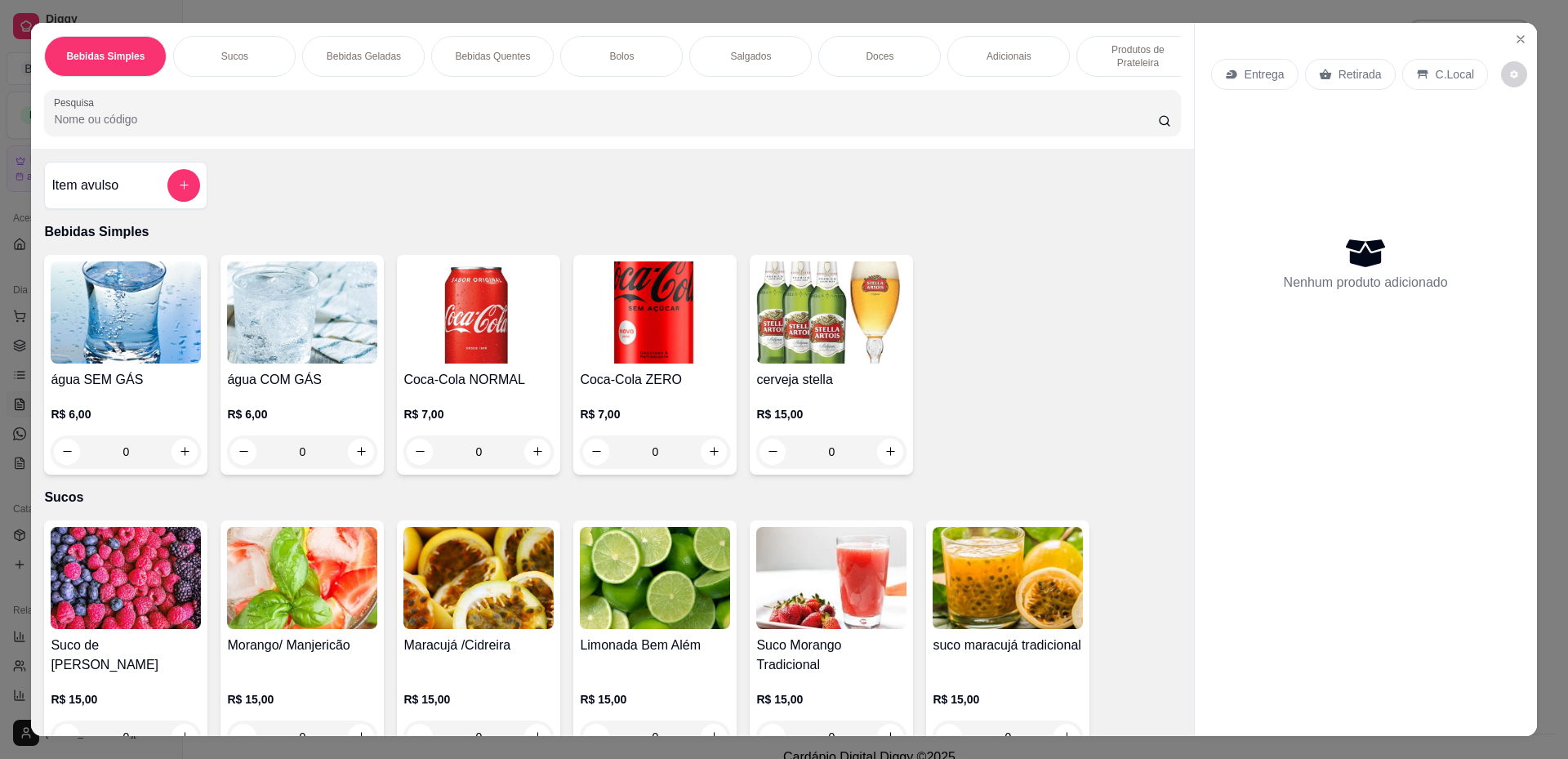
click at [133, 182] on div "Item avulso" at bounding box center [125, 185] width 148 height 32
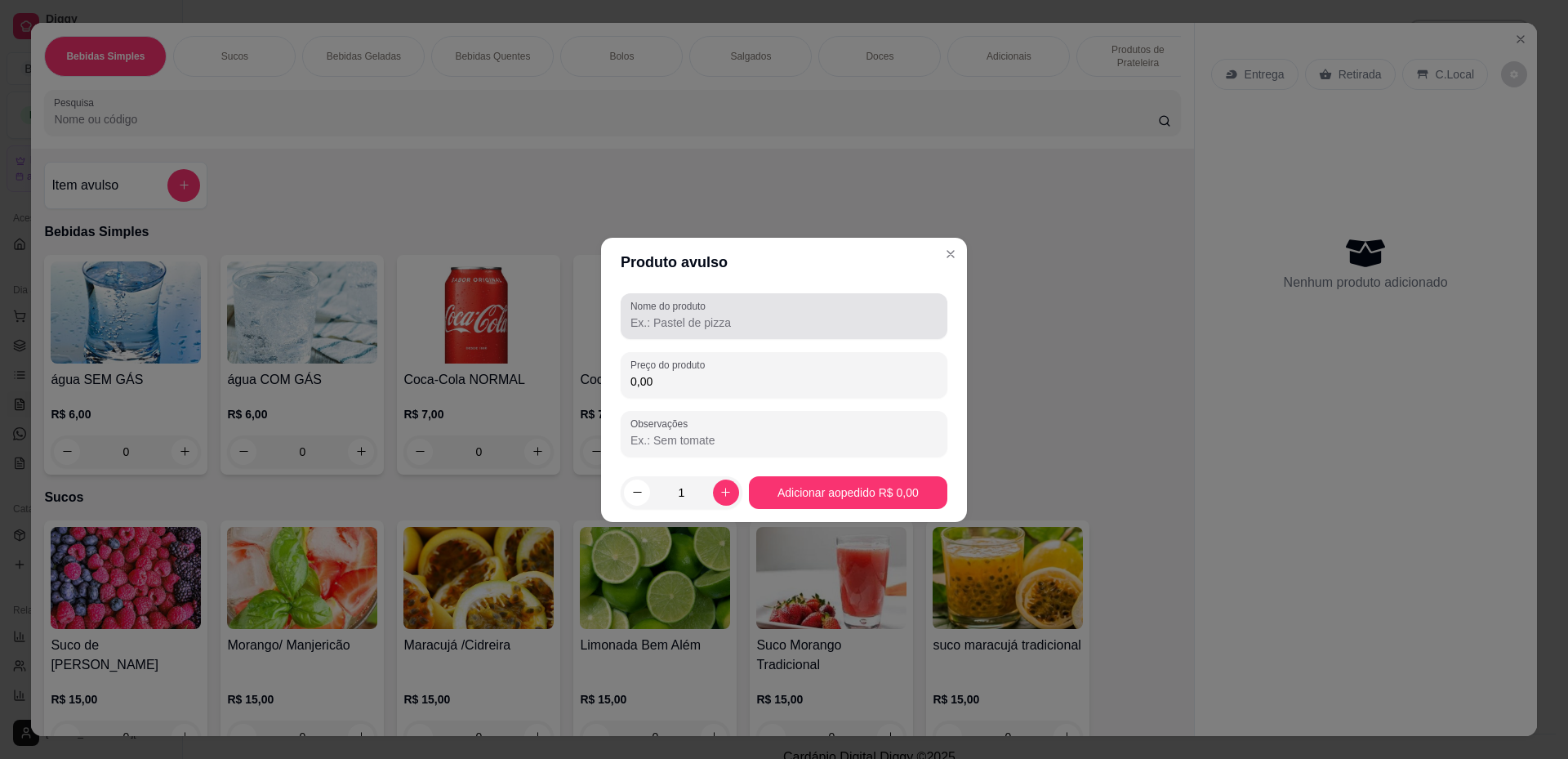
click at [667, 319] on input "Nome do produto" at bounding box center [784, 323] width 307 height 17
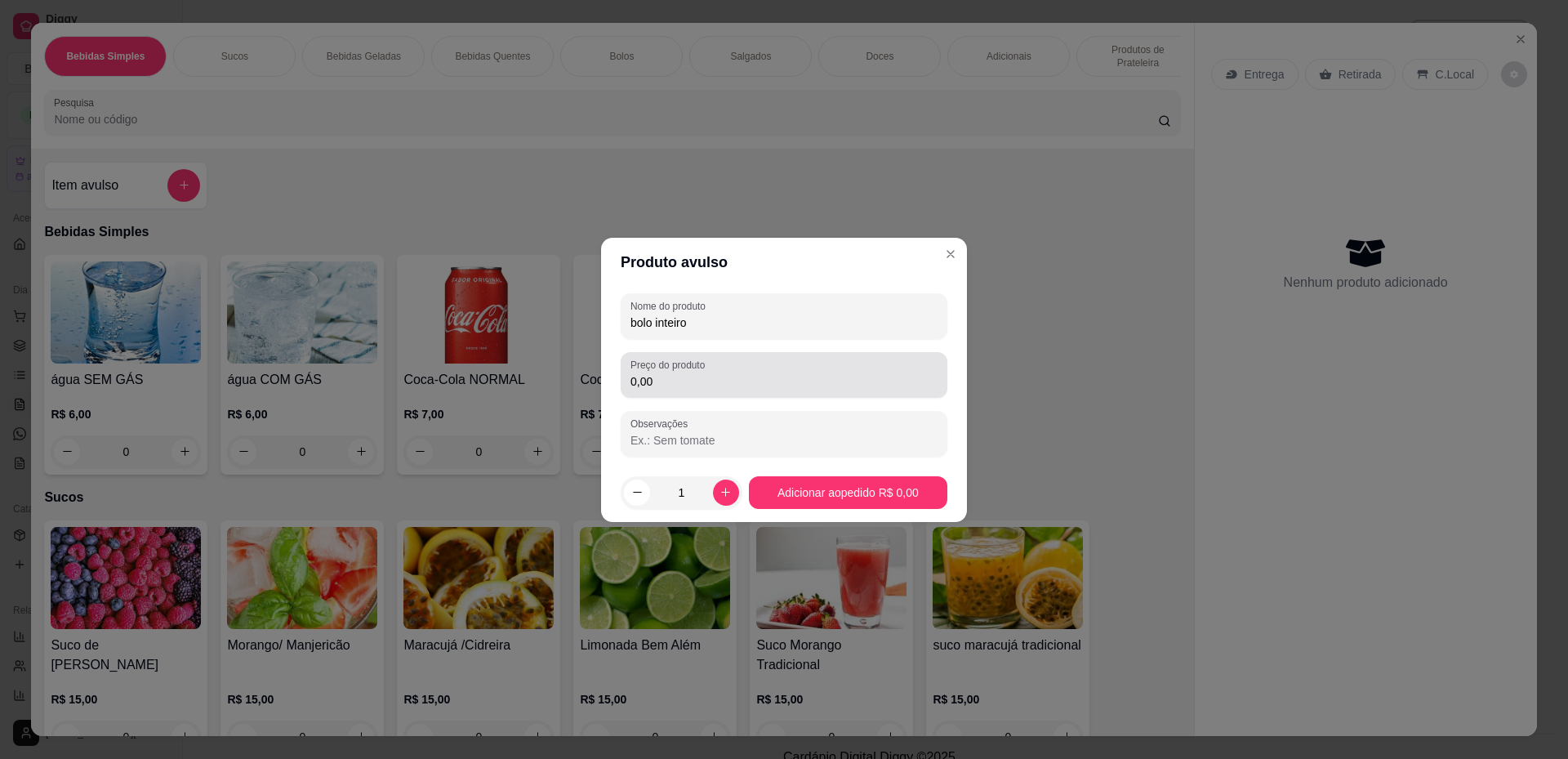
type input "bolo inteiro"
click at [697, 379] on input "0,00" at bounding box center [784, 382] width 307 height 17
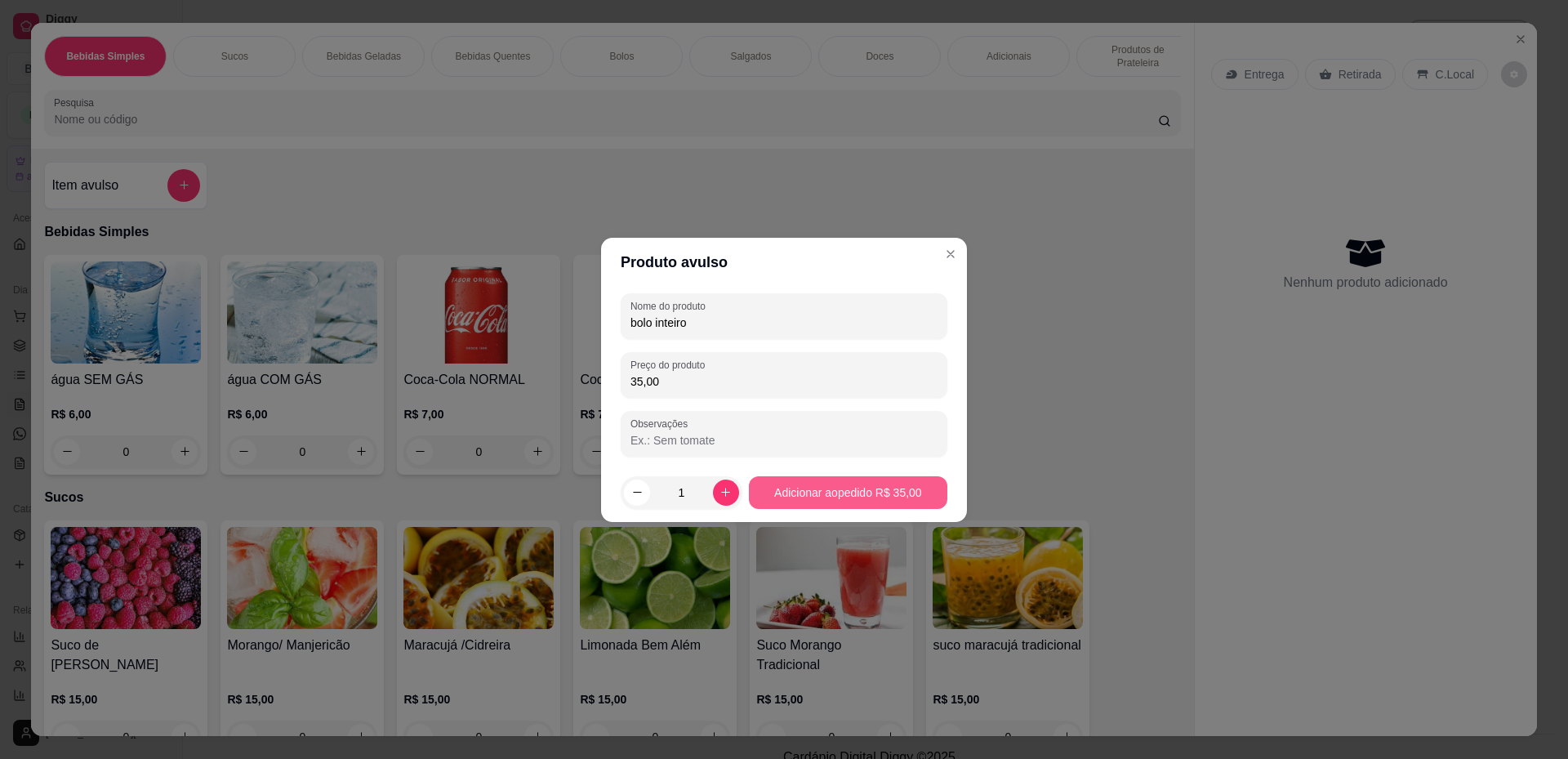
type input "35,00"
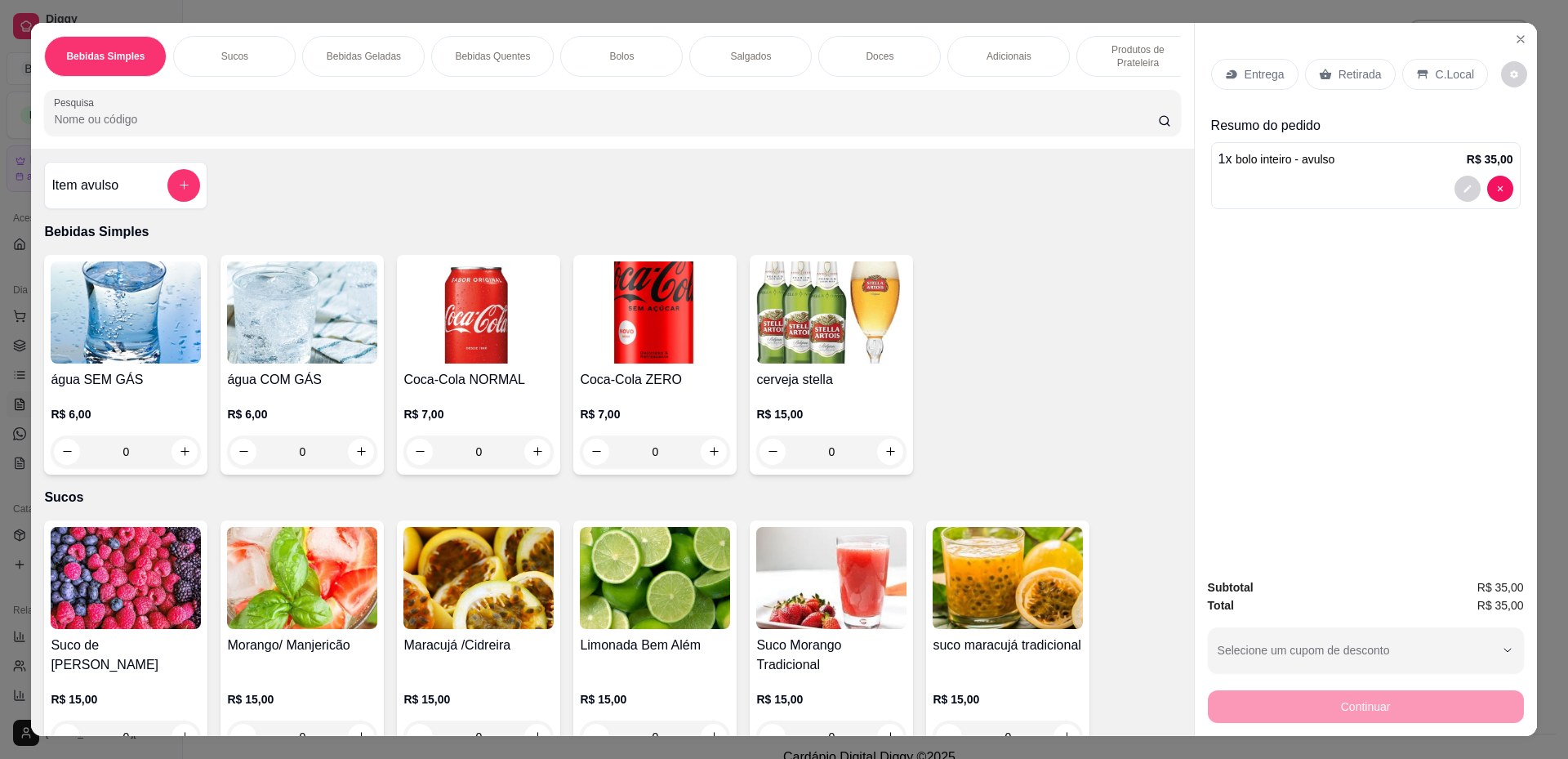
click at [1139, 66] on p "Produtos de Prateleira" at bounding box center [1138, 56] width 95 height 27
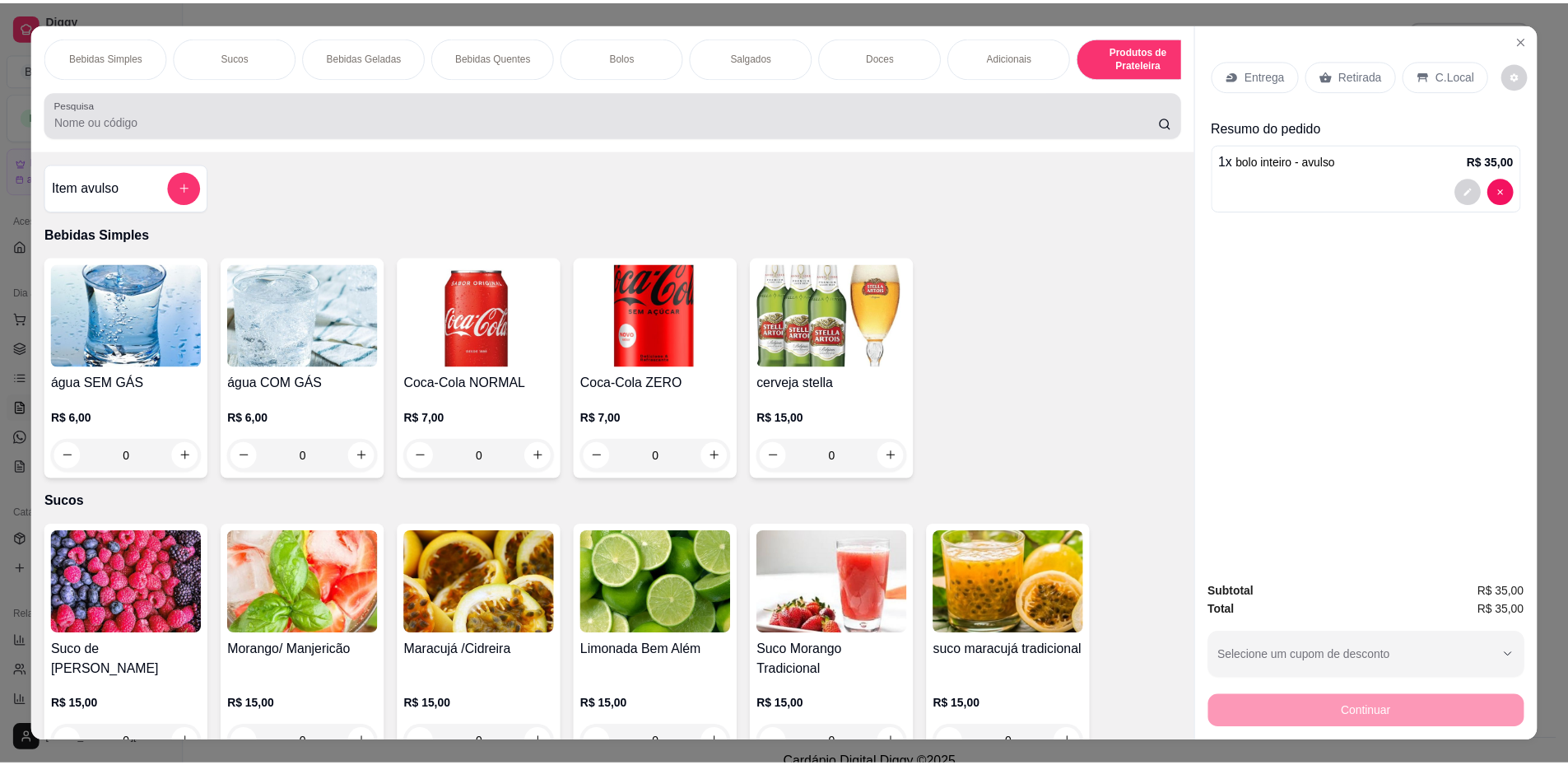
scroll to position [29, 0]
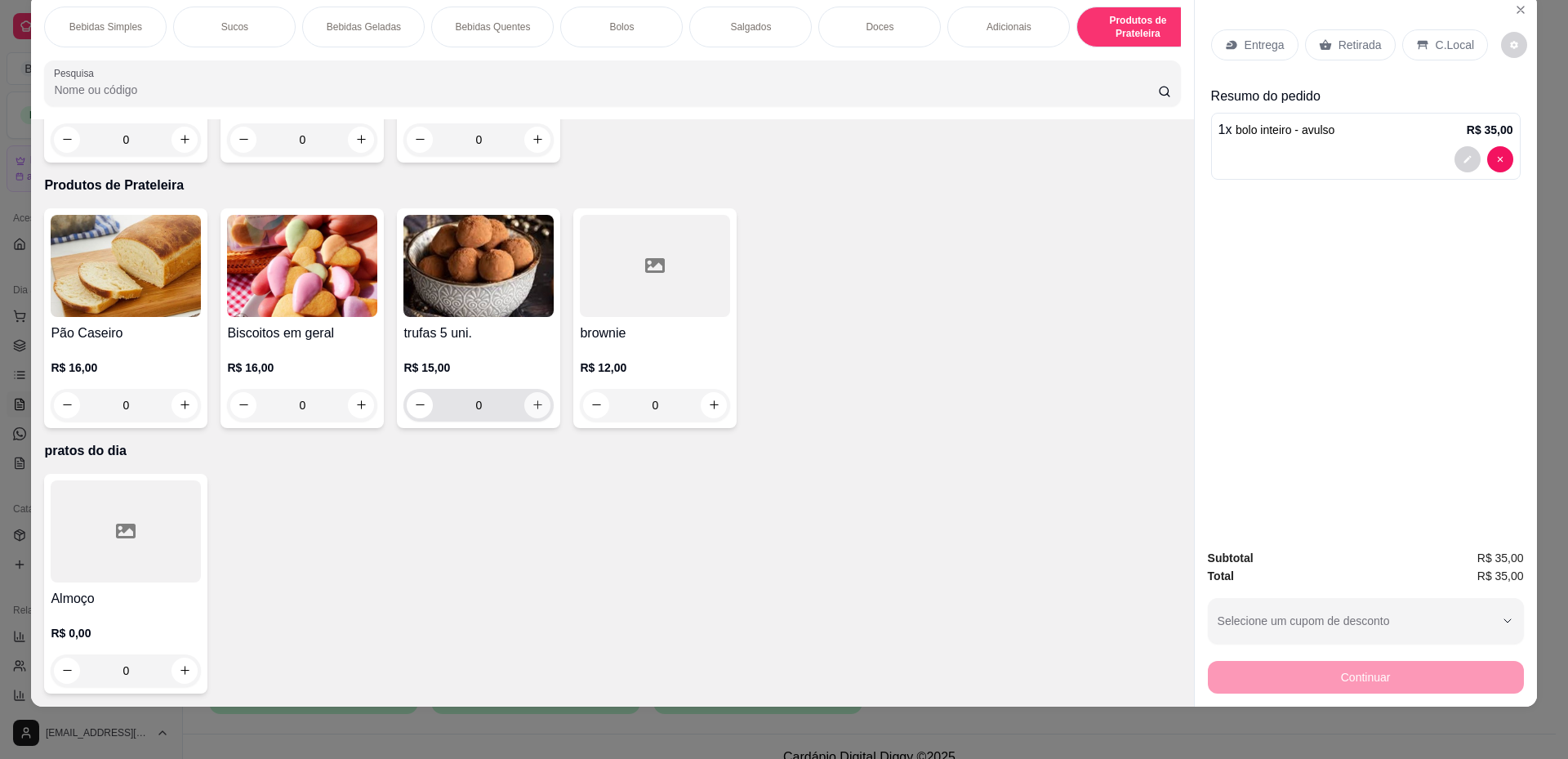
click at [536, 411] on button "increase-product-quantity" at bounding box center [537, 406] width 27 height 27
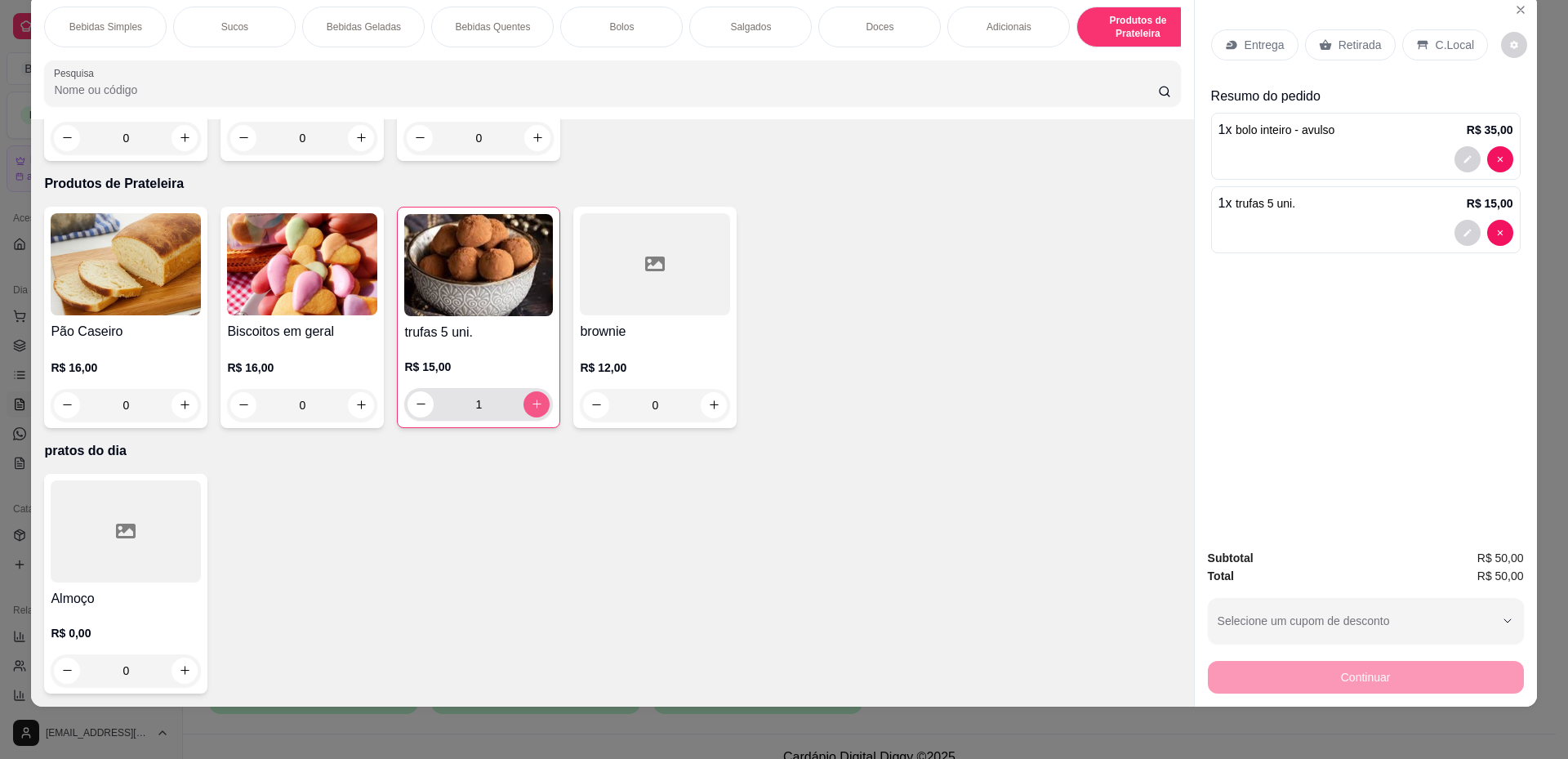
click at [536, 410] on icon "increase-product-quantity" at bounding box center [536, 404] width 12 height 12
type input "2"
click at [1362, 45] on p "Retirada" at bounding box center [1360, 45] width 43 height 17
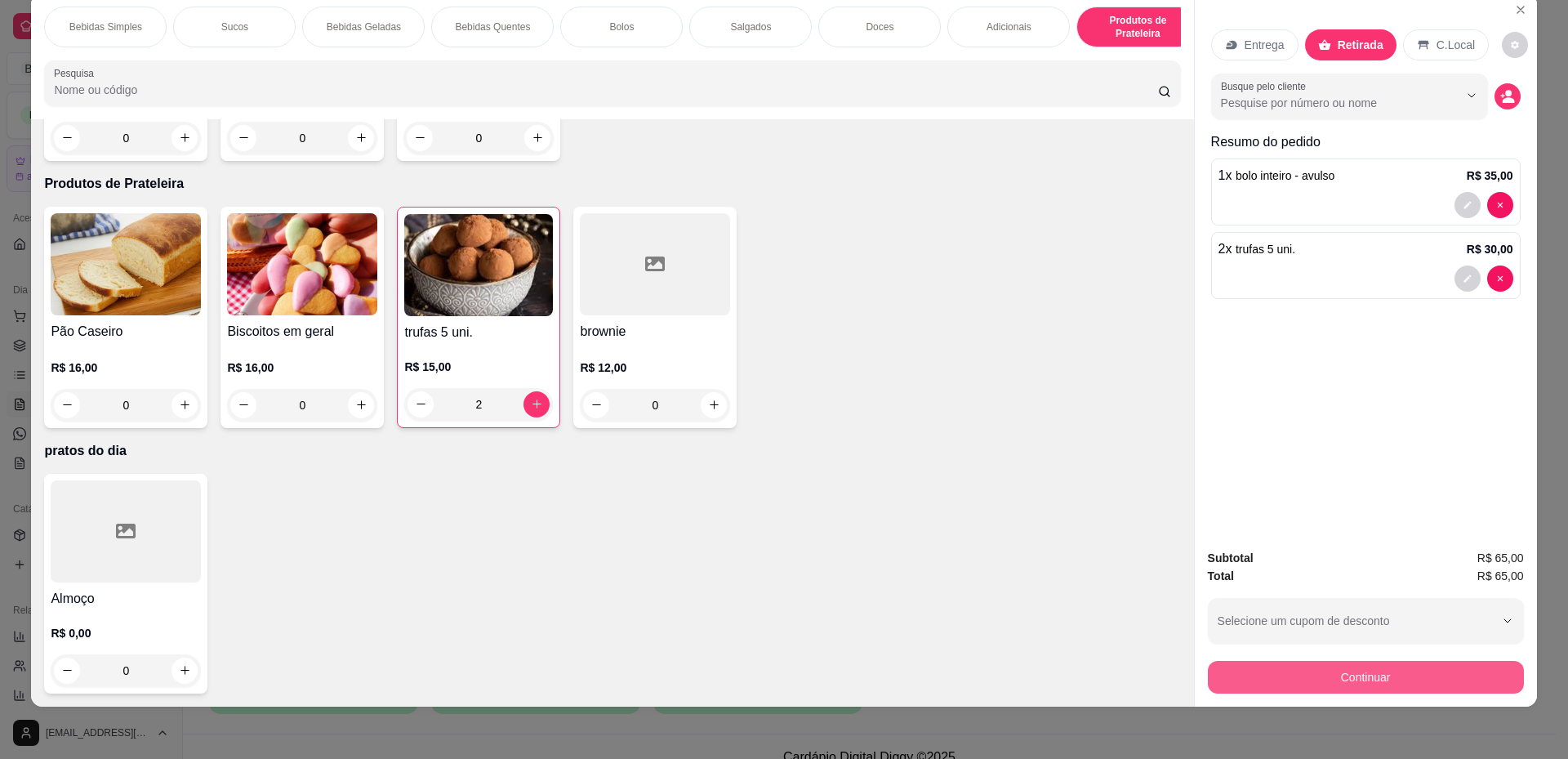
click at [1342, 683] on button "Continuar" at bounding box center [1366, 677] width 316 height 32
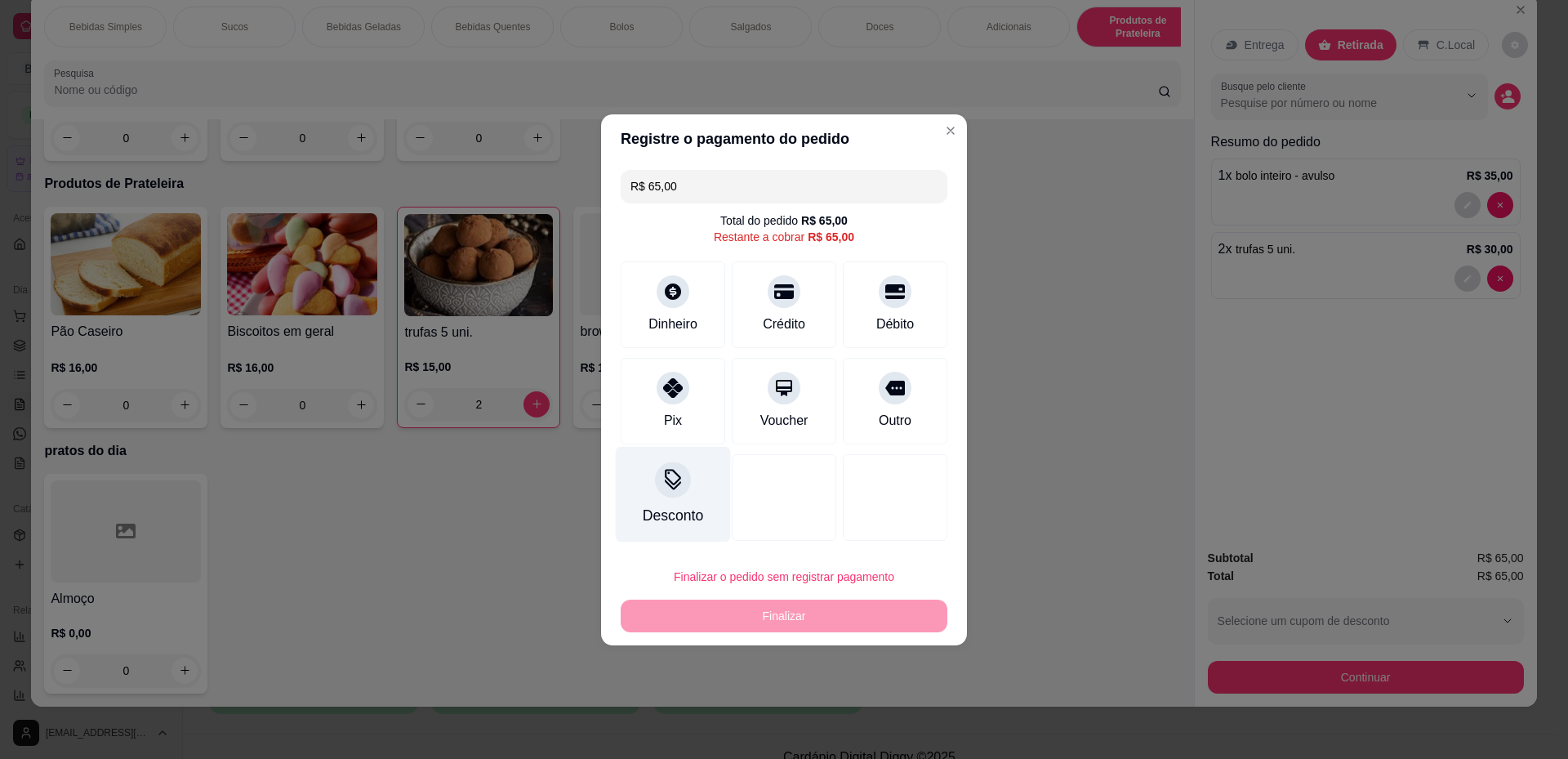
click at [652, 516] on div "Desconto" at bounding box center [672, 516] width 61 height 22
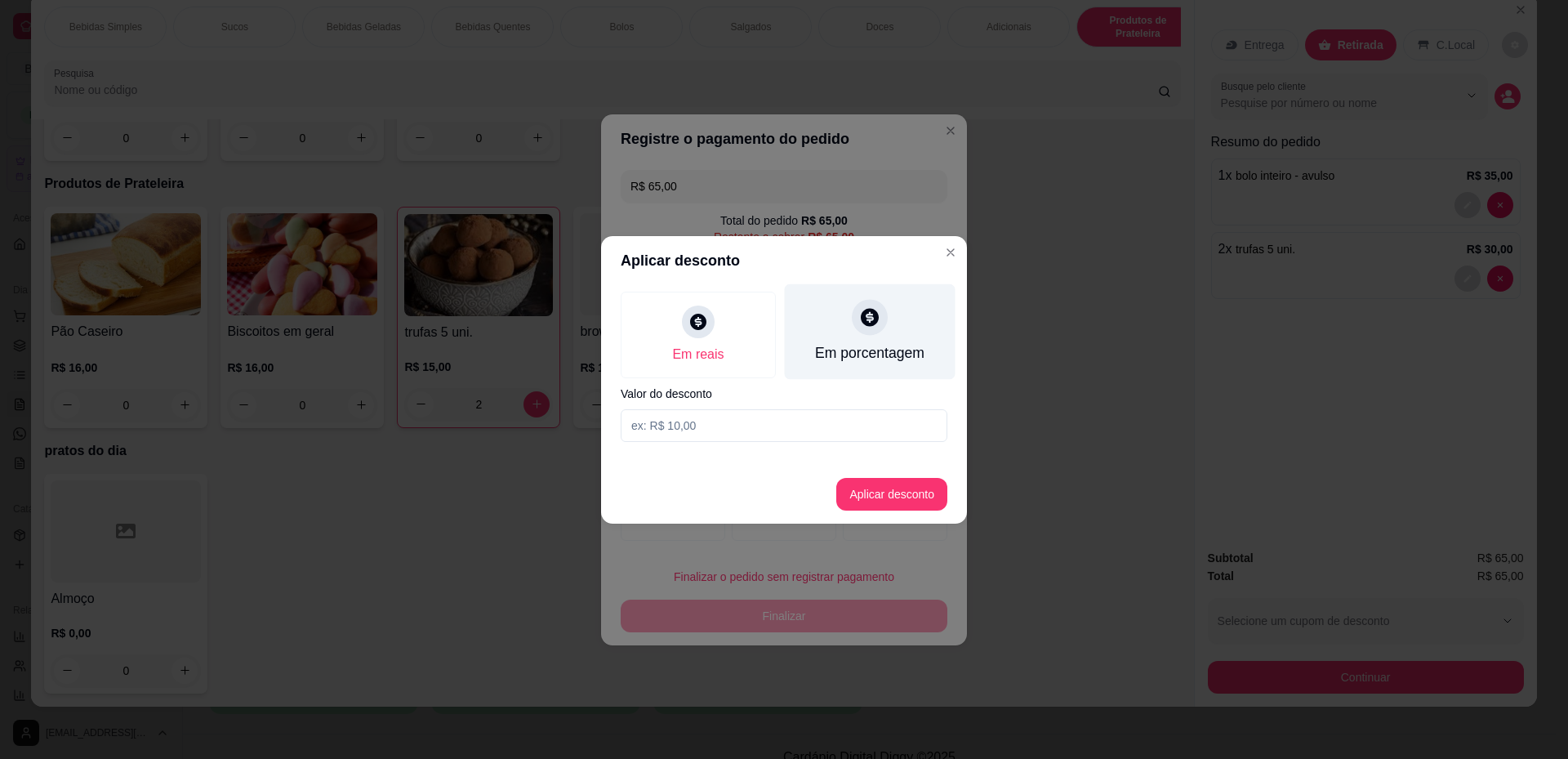
click at [825, 368] on div "Em porcentagem" at bounding box center [871, 331] width 171 height 95
click at [762, 434] on input at bounding box center [784, 425] width 327 height 32
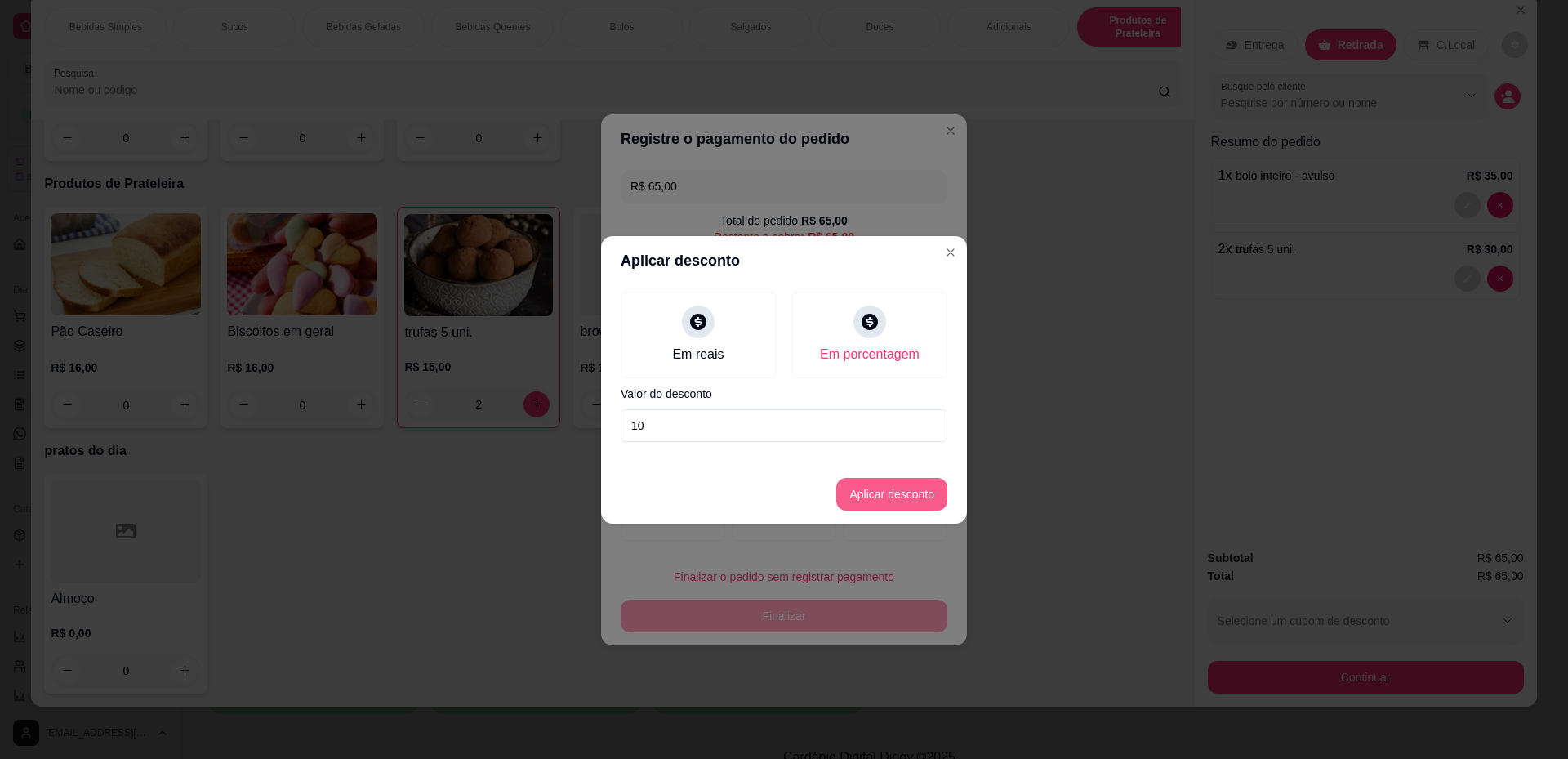
type input "10"
click at [910, 502] on button "Aplicar desconto" at bounding box center [892, 494] width 107 height 32
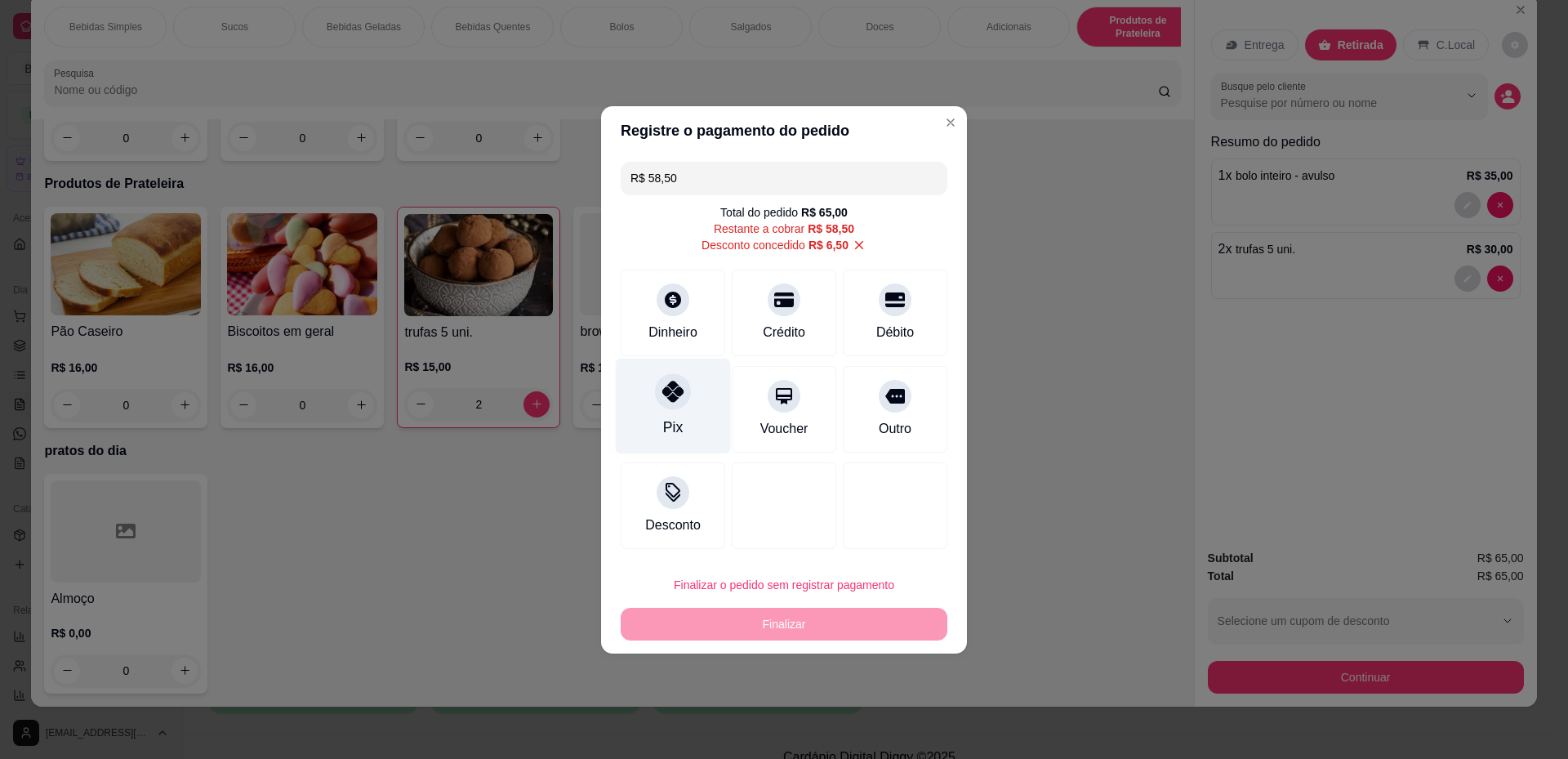
click at [650, 416] on div "Pix" at bounding box center [673, 405] width 115 height 95
type input "R$ 0,00"
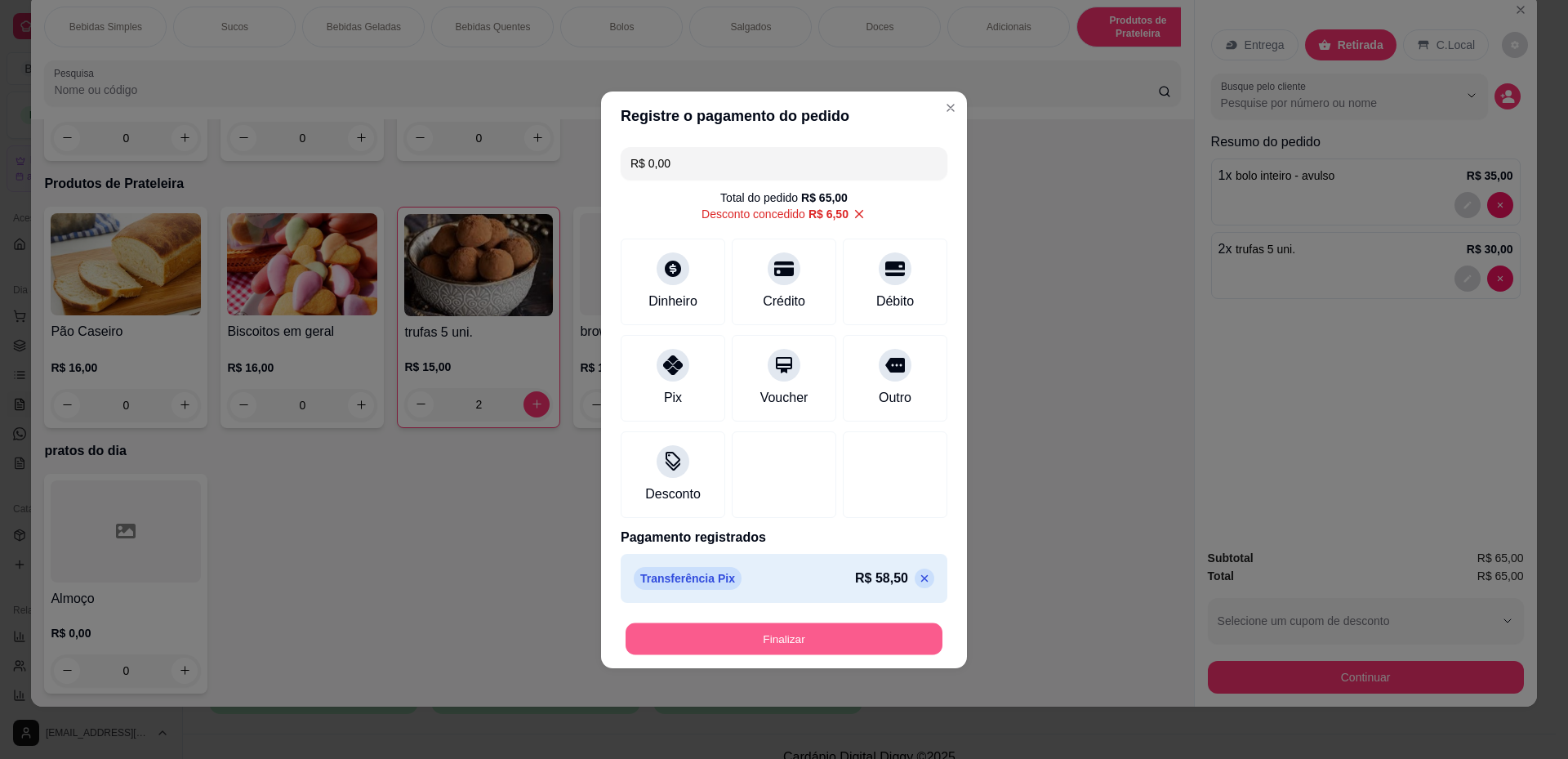
click at [794, 635] on button "Finalizar" at bounding box center [784, 639] width 317 height 32
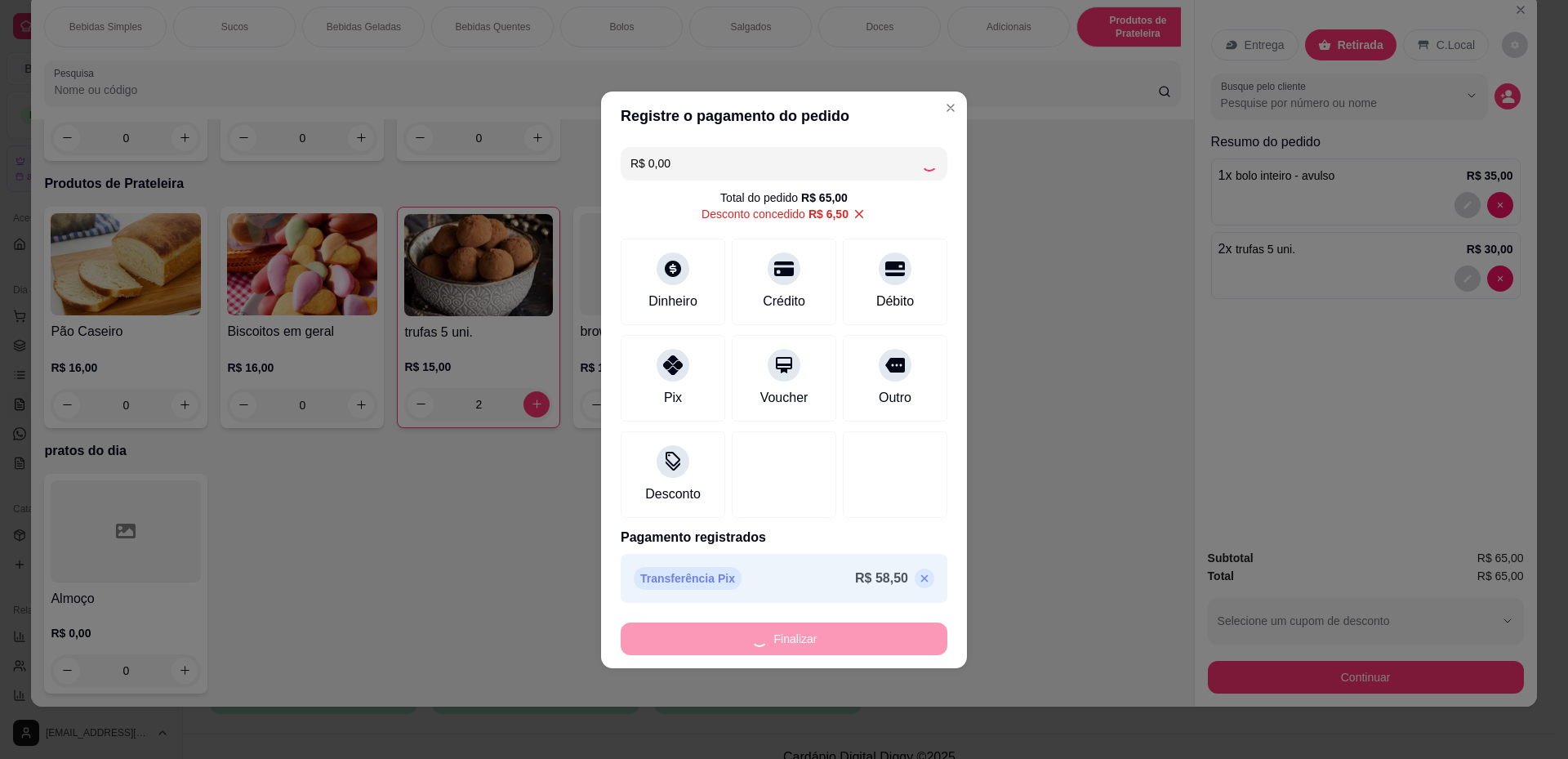
type input "0"
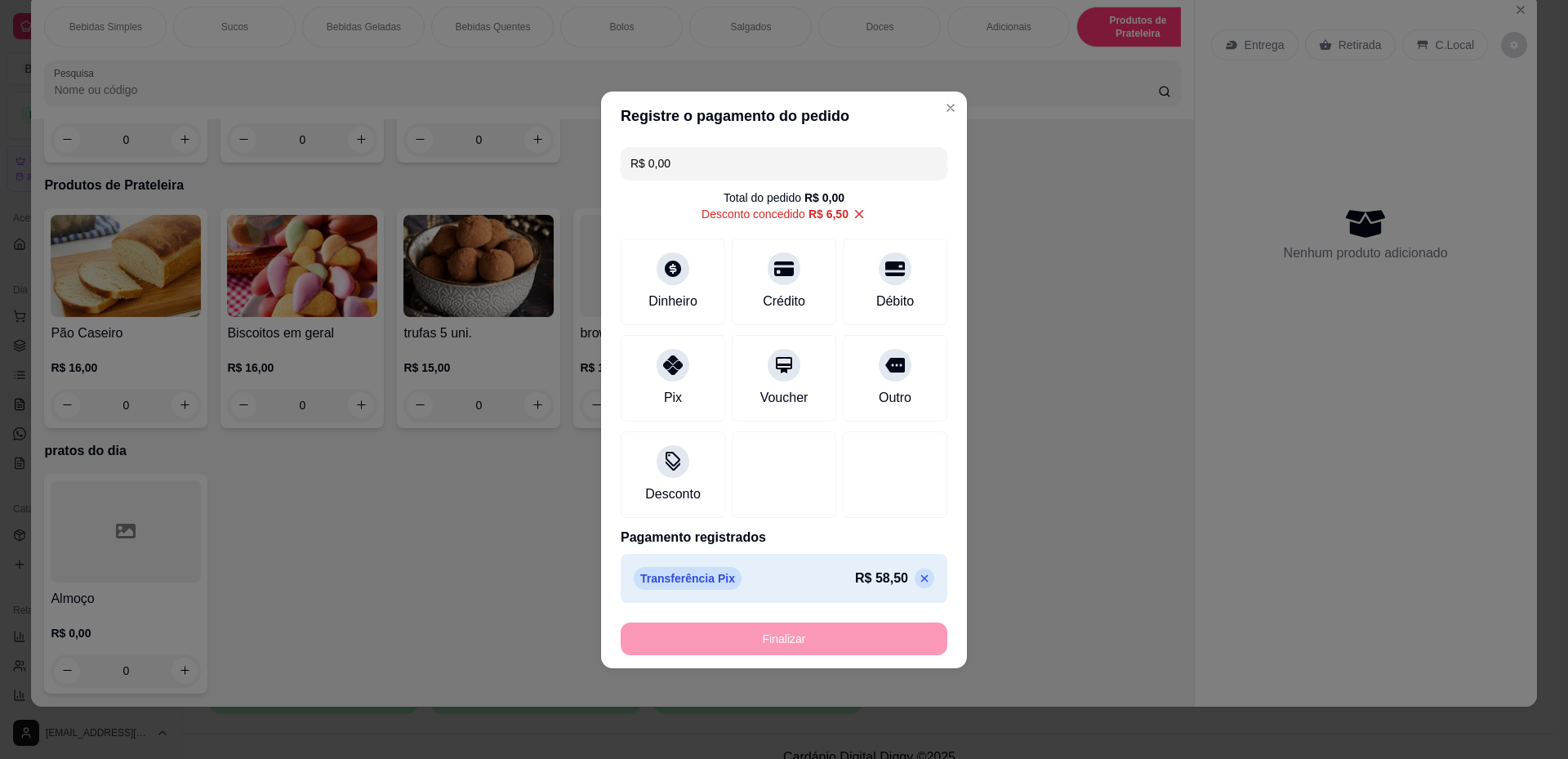
type input "-R$ 65,00"
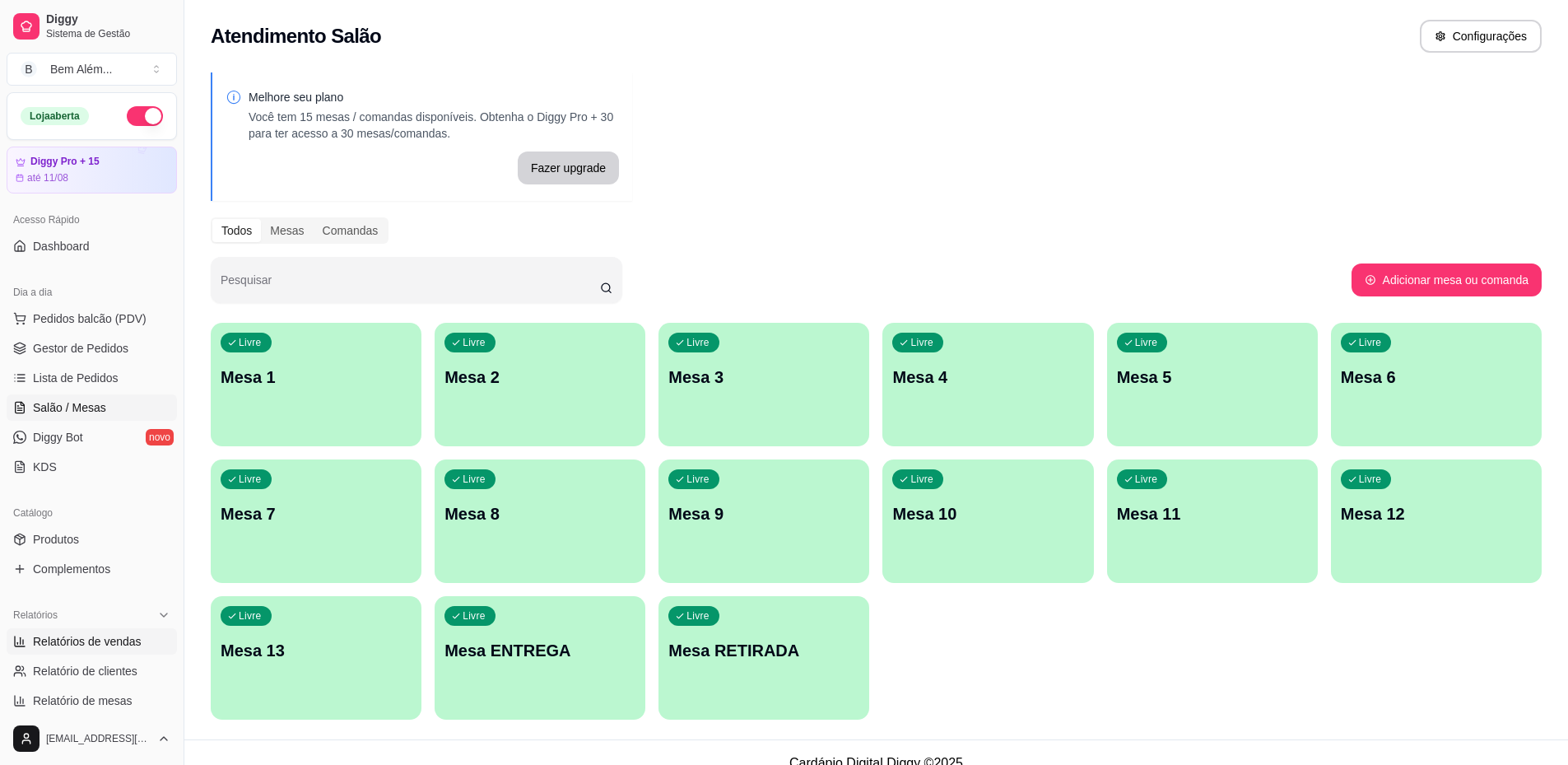
click at [129, 640] on span "Relatórios de vendas" at bounding box center [87, 641] width 109 height 17
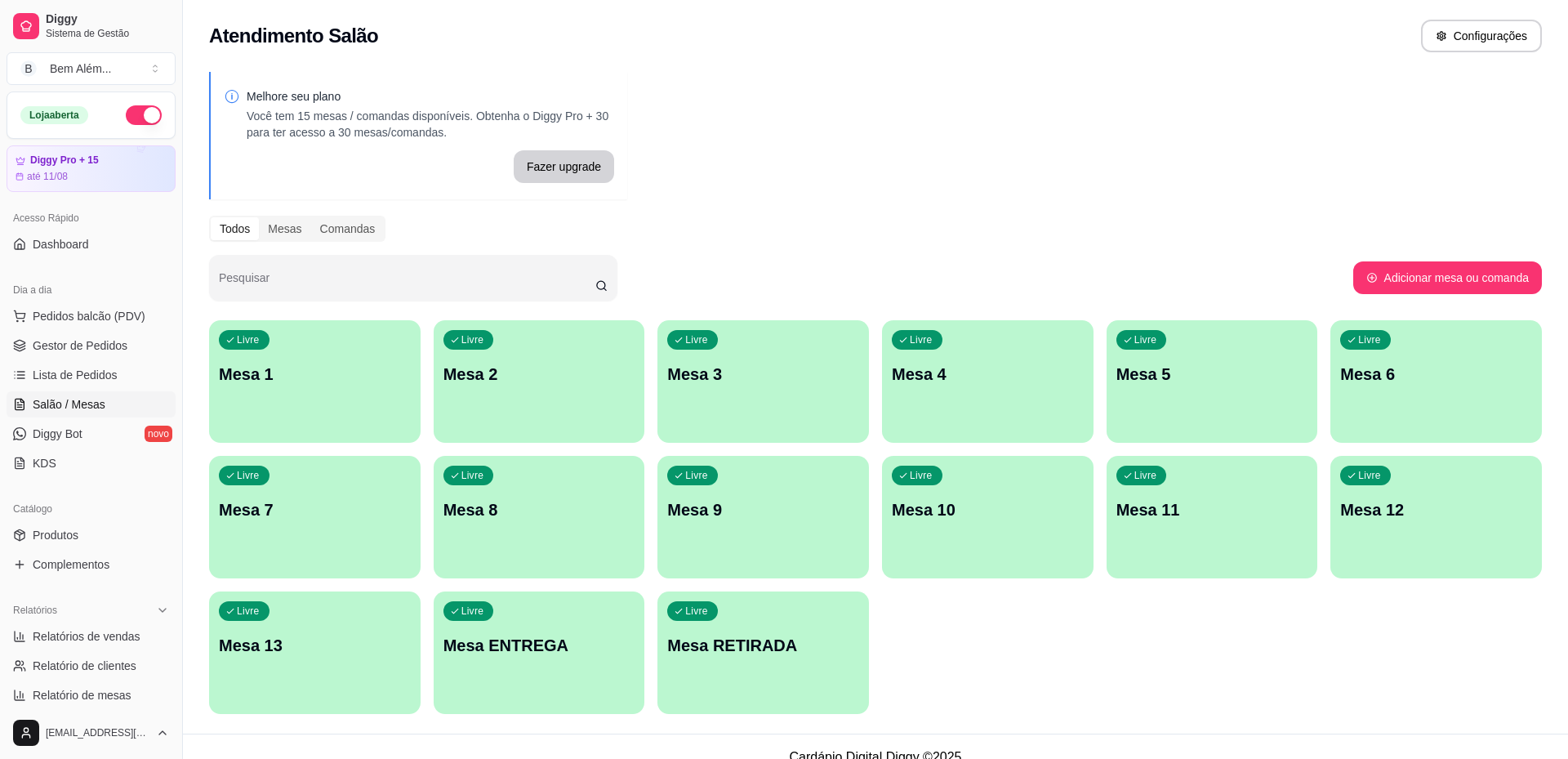
select select "ALL"
select select "0"
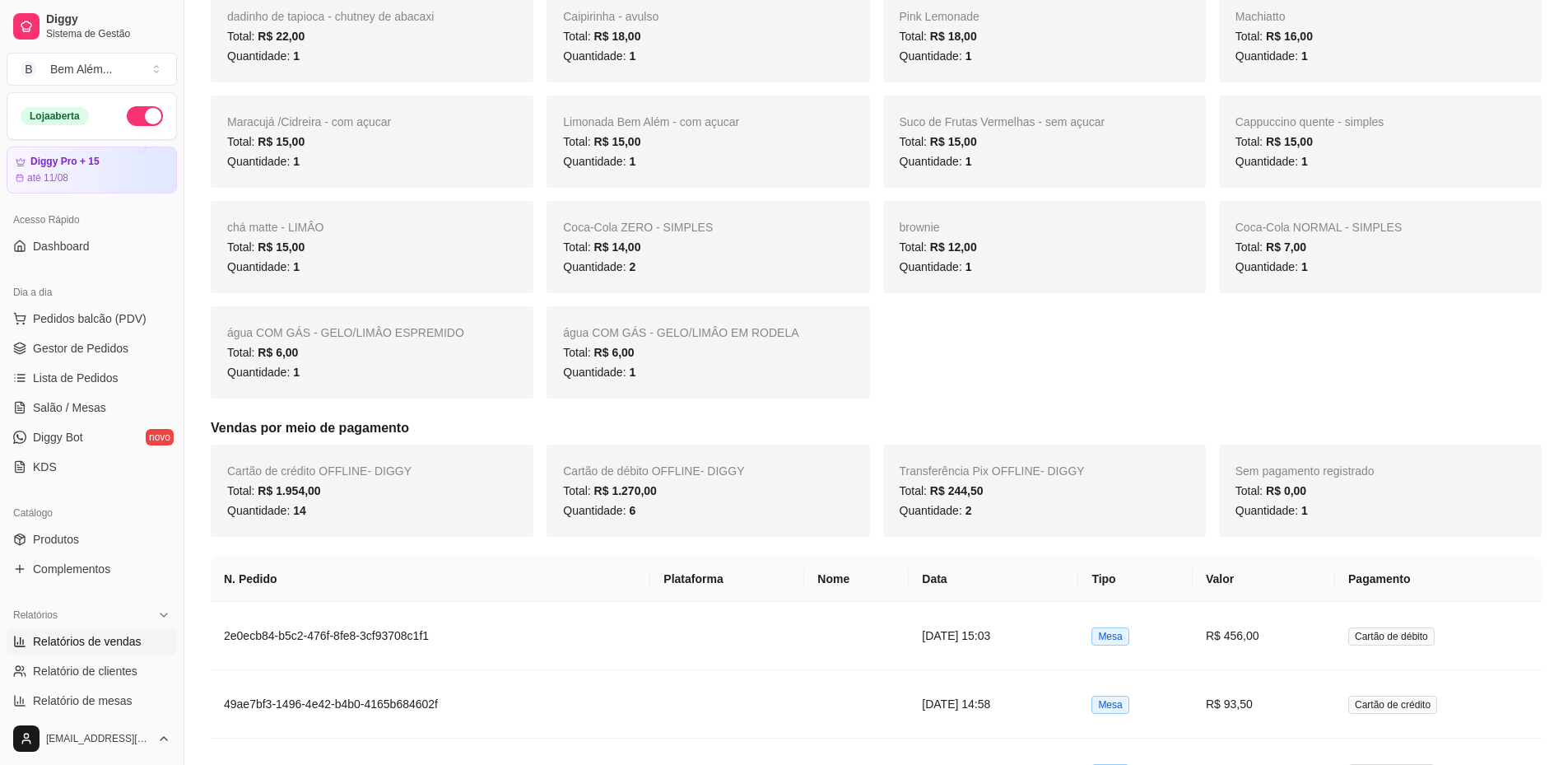
scroll to position [905, 0]
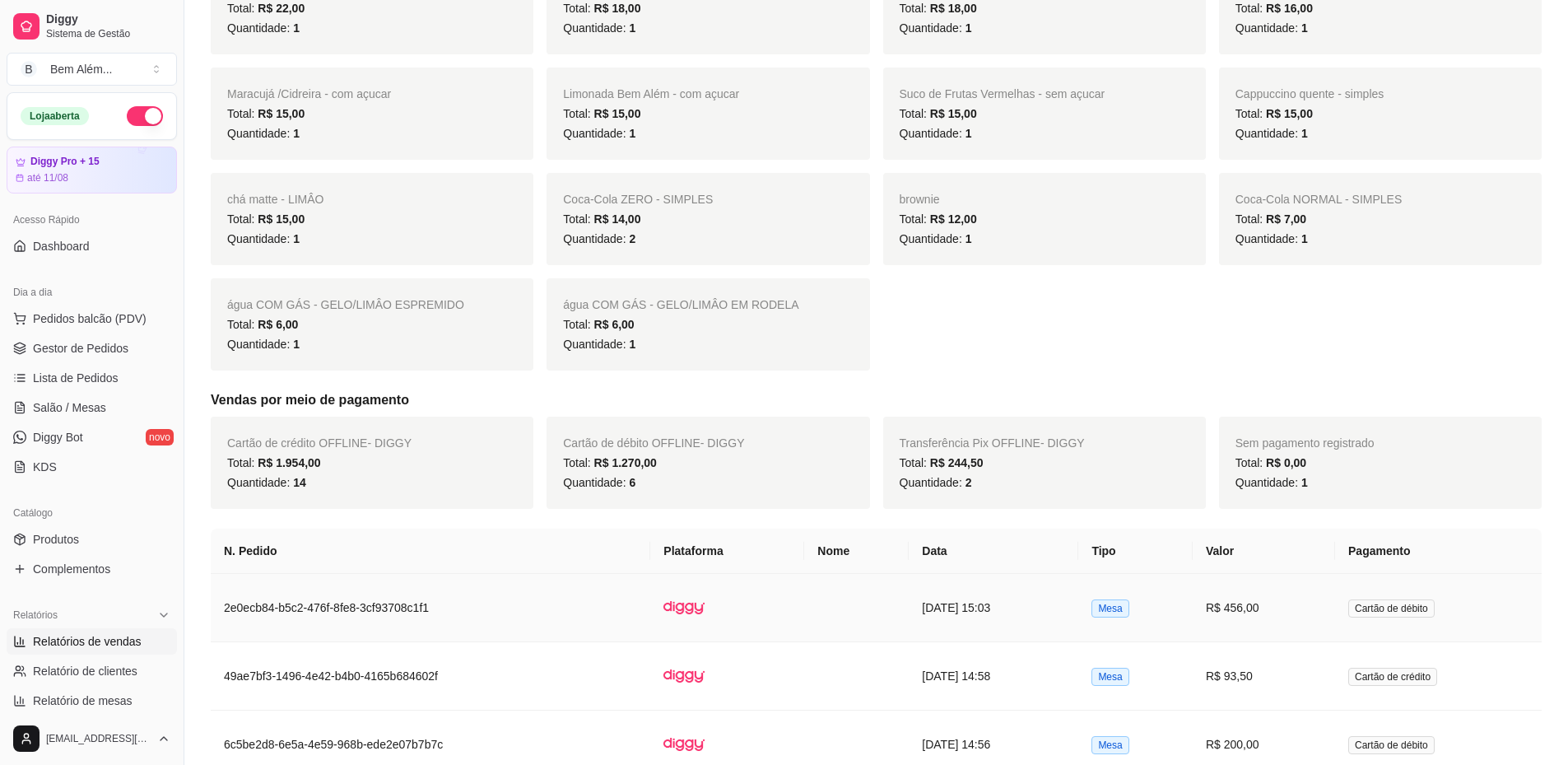
click at [773, 607] on td at bounding box center [727, 609] width 154 height 69
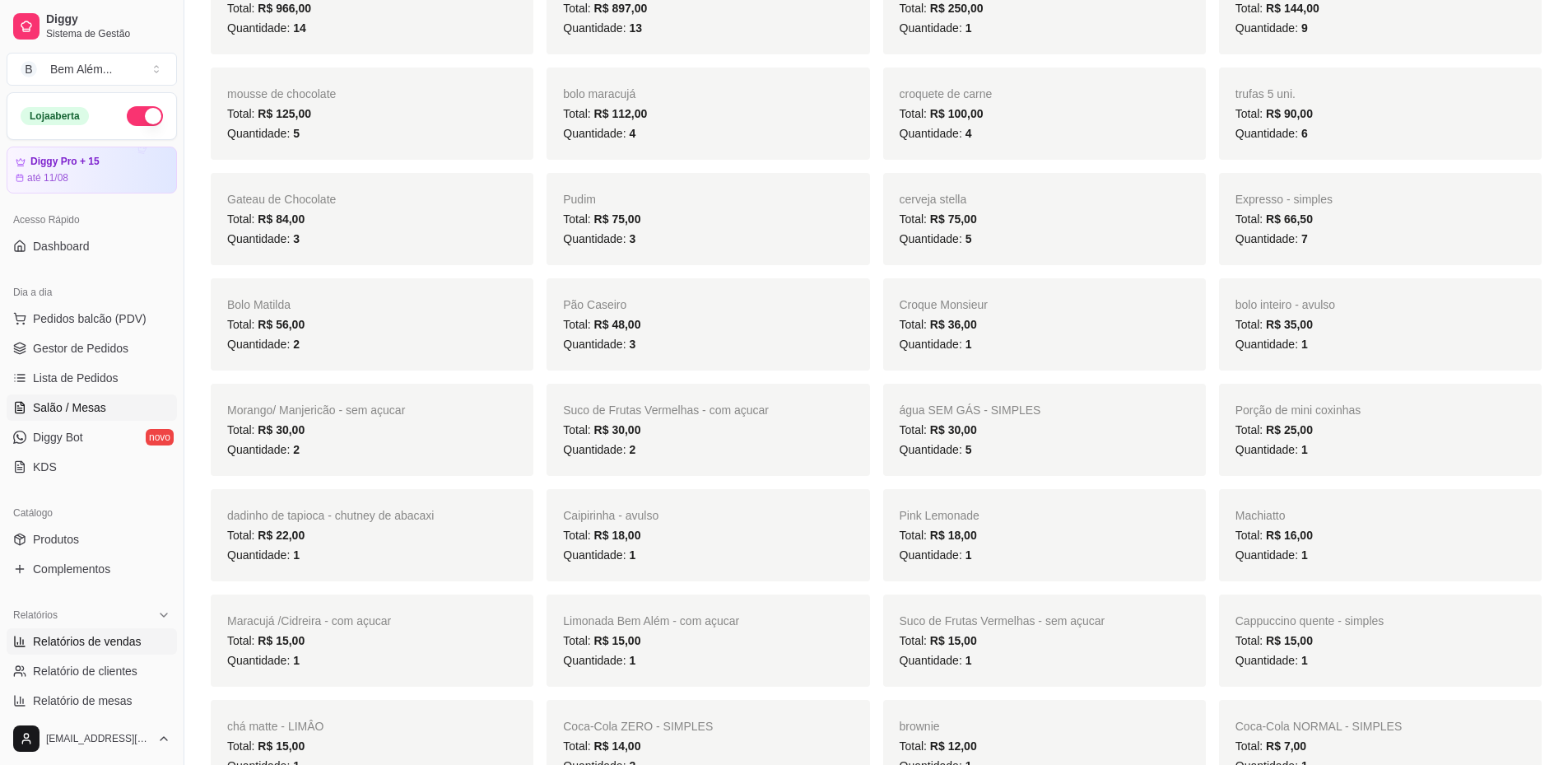
scroll to position [329, 0]
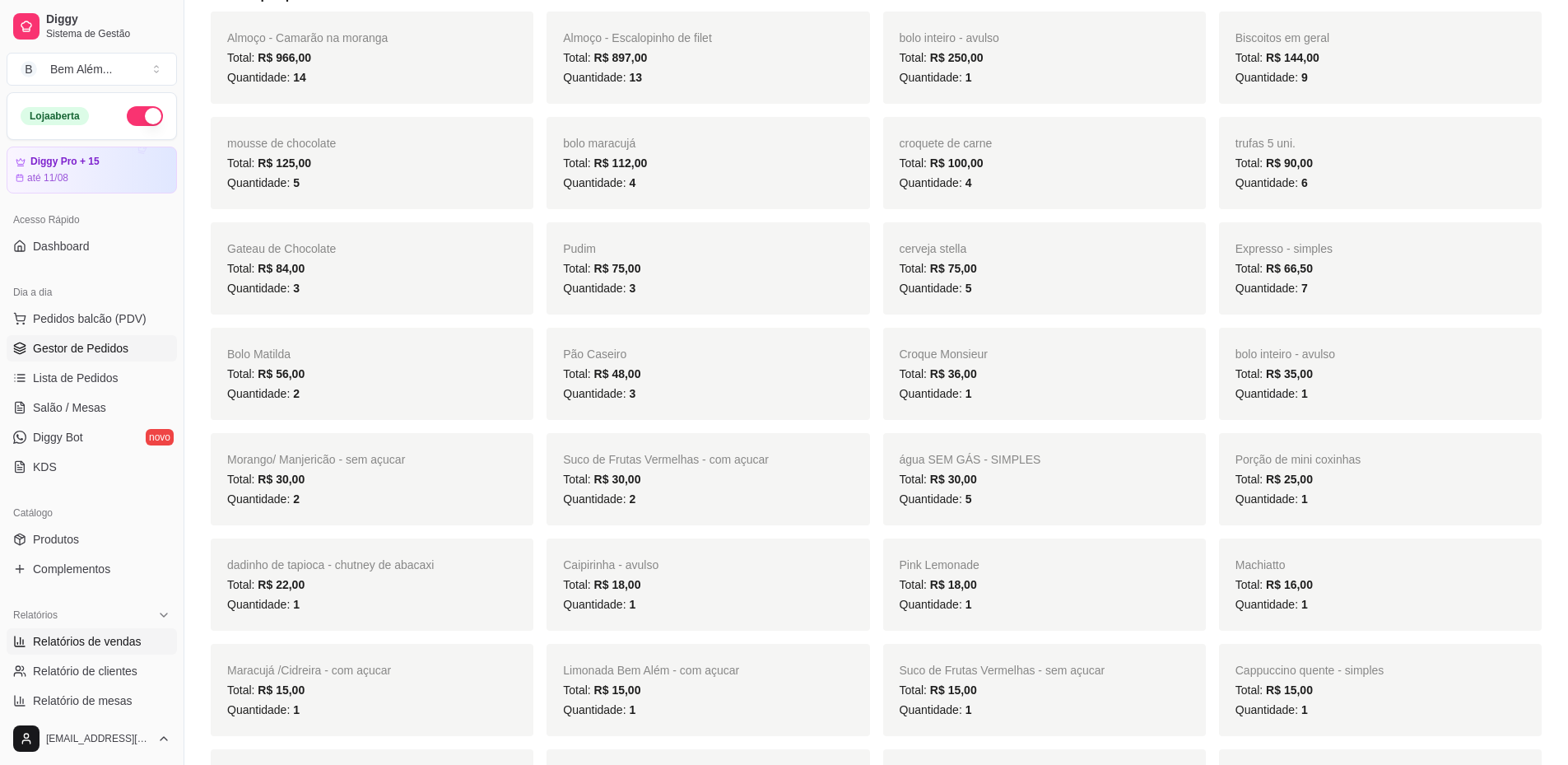
click at [97, 343] on span "Gestor de Pedidos" at bounding box center [80, 349] width 95 height 17
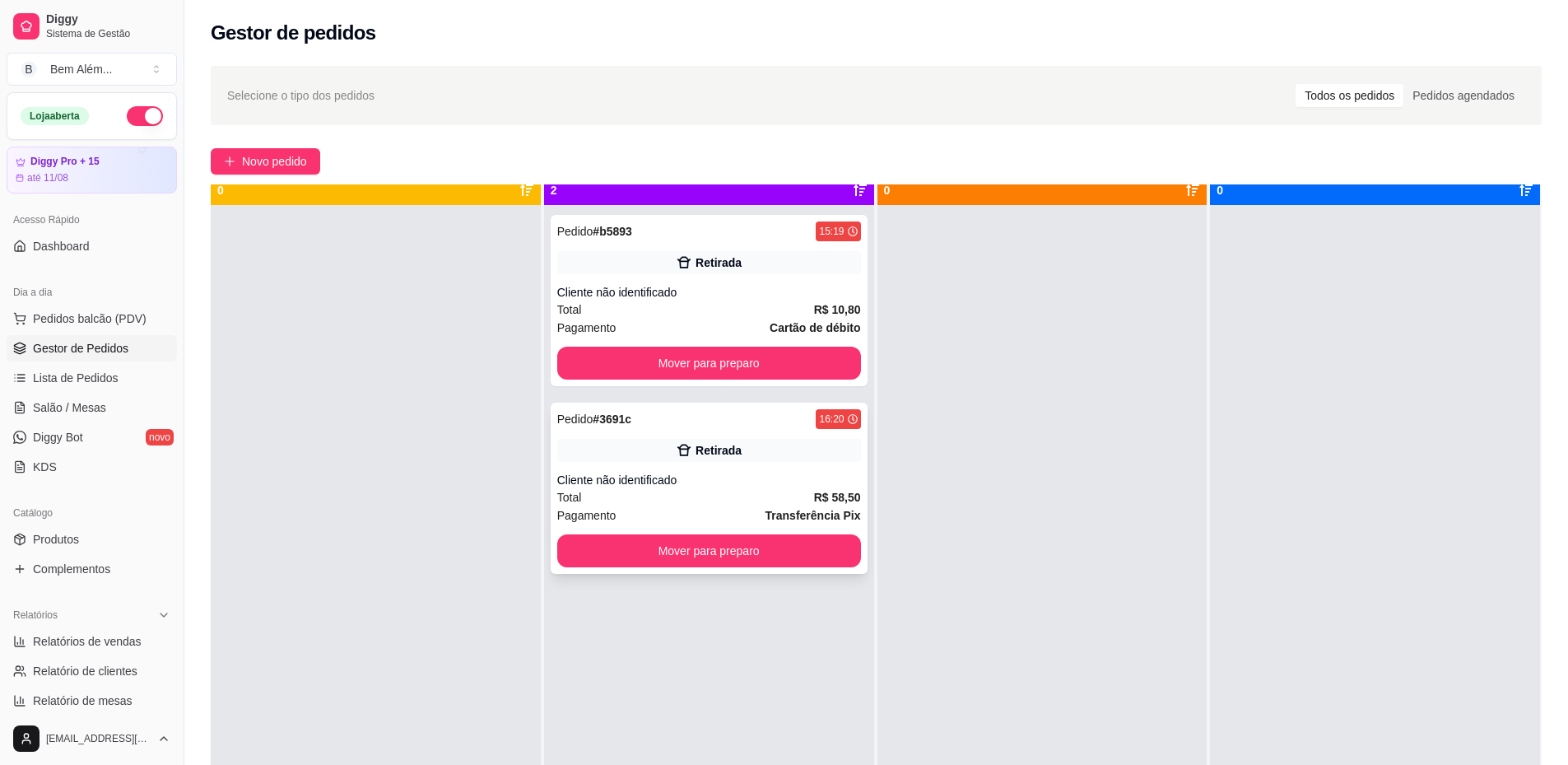
scroll to position [46, 0]
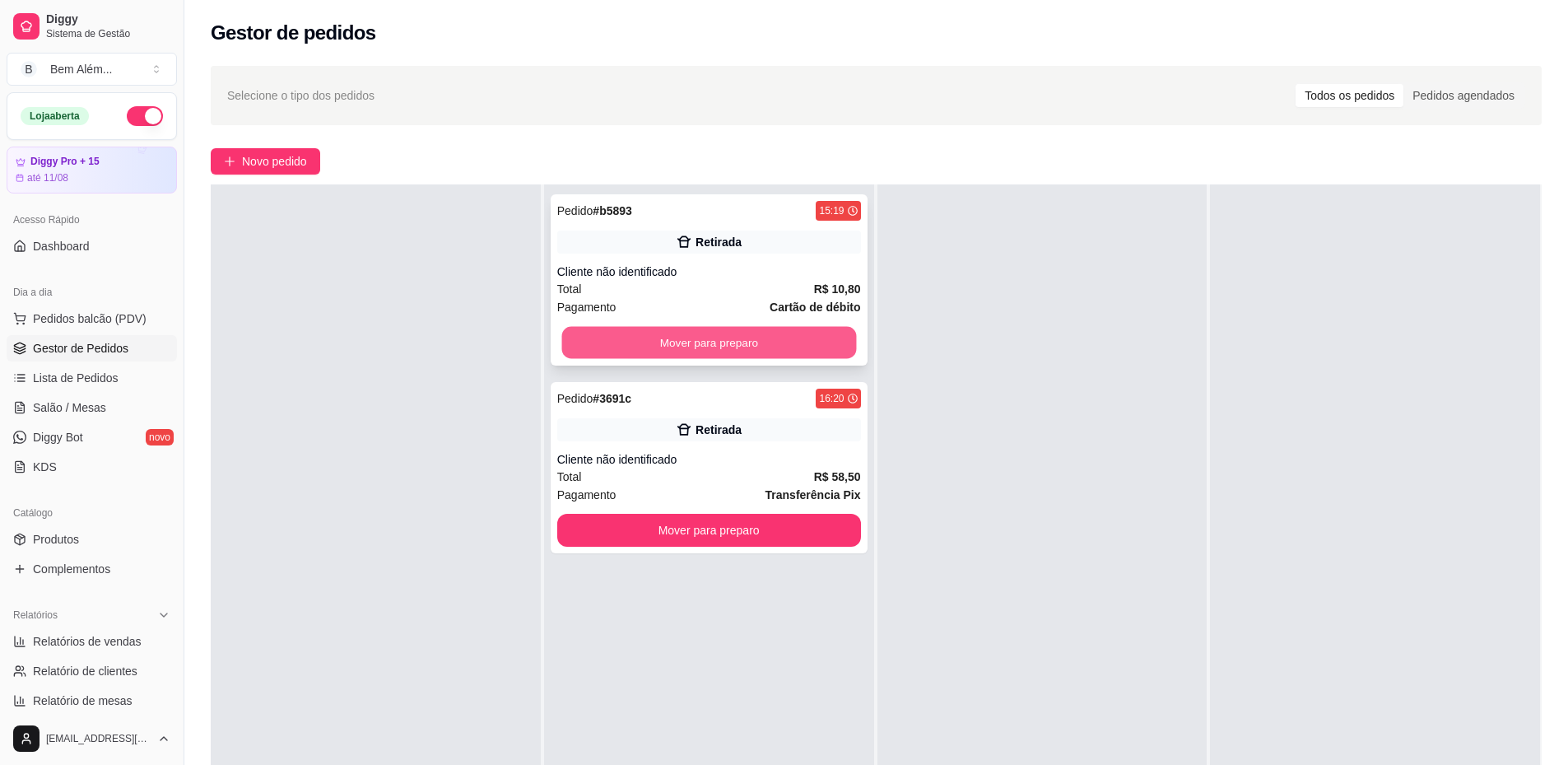
click at [564, 343] on button "Mover para preparo" at bounding box center [709, 343] width 295 height 32
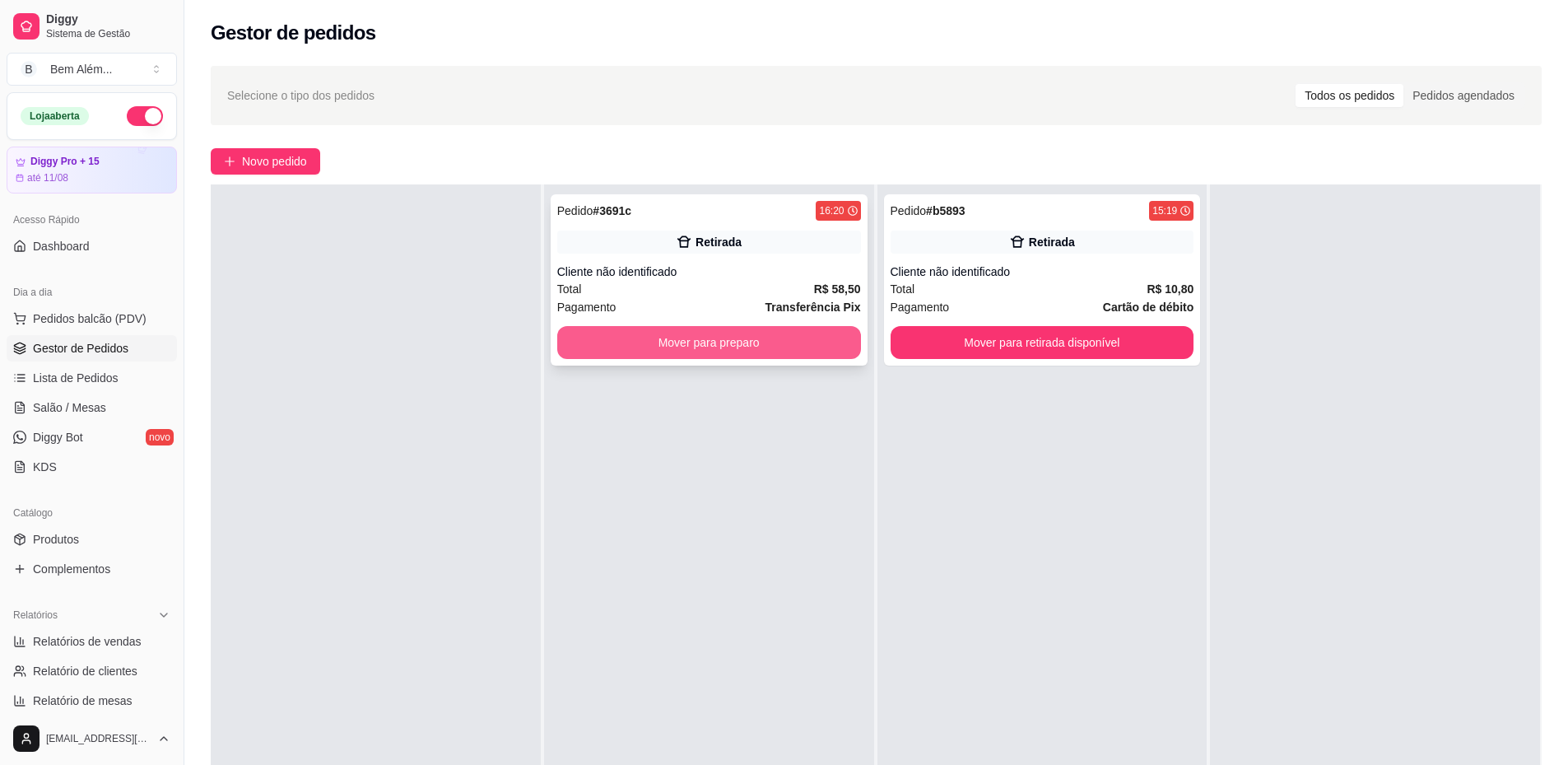
click at [599, 333] on button "Mover para preparo" at bounding box center [709, 342] width 303 height 33
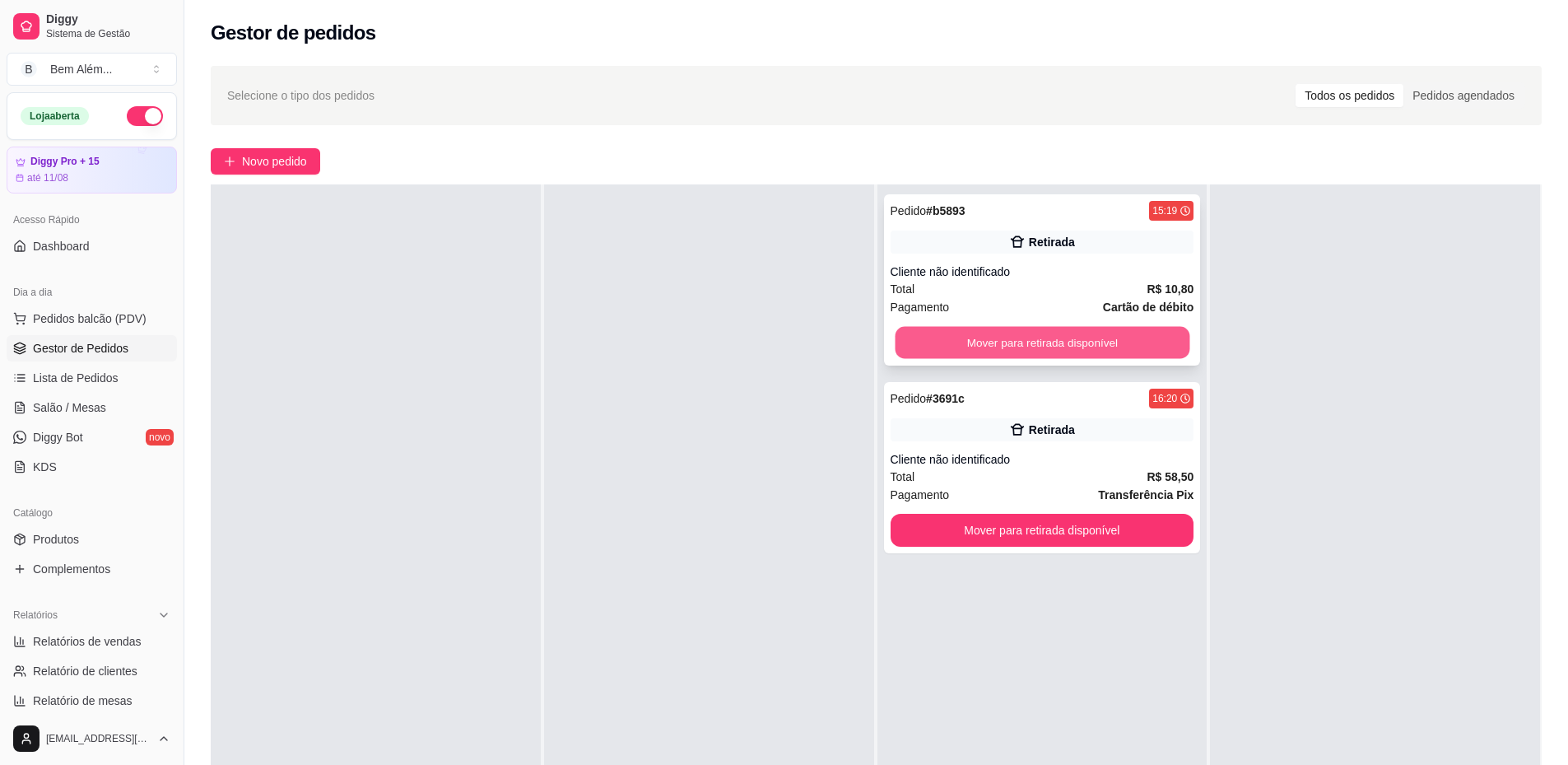
click at [1143, 350] on button "Mover para retirada disponível" at bounding box center [1042, 343] width 295 height 32
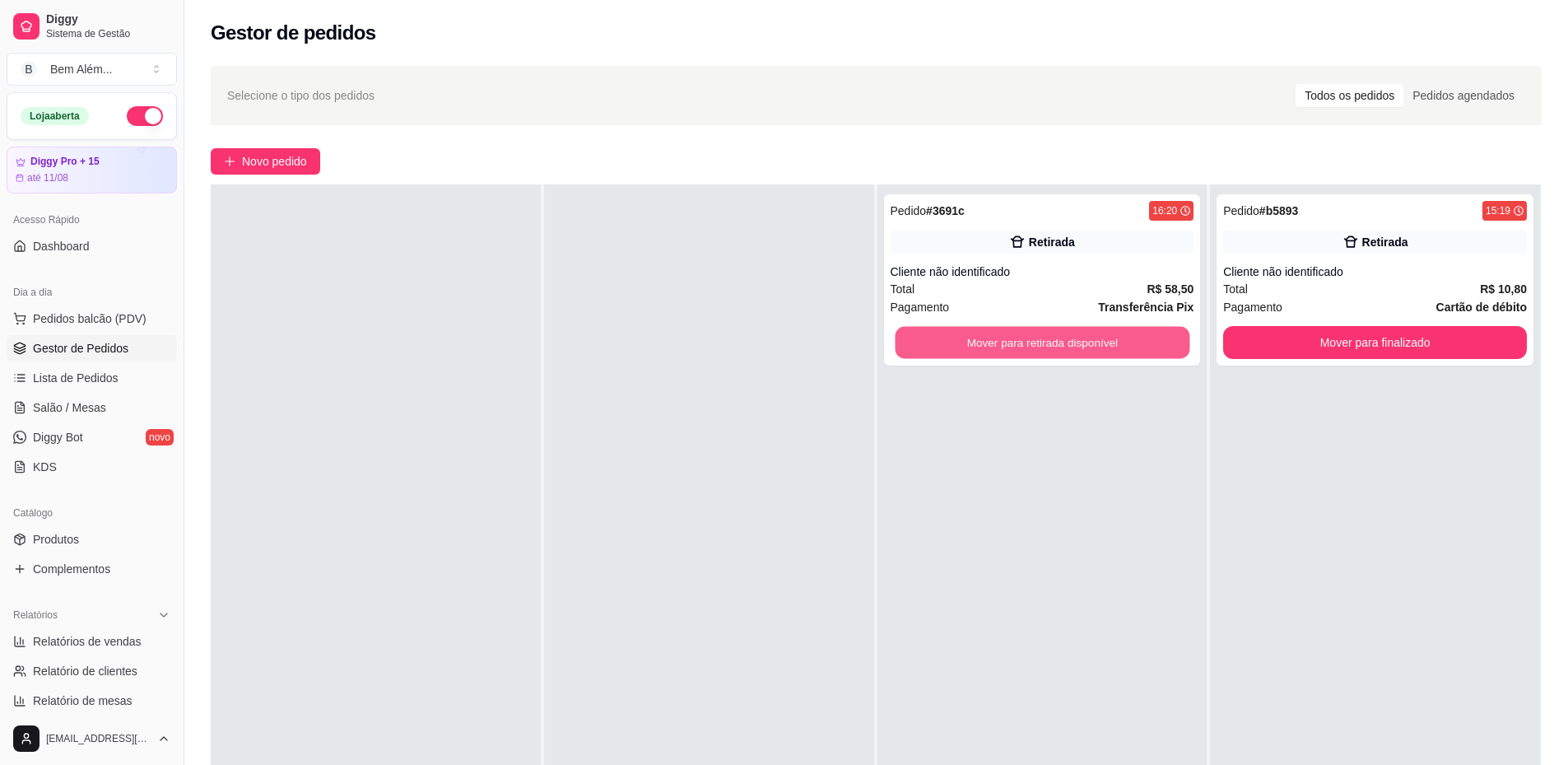
click at [1143, 350] on button "Mover para retirada disponível" at bounding box center [1042, 343] width 295 height 32
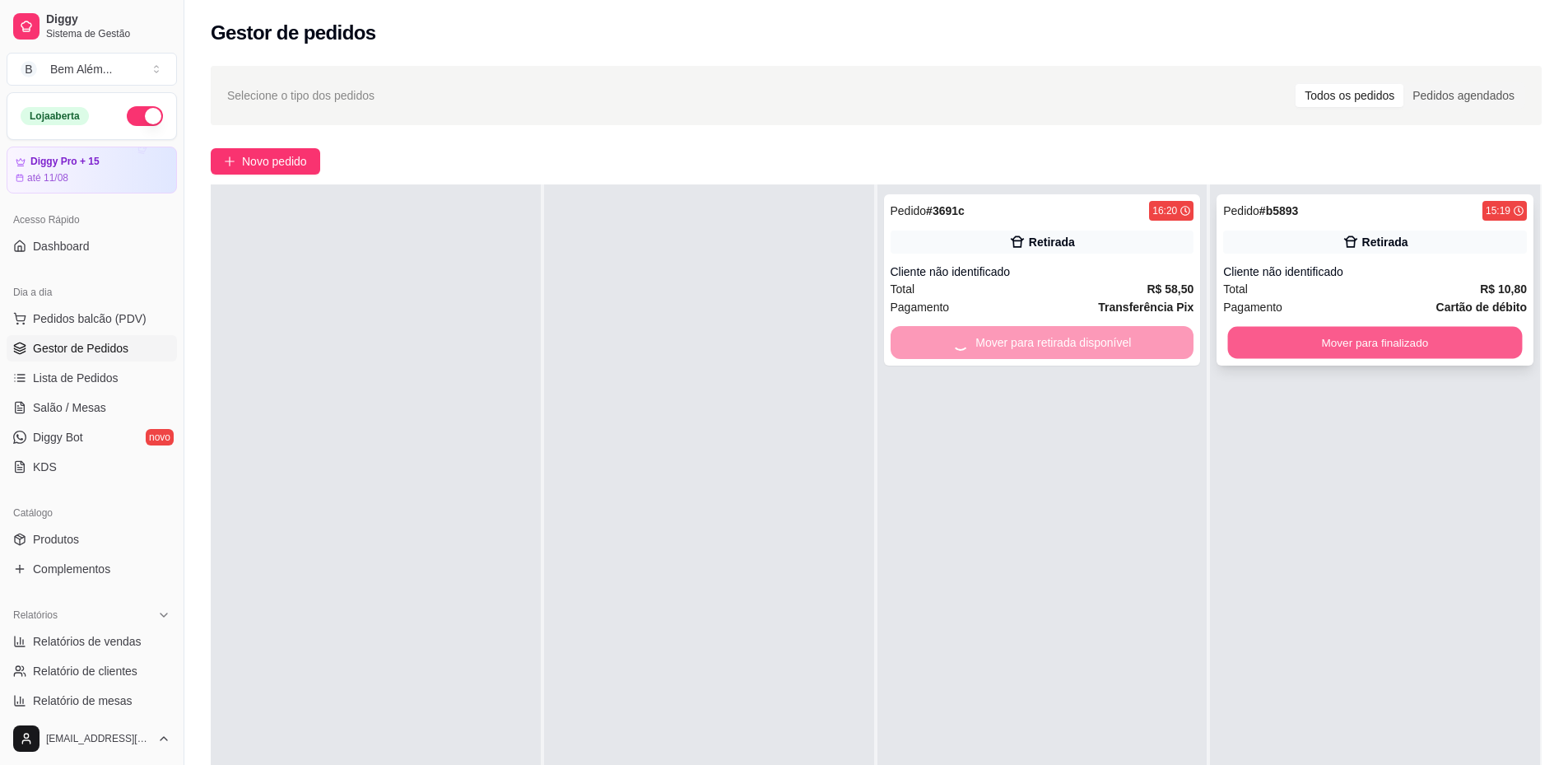
click at [1309, 348] on button "Mover para finalizado" at bounding box center [1376, 343] width 295 height 32
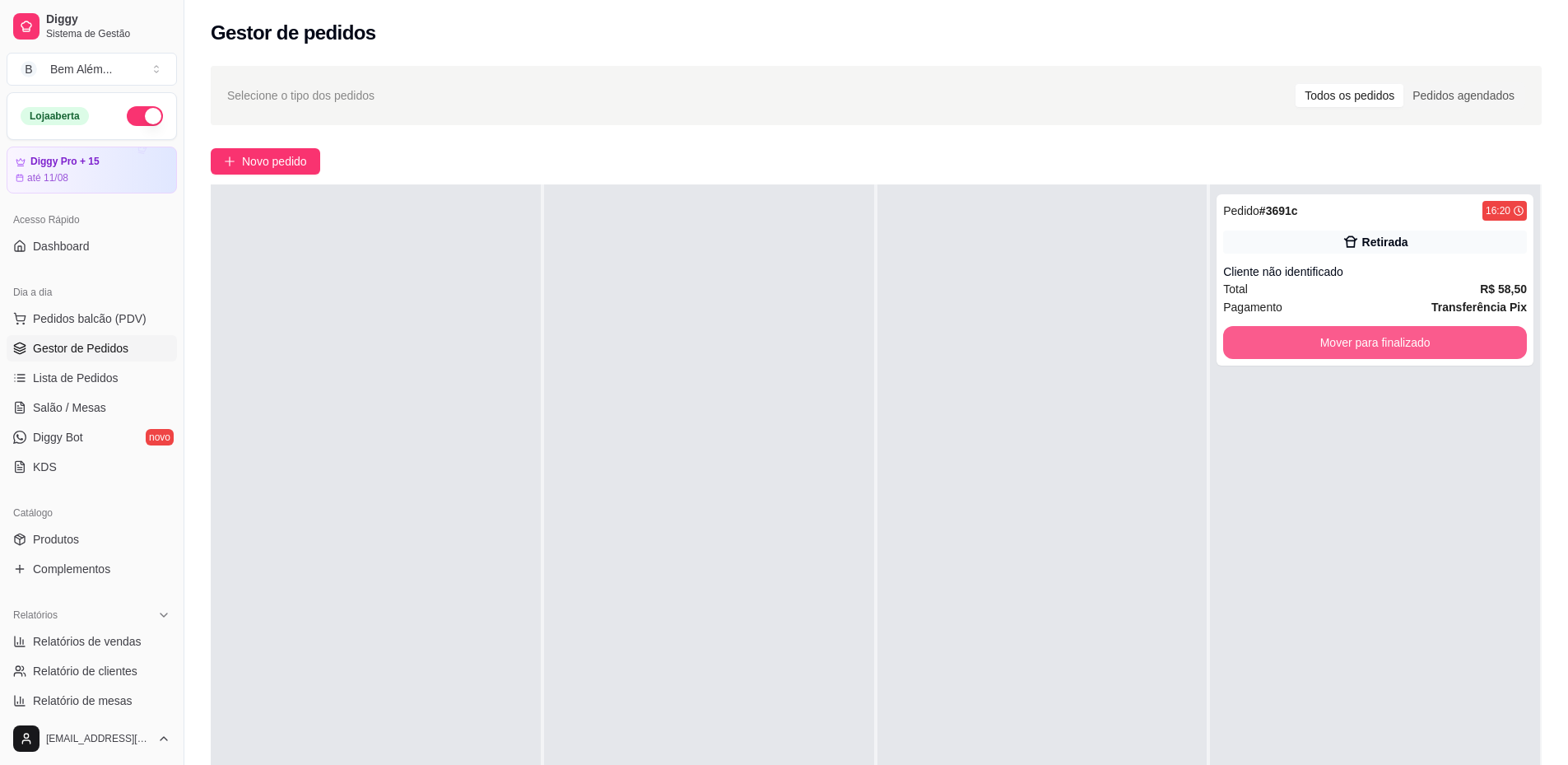
click at [1309, 348] on button "Mover para finalizado" at bounding box center [1375, 342] width 303 height 33
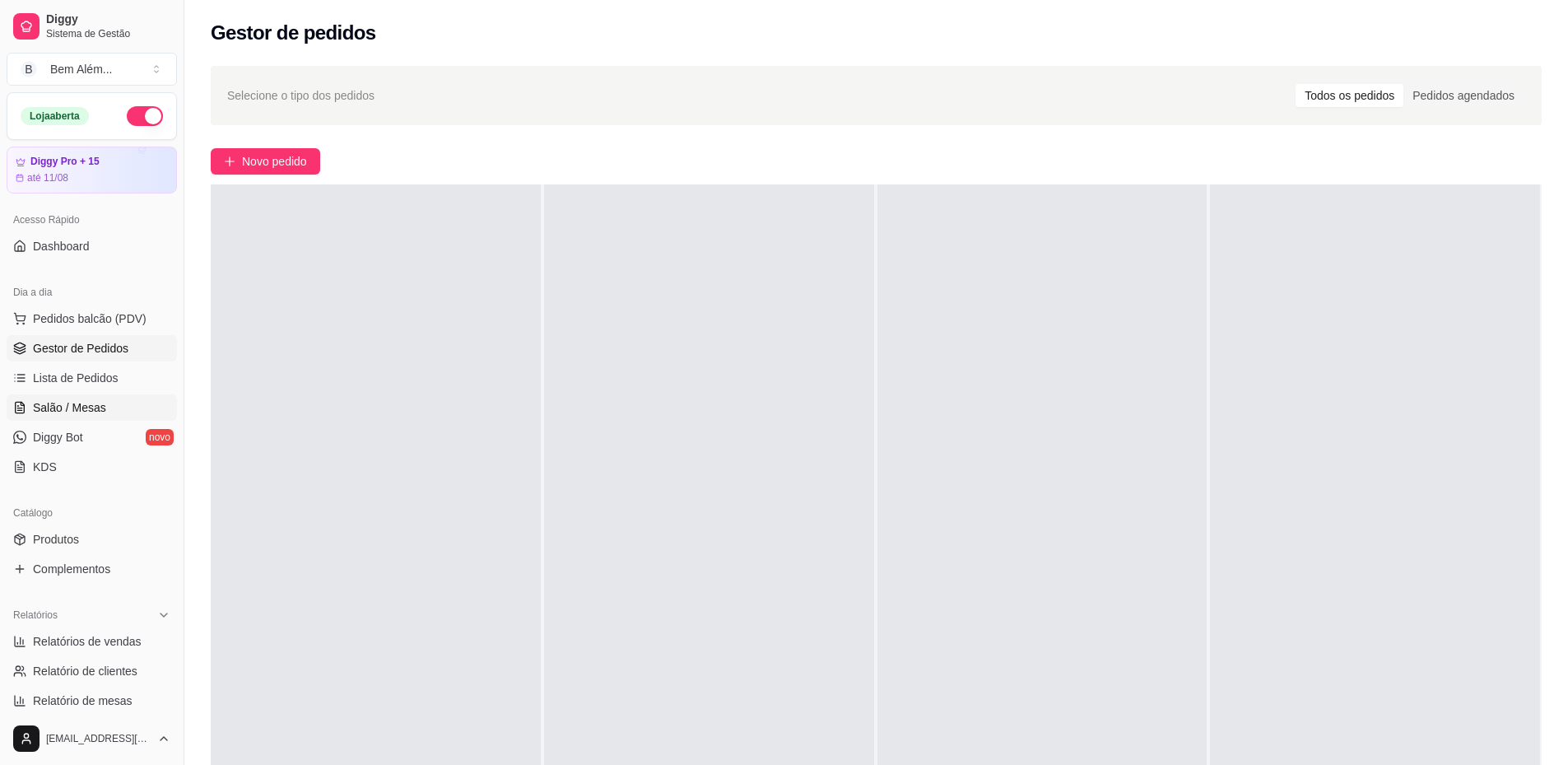
click at [104, 409] on link "Salão / Mesas" at bounding box center [92, 408] width 171 height 27
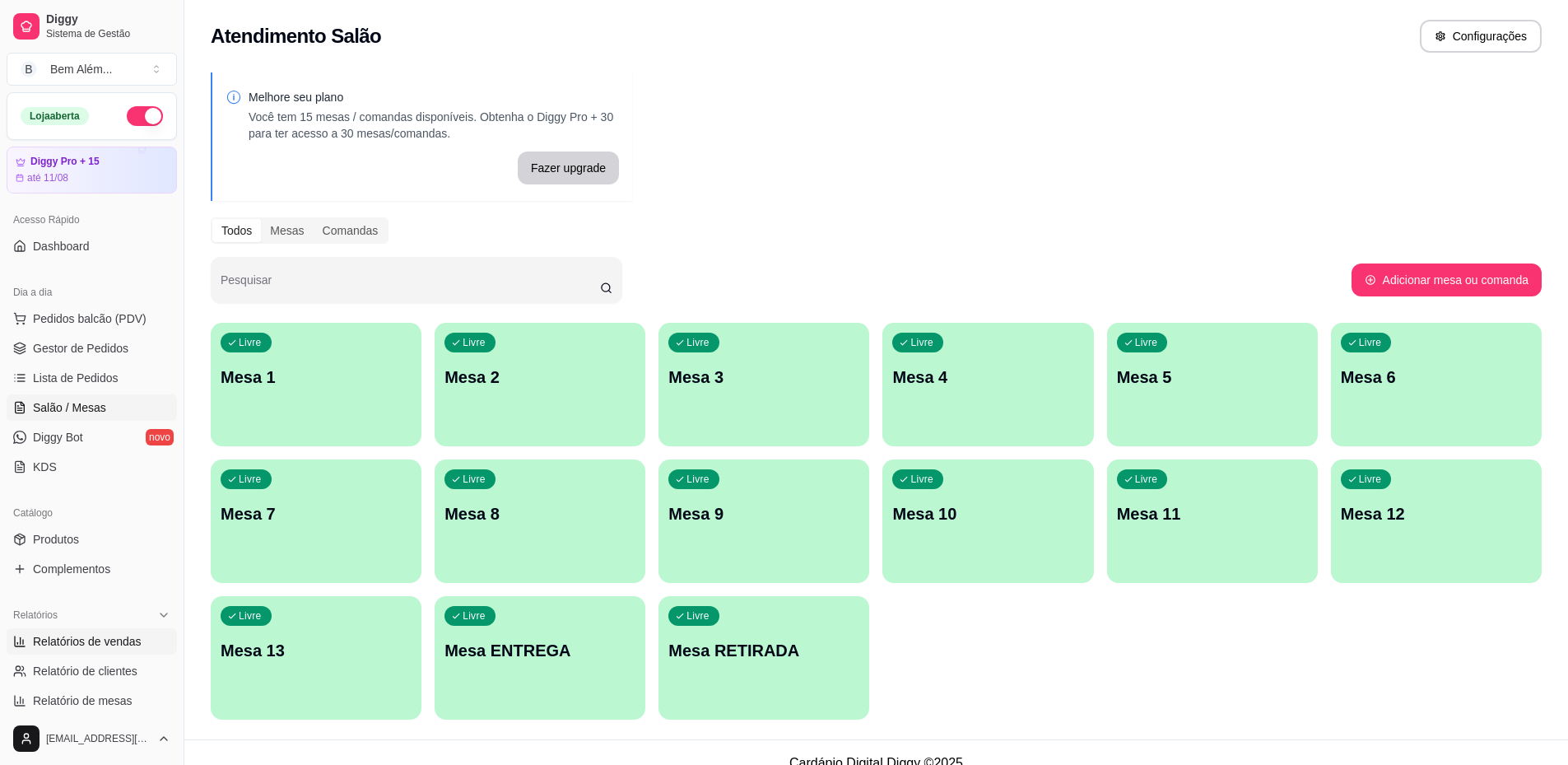
click at [104, 651] on link "Relatórios de vendas" at bounding box center [92, 642] width 171 height 27
select select "ALL"
select select "0"
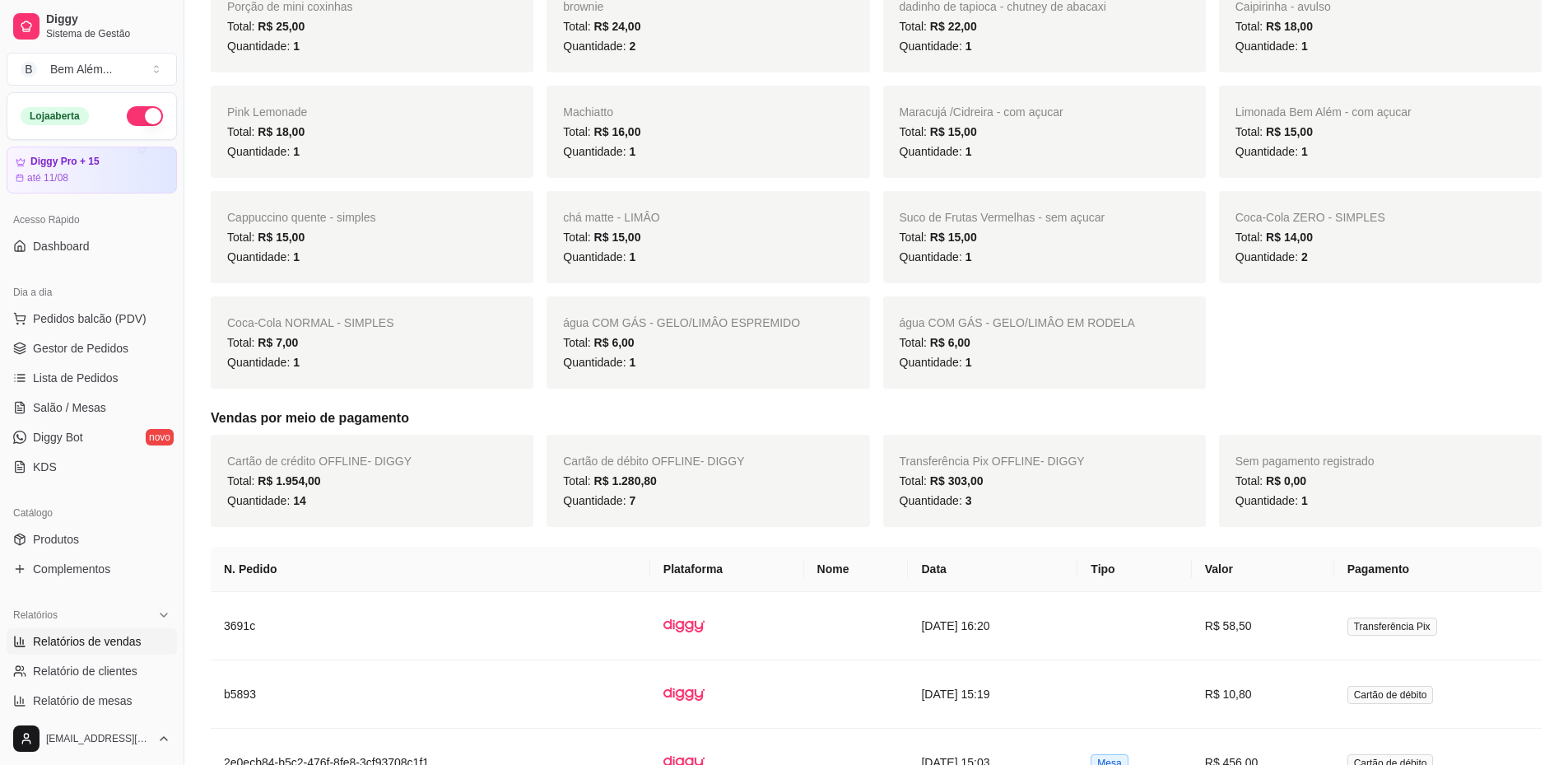
scroll to position [988, 0]
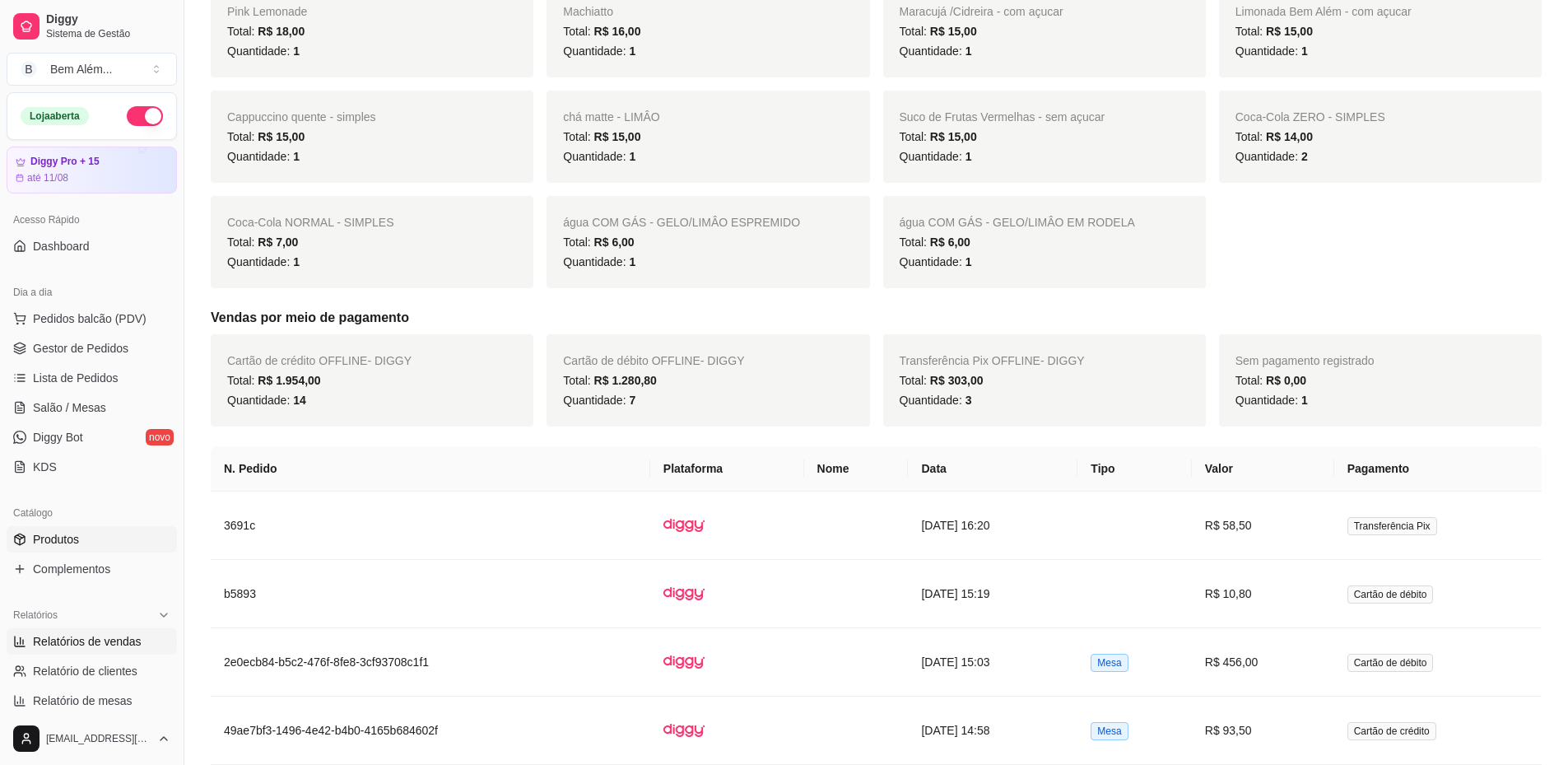
click at [106, 533] on link "Produtos" at bounding box center [92, 539] width 171 height 27
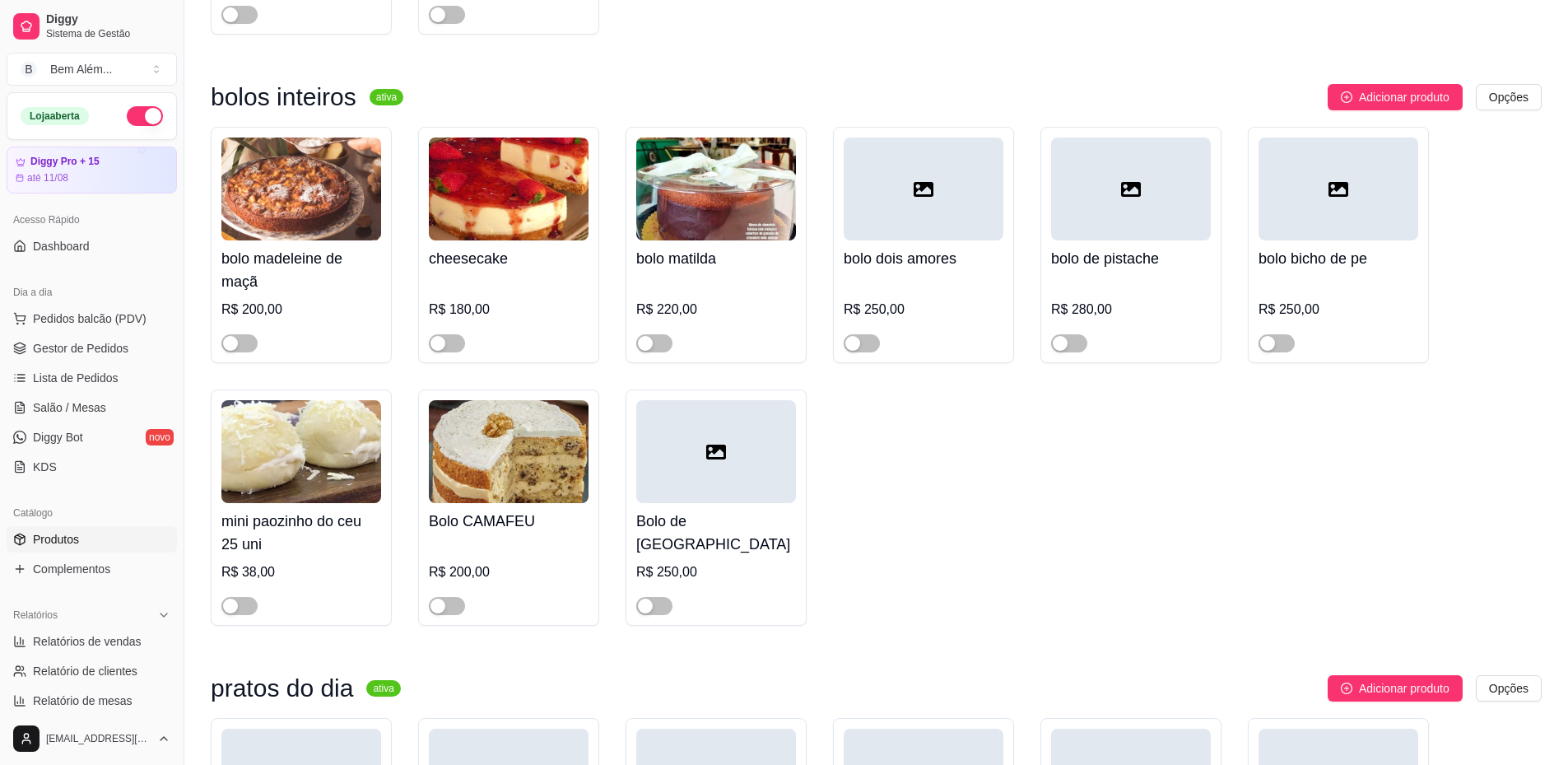
scroll to position [9223, 0]
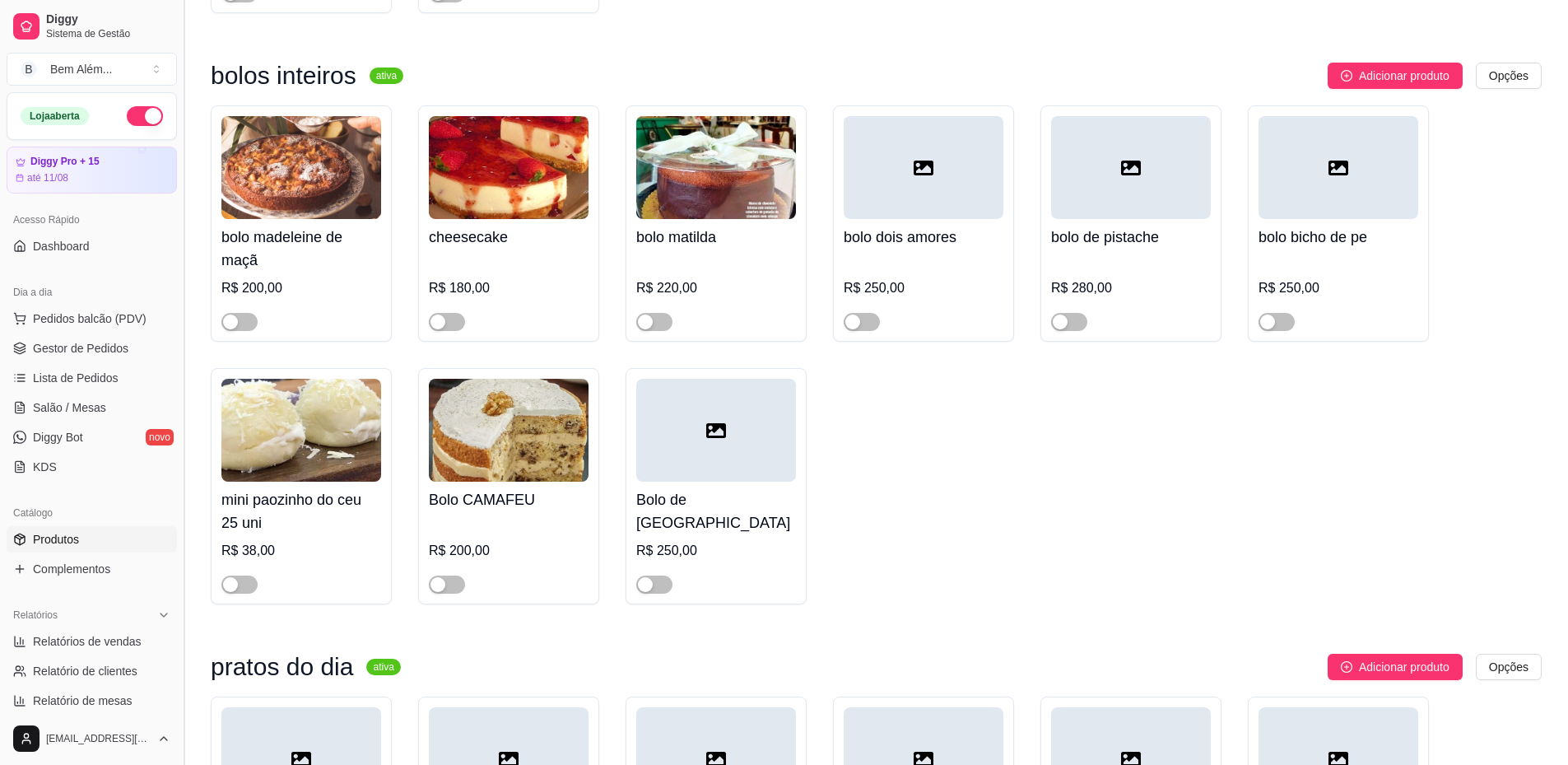
drag, startPoint x: 177, startPoint y: 401, endPoint x: 179, endPoint y: 553, distance: 152.0
click at [179, 553] on button "Toggle Sidebar" at bounding box center [184, 382] width 13 height 765
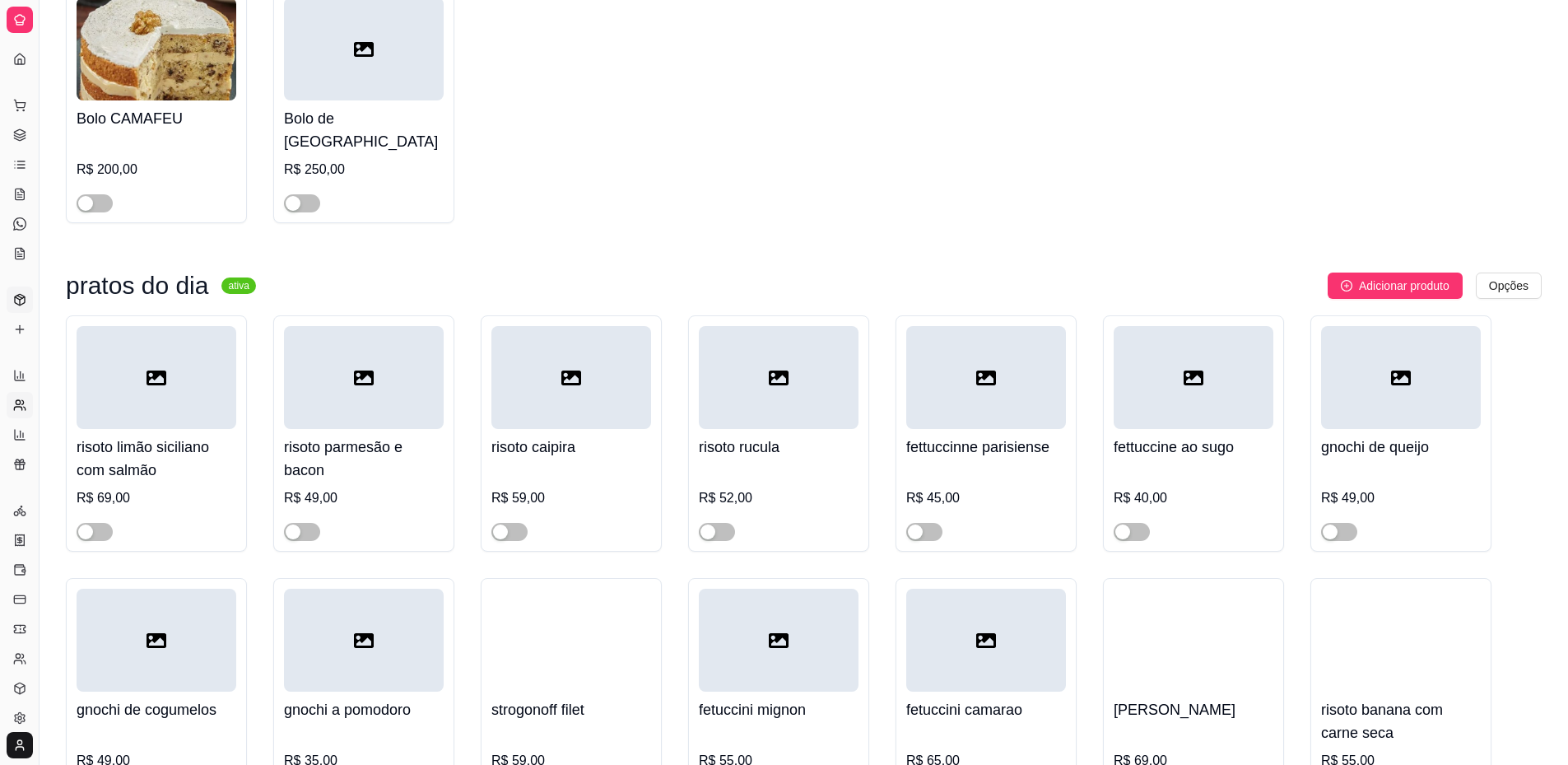
scroll to position [8811, 0]
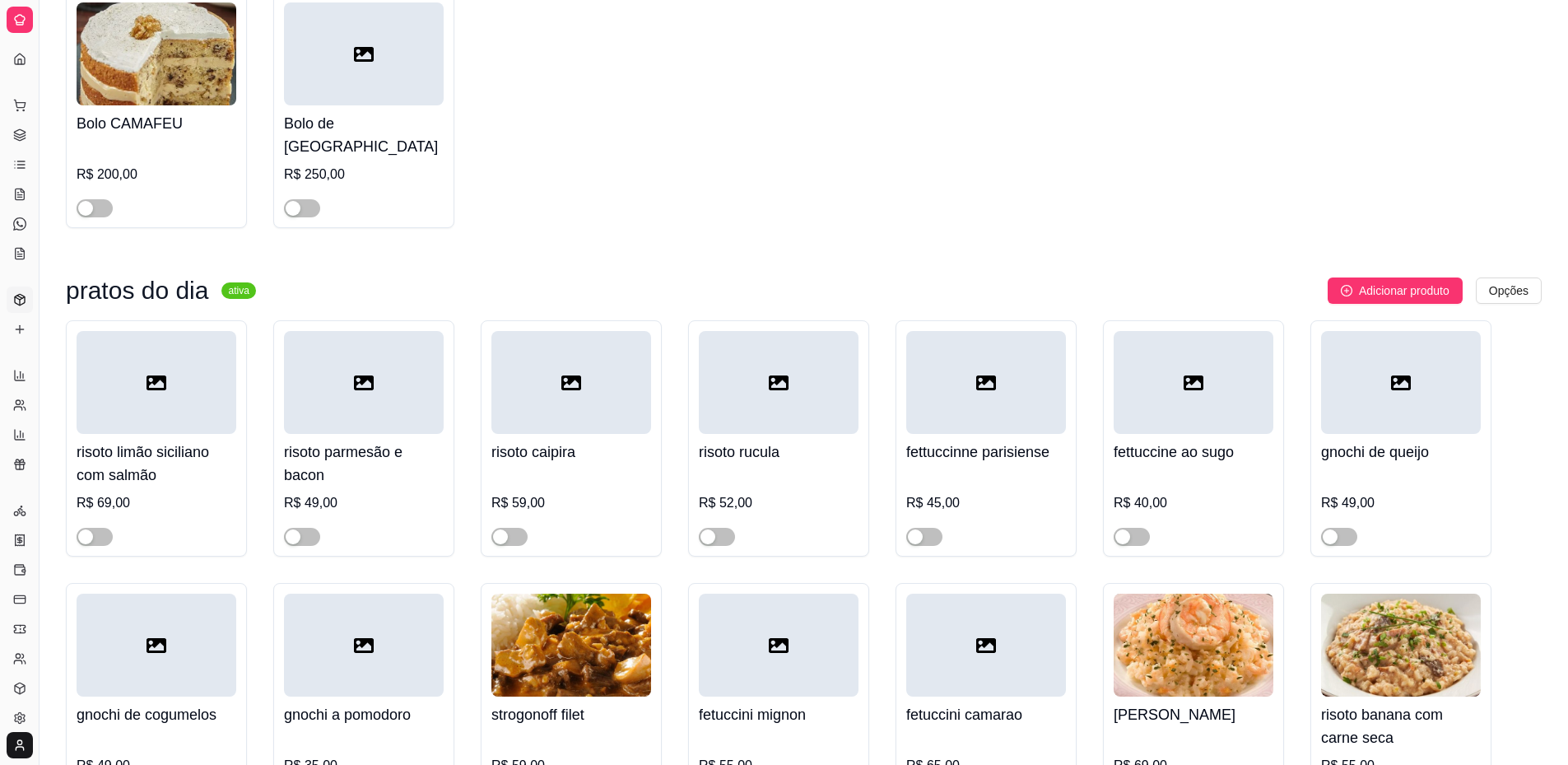
drag, startPoint x: 38, startPoint y: 176, endPoint x: 104, endPoint y: 197, distance: 69.3
click at [43, 272] on button "Toggle Sidebar" at bounding box center [38, 382] width 13 height 765
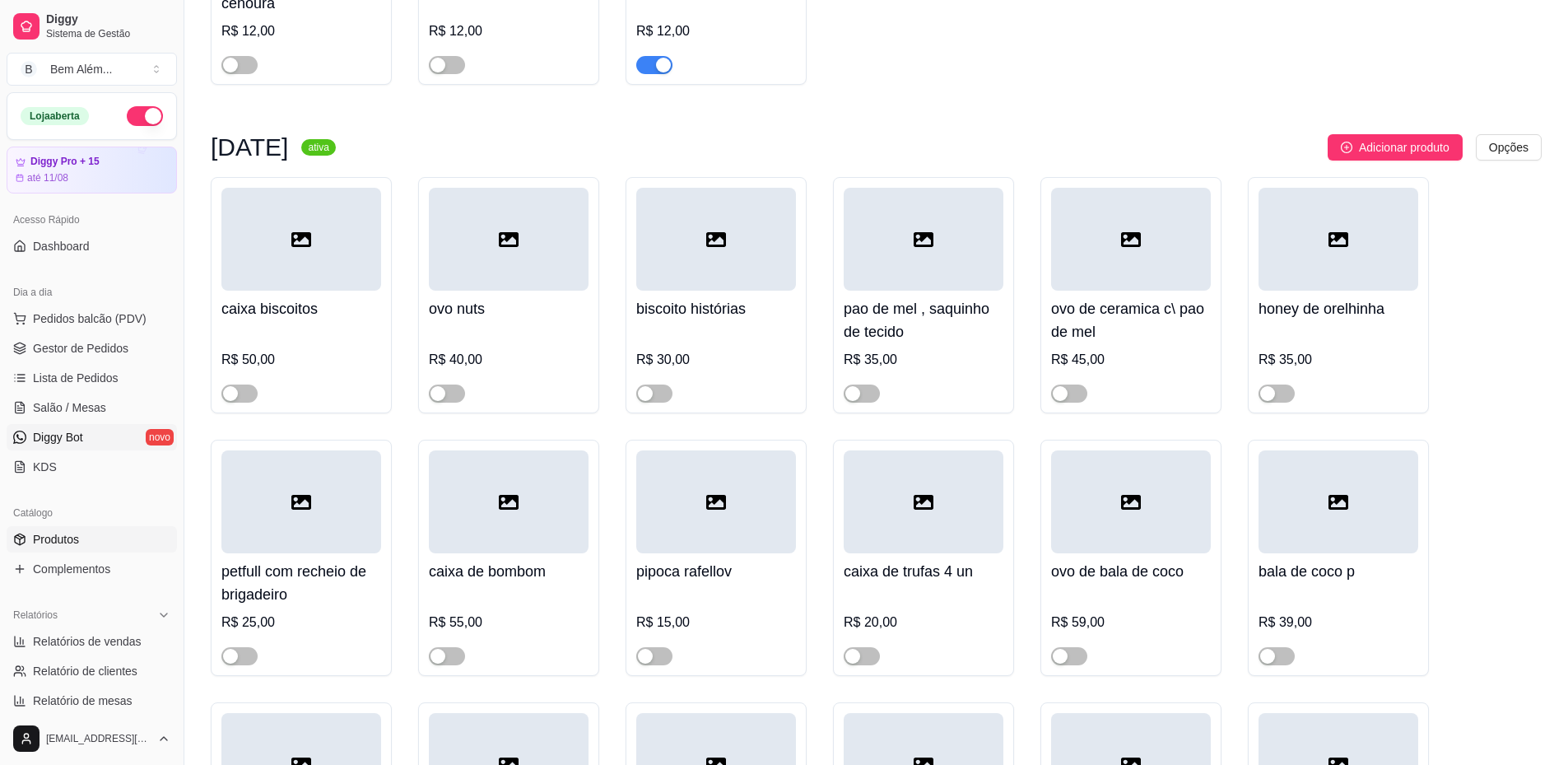
scroll to position [8070, 0]
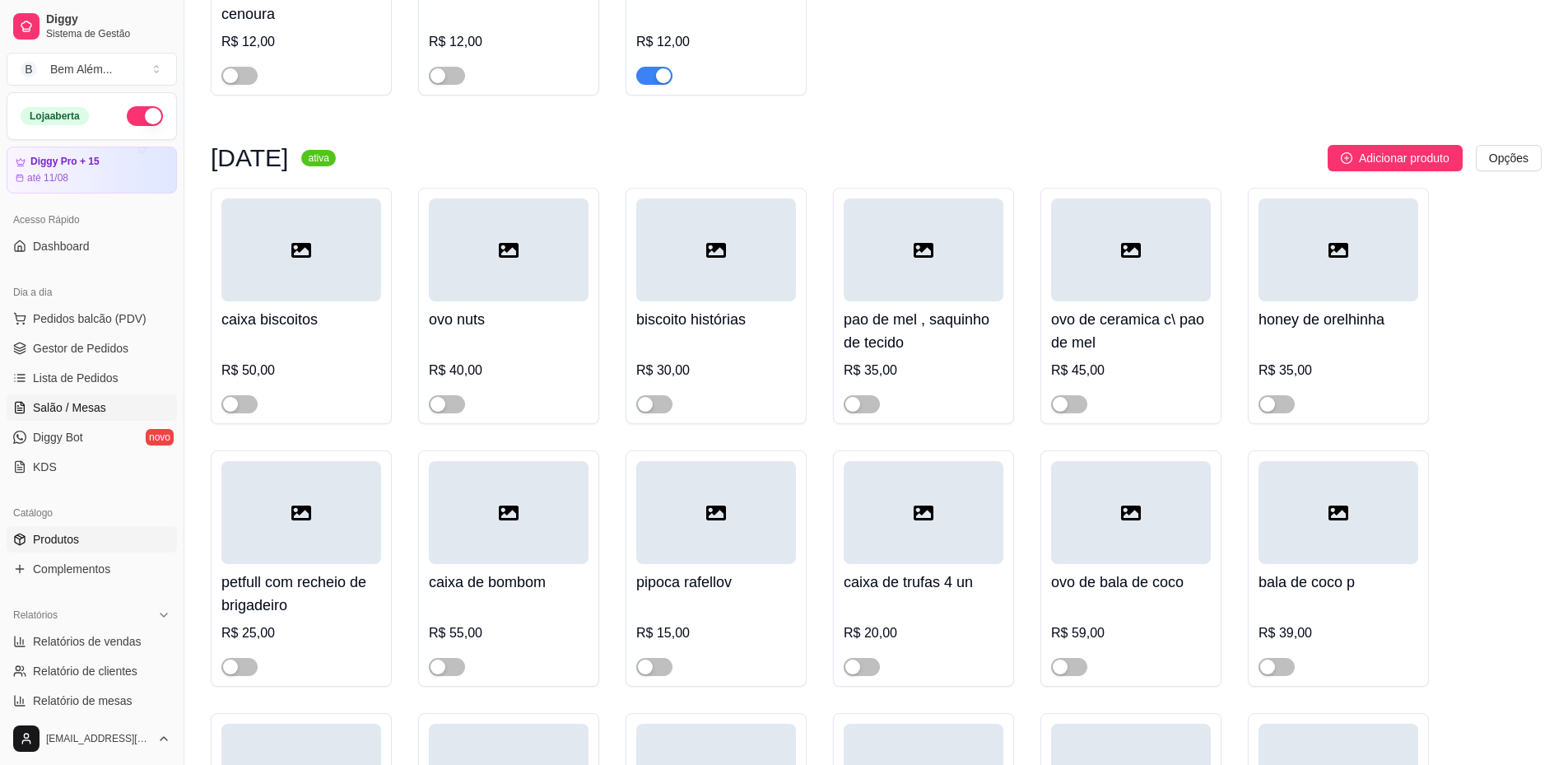
click at [94, 405] on span "Salão / Mesas" at bounding box center [69, 408] width 74 height 17
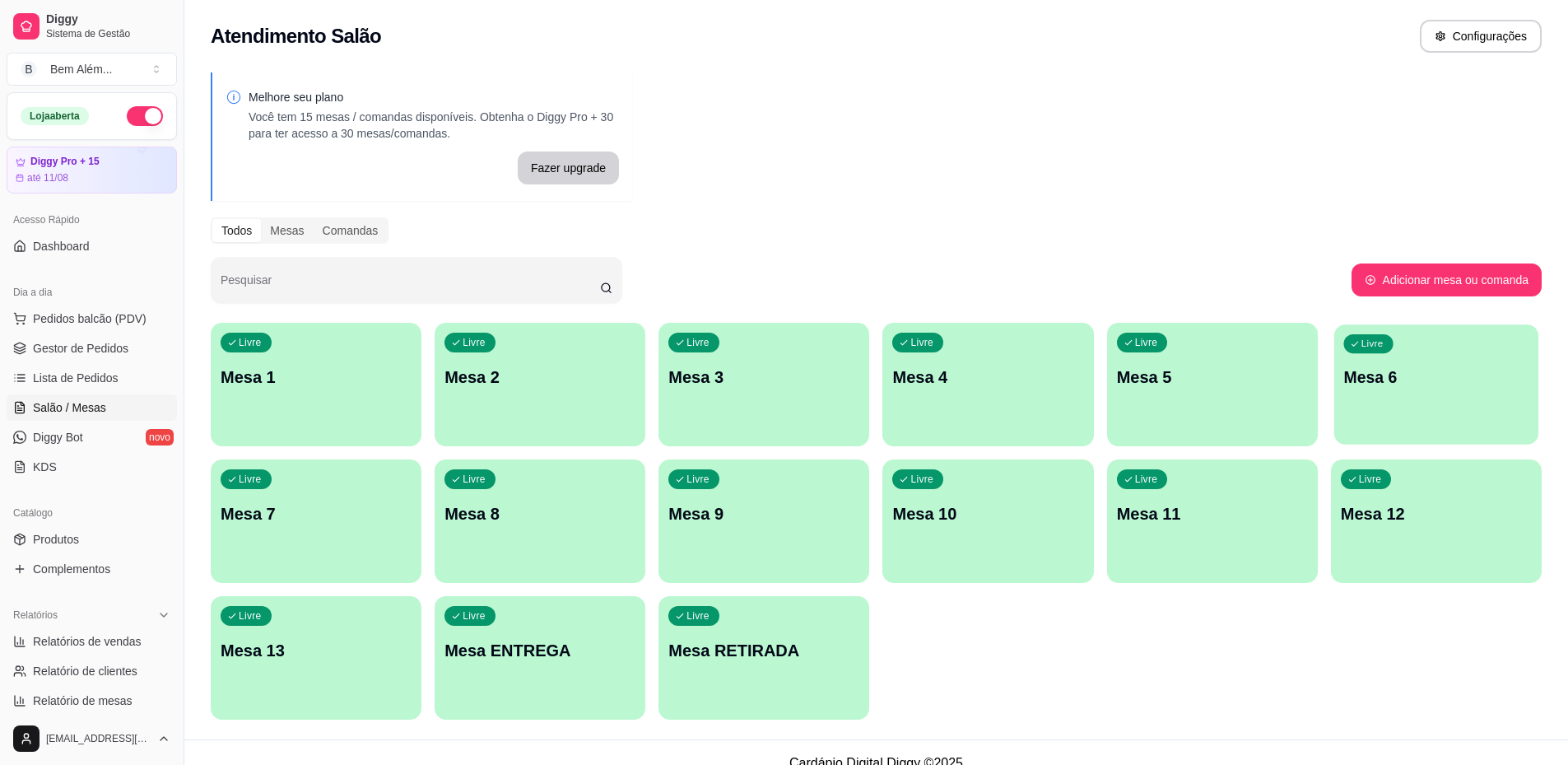
click at [1388, 400] on div "Livre Mesa 6" at bounding box center [1437, 375] width 204 height 100
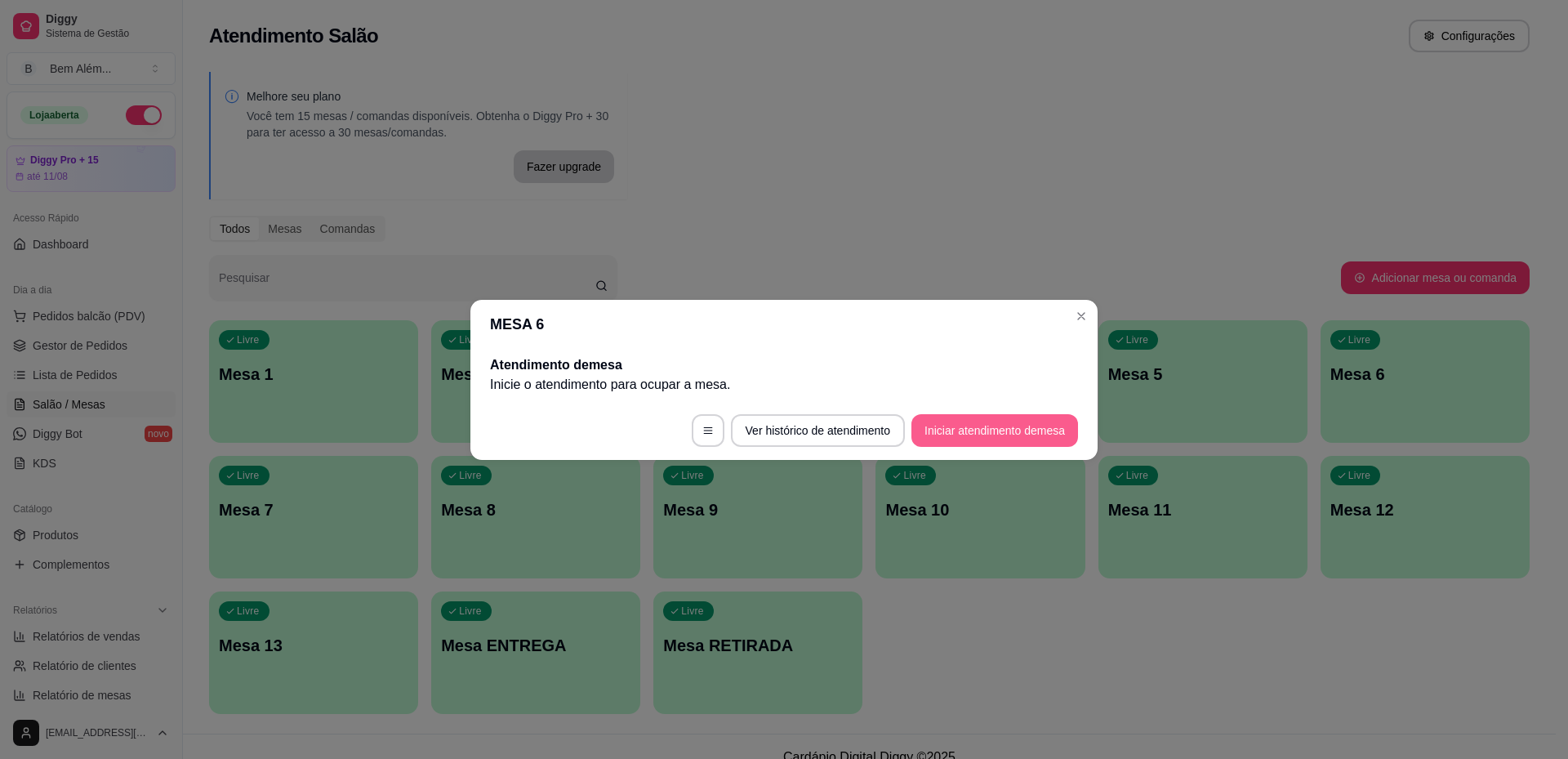
click at [1021, 421] on button "Iniciar atendimento de mesa" at bounding box center [994, 430] width 167 height 32
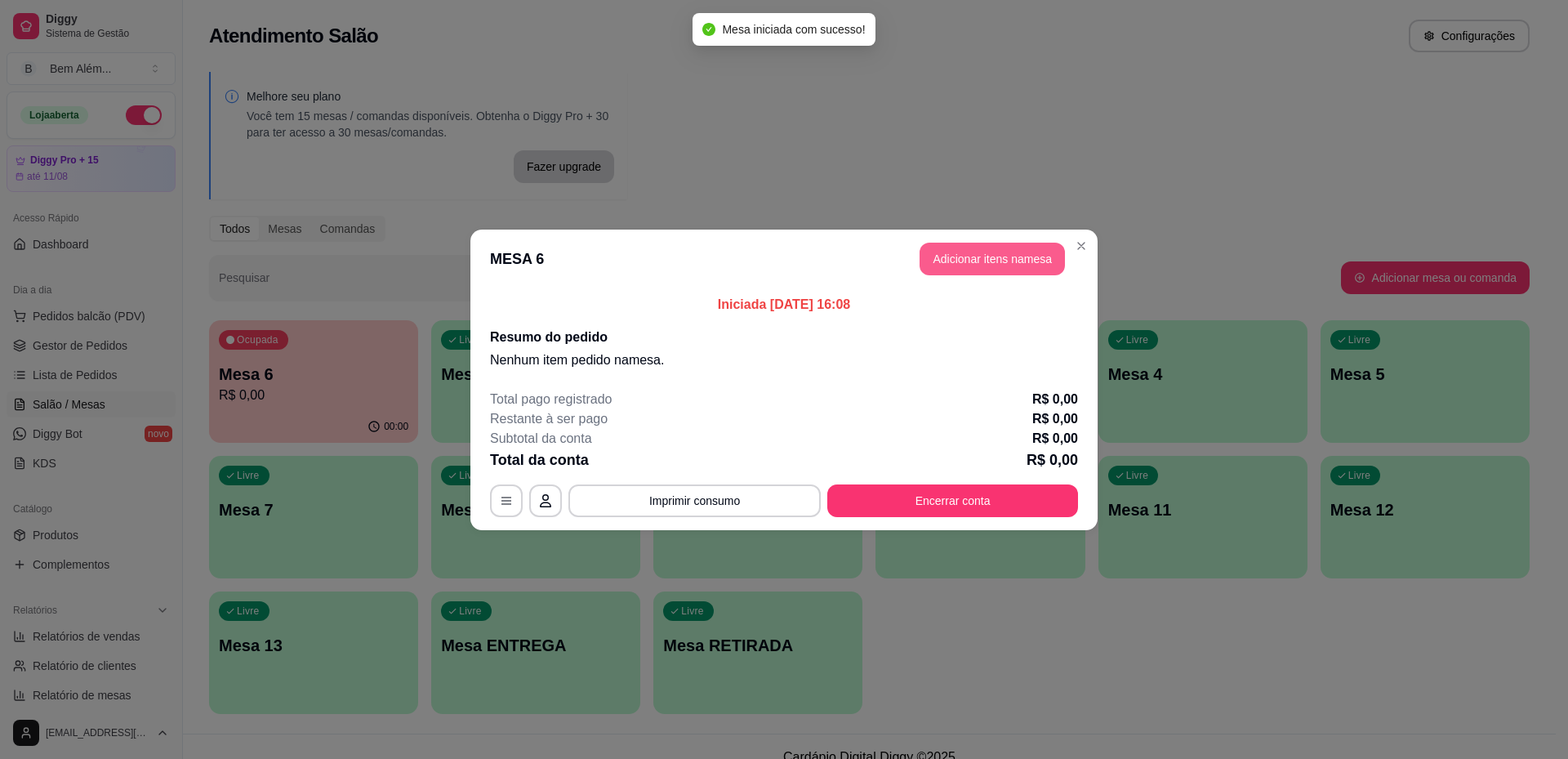
click at [998, 257] on button "Adicionar itens na mesa" at bounding box center [992, 259] width 145 height 32
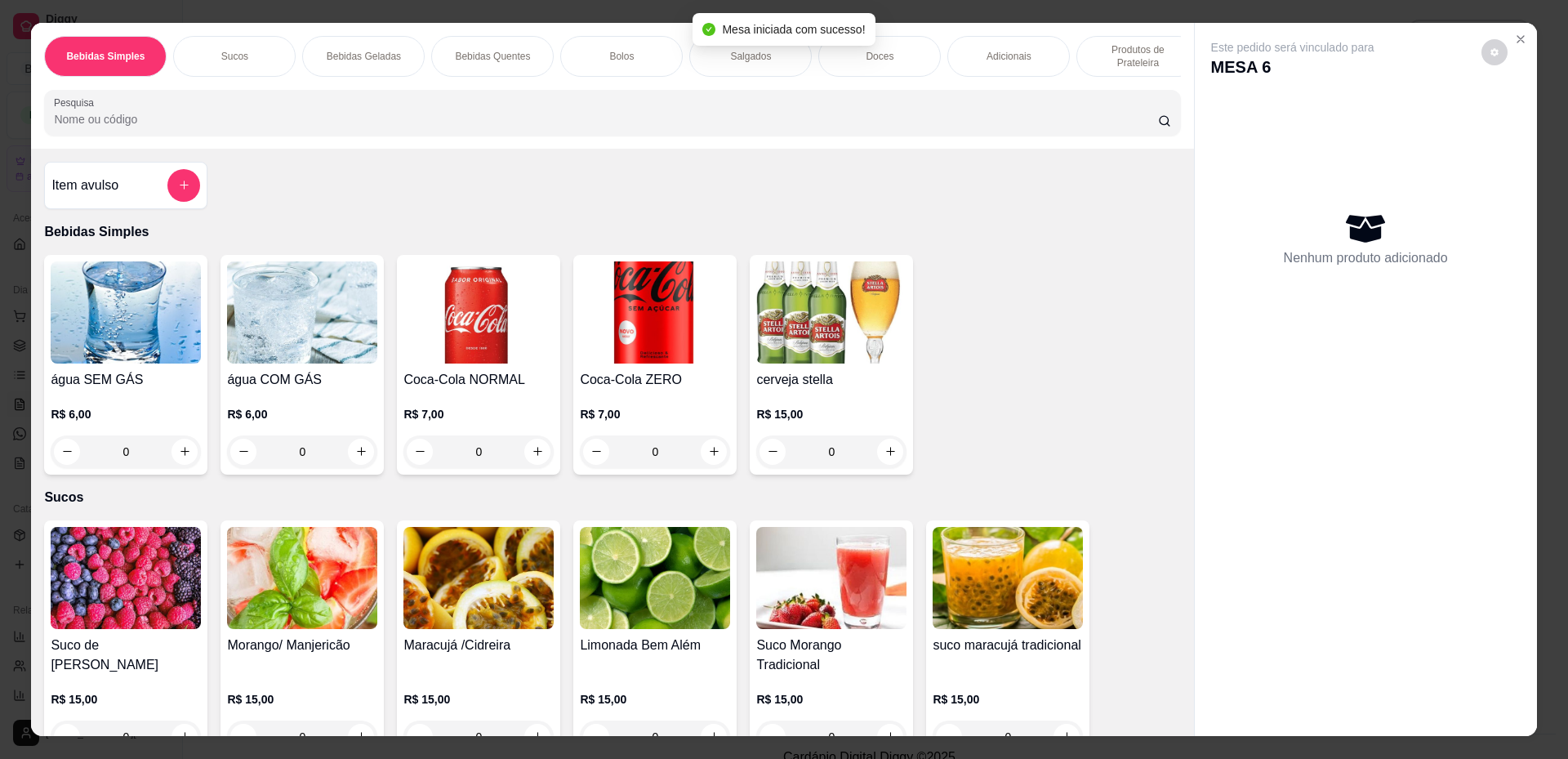
click at [1115, 51] on p "Produtos de Prateleira" at bounding box center [1138, 56] width 95 height 27
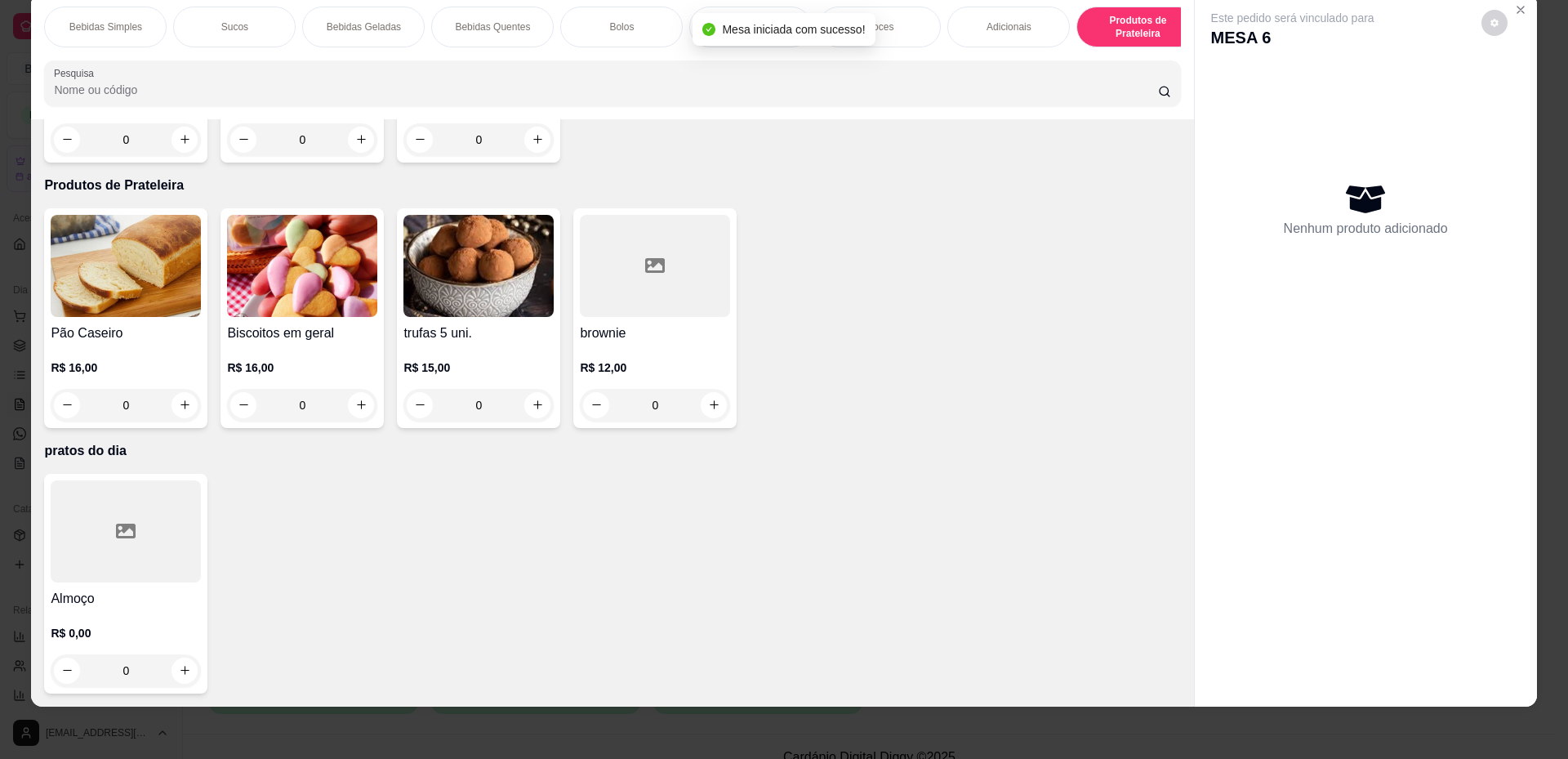
click at [146, 508] on div at bounding box center [125, 531] width 150 height 102
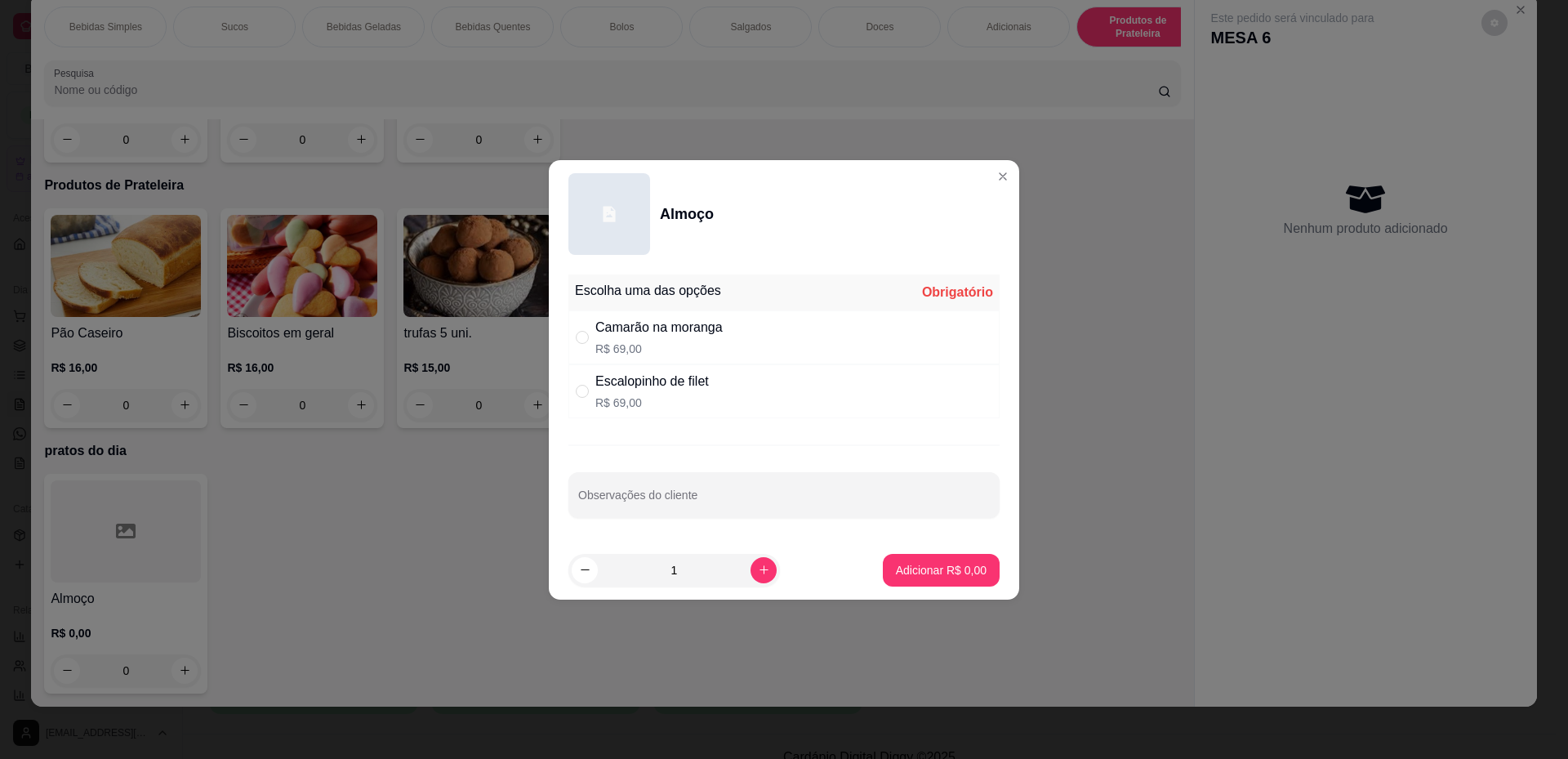
click at [761, 386] on div "Escalopinho de filet R$ 69,00" at bounding box center [784, 391] width 431 height 54
radio input "true"
click at [758, 570] on icon "increase-product-quantity" at bounding box center [764, 570] width 12 height 12
type input "2"
click at [904, 562] on p "Adicionar R$ 138,00" at bounding box center [934, 571] width 104 height 17
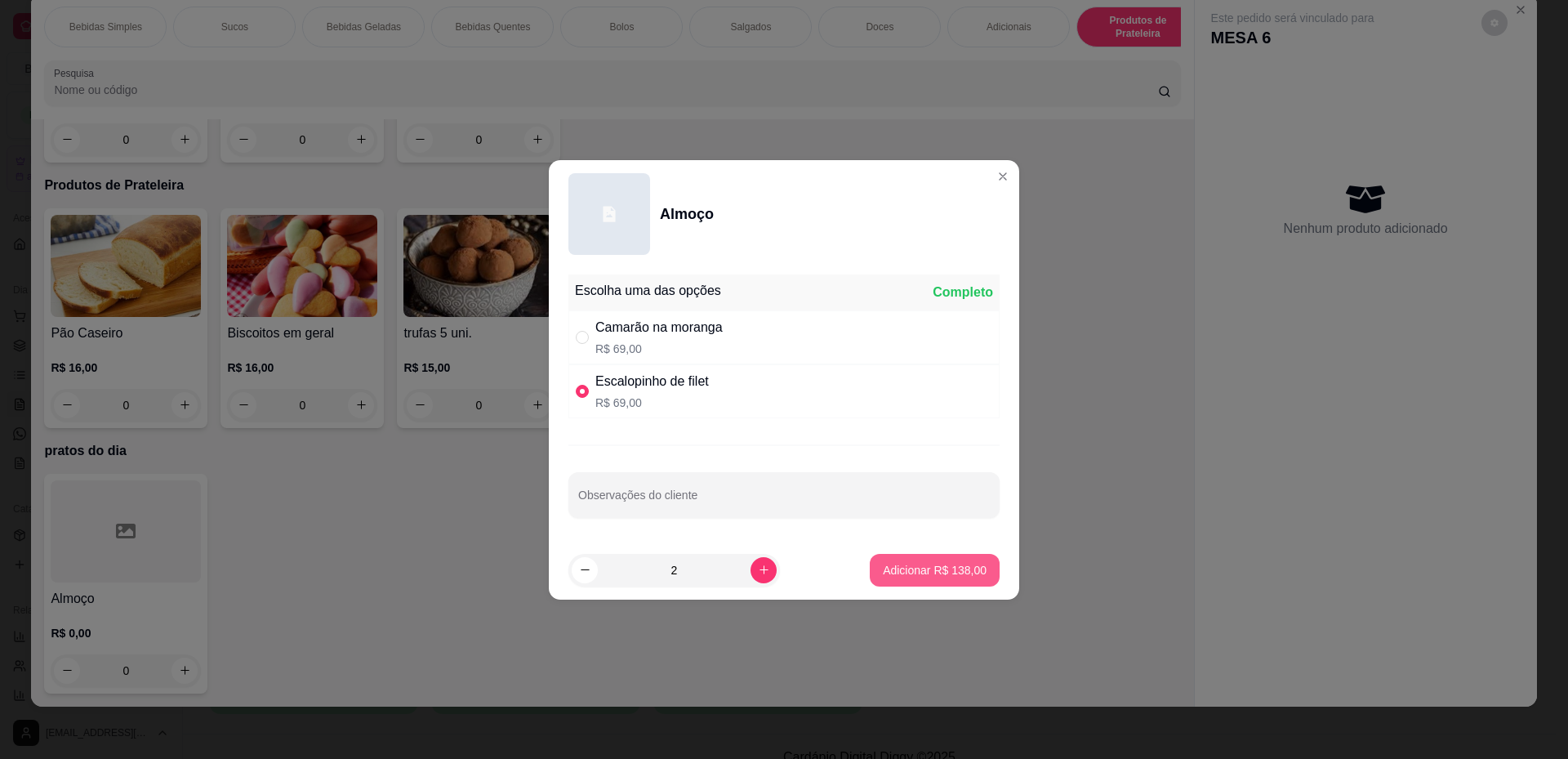
type input "2"
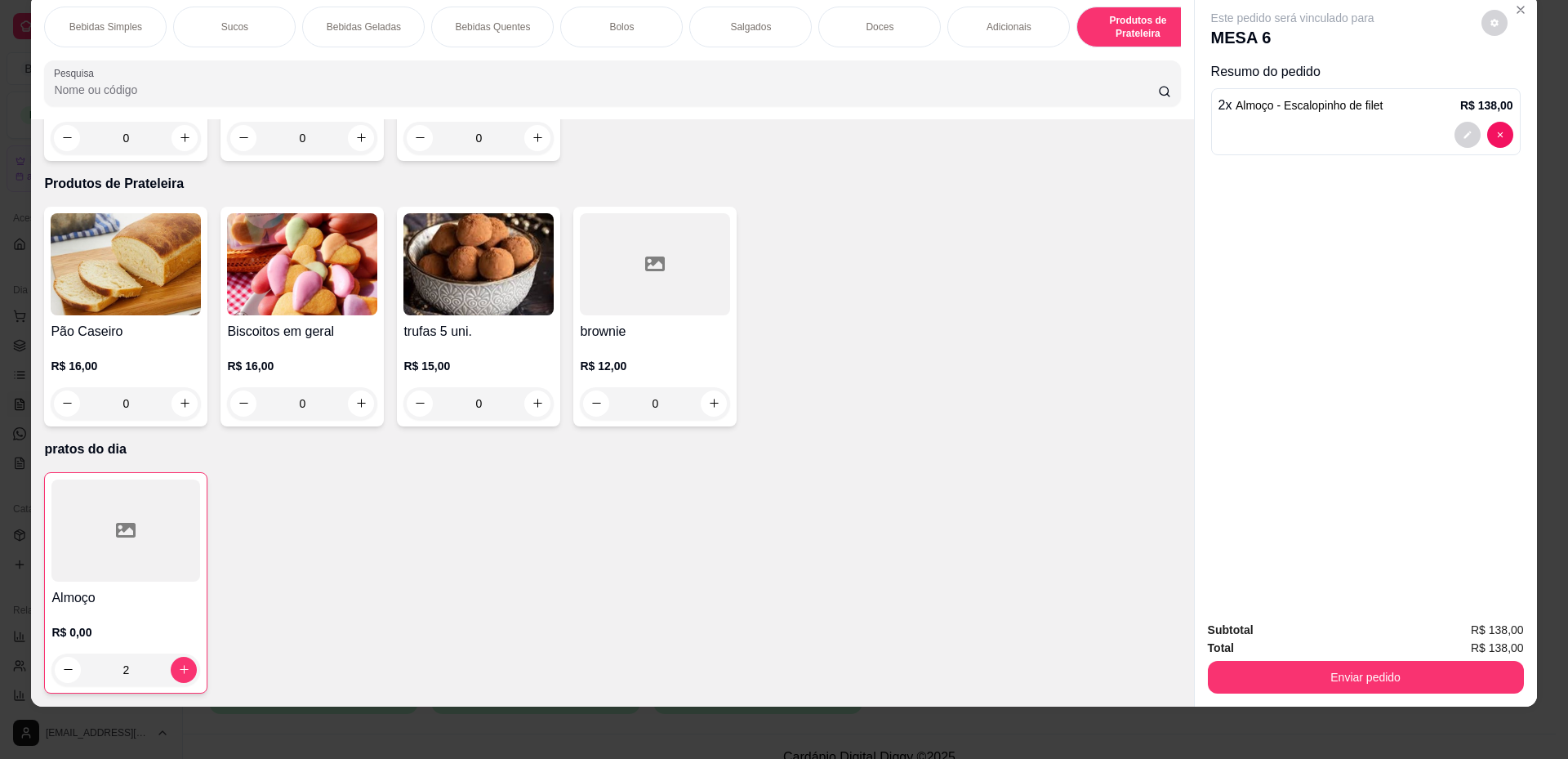
click at [386, 29] on p "Bebidas Geladas" at bounding box center [364, 27] width 75 height 13
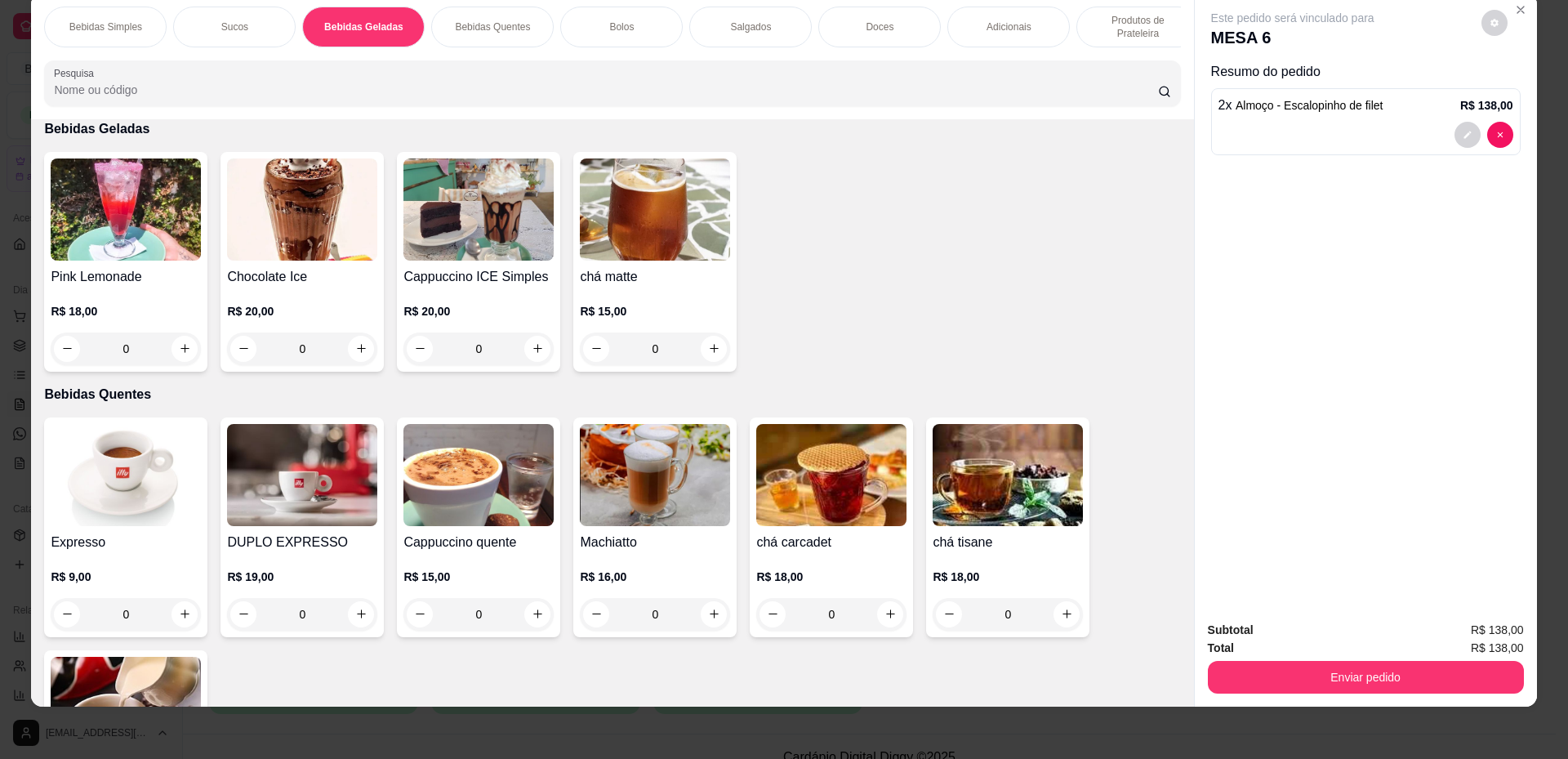
click at [198, 28] on div "Sucos" at bounding box center [235, 27] width 123 height 41
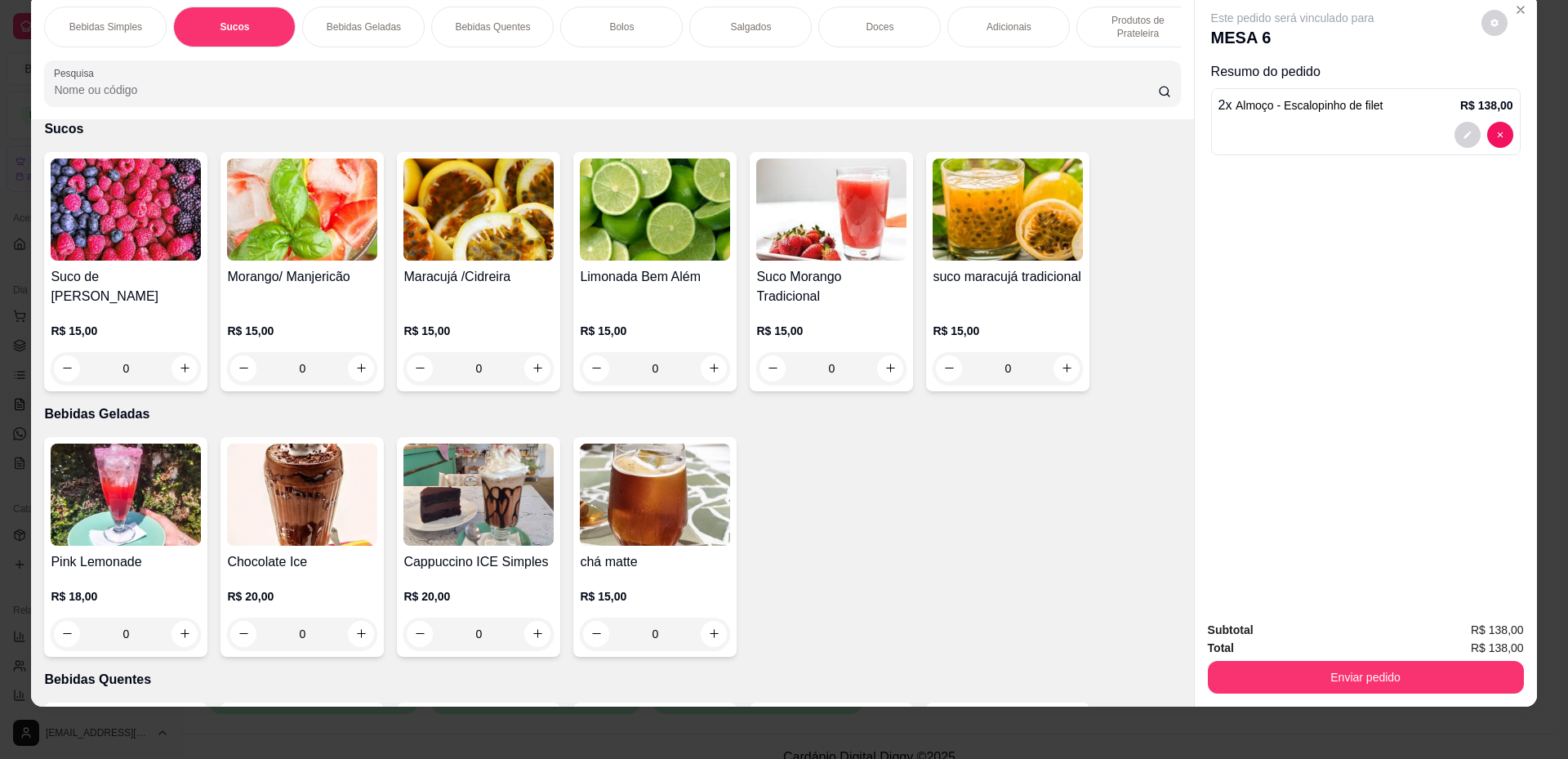
click at [128, 24] on p "Bebidas Simples" at bounding box center [106, 27] width 73 height 13
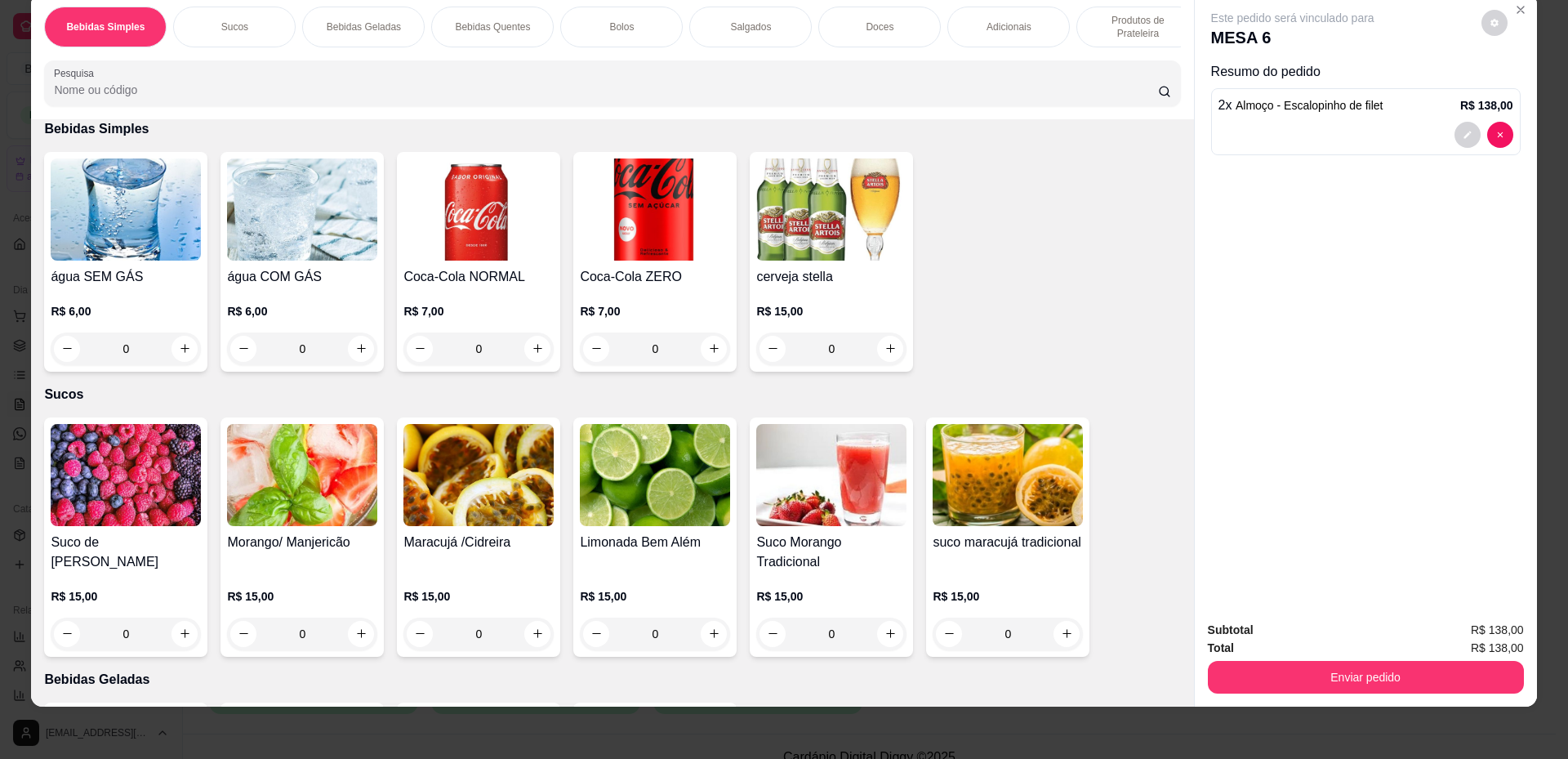
click at [711, 362] on div "0" at bounding box center [654, 348] width 150 height 32
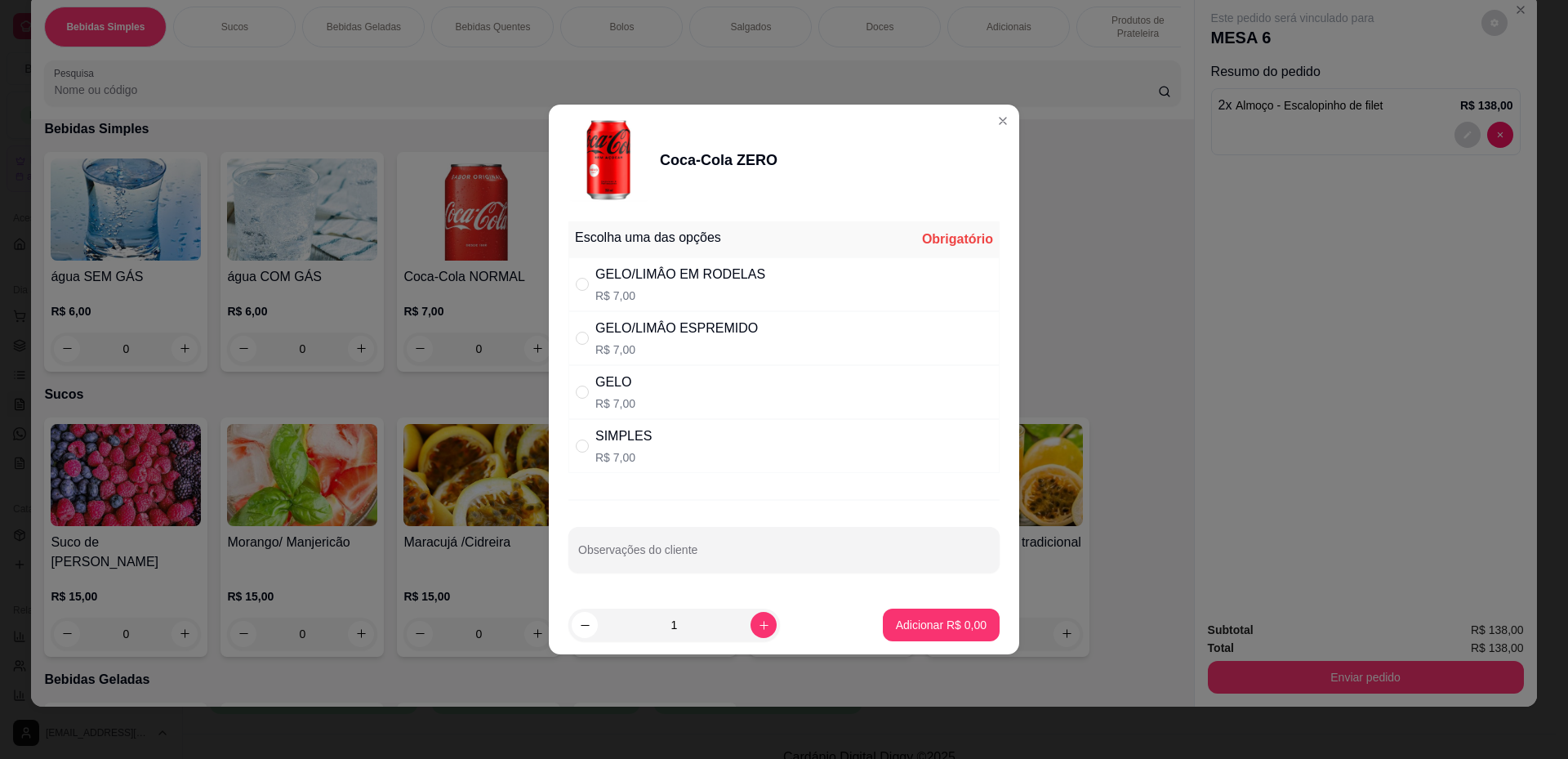
click at [762, 464] on div "SIMPLES R$ 7,00" at bounding box center [784, 445] width 431 height 54
radio input "true"
click at [945, 635] on button "Adicionar R$ 7,00" at bounding box center [941, 625] width 114 height 32
type input "1"
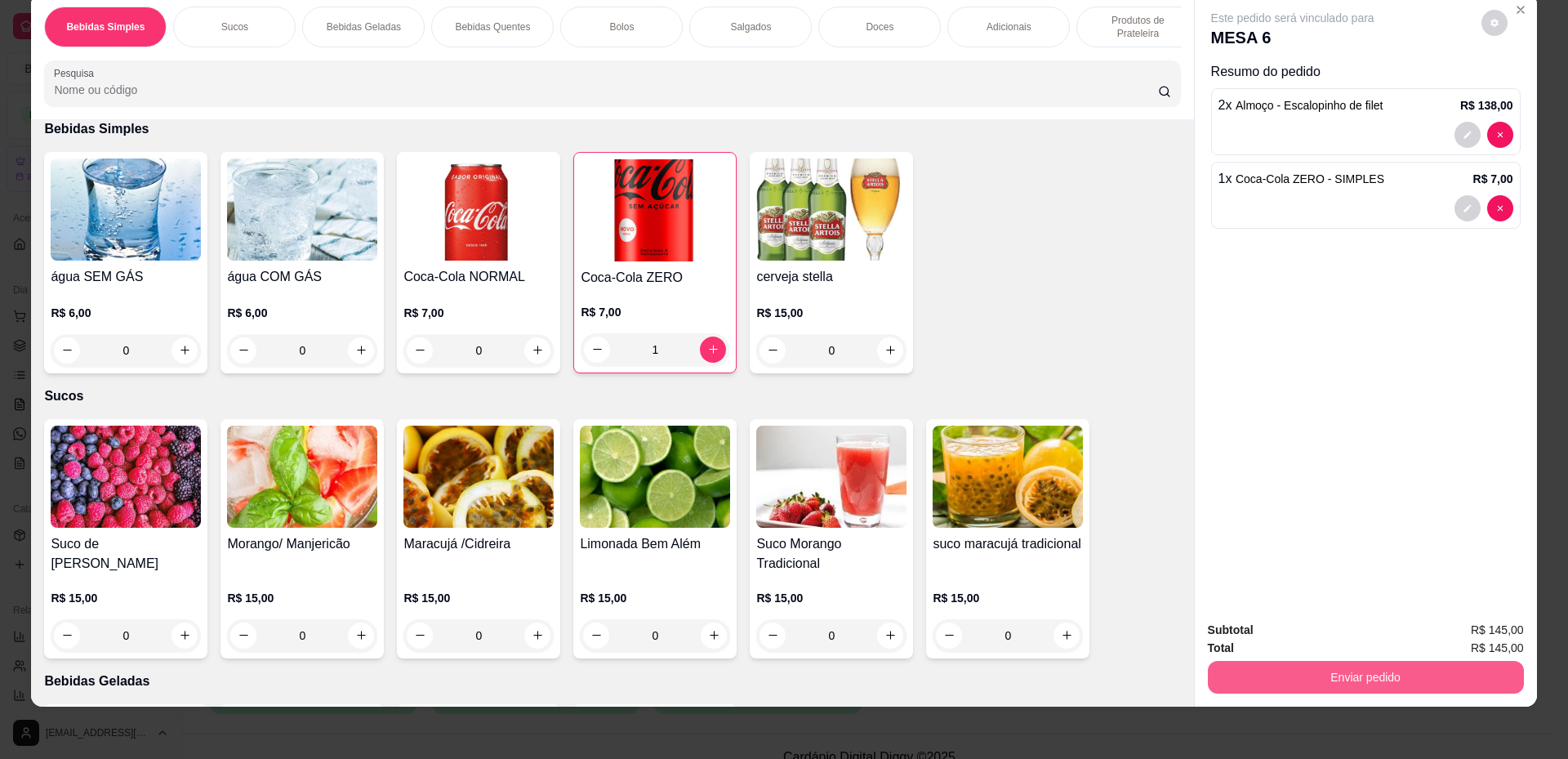
click at [1284, 679] on button "Enviar pedido" at bounding box center [1366, 677] width 316 height 32
click at [1259, 636] on button "Não registrar e enviar pedido" at bounding box center [1311, 637] width 170 height 31
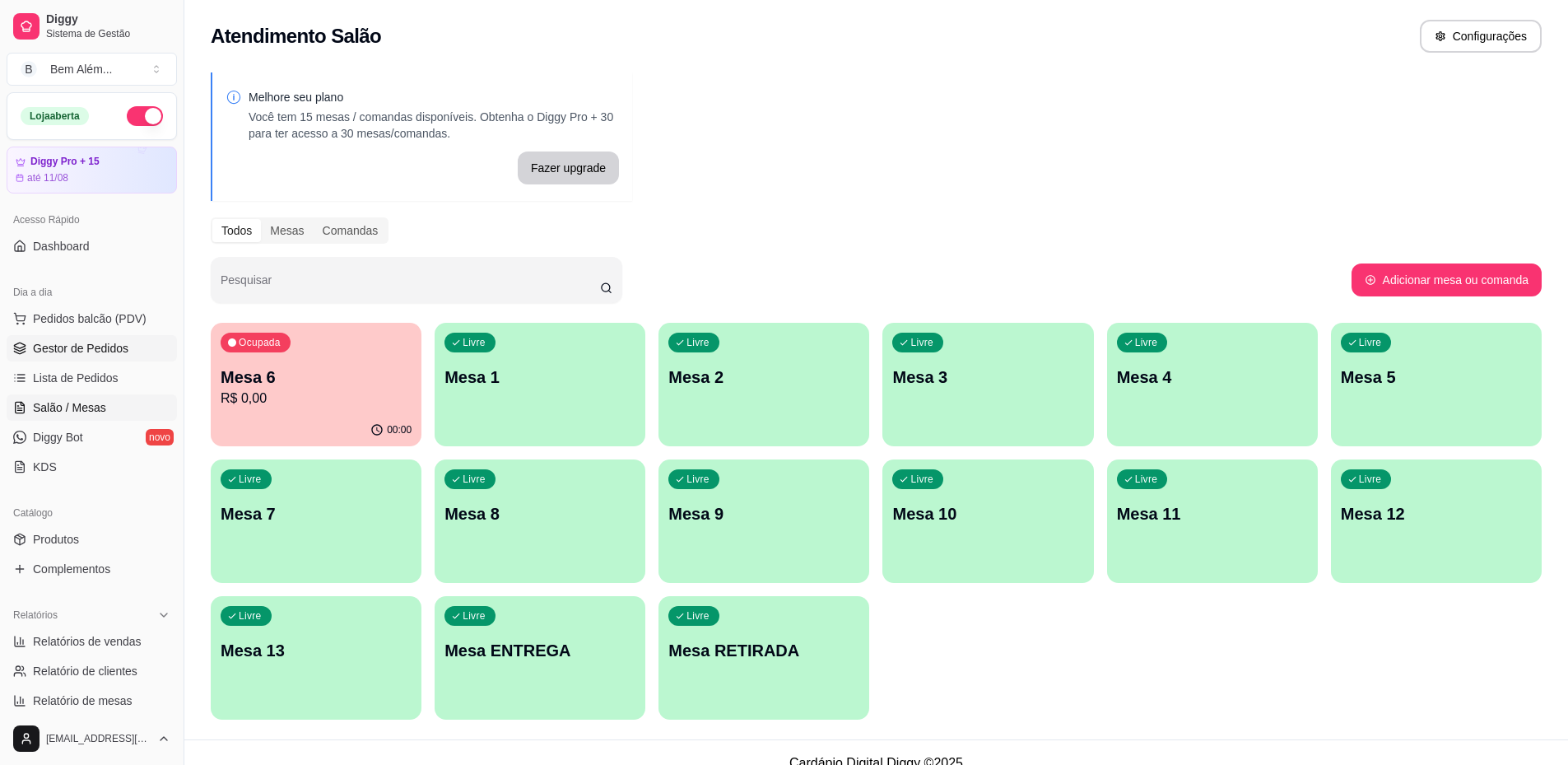
click at [60, 349] on span "Gestor de Pedidos" at bounding box center [80, 349] width 95 height 17
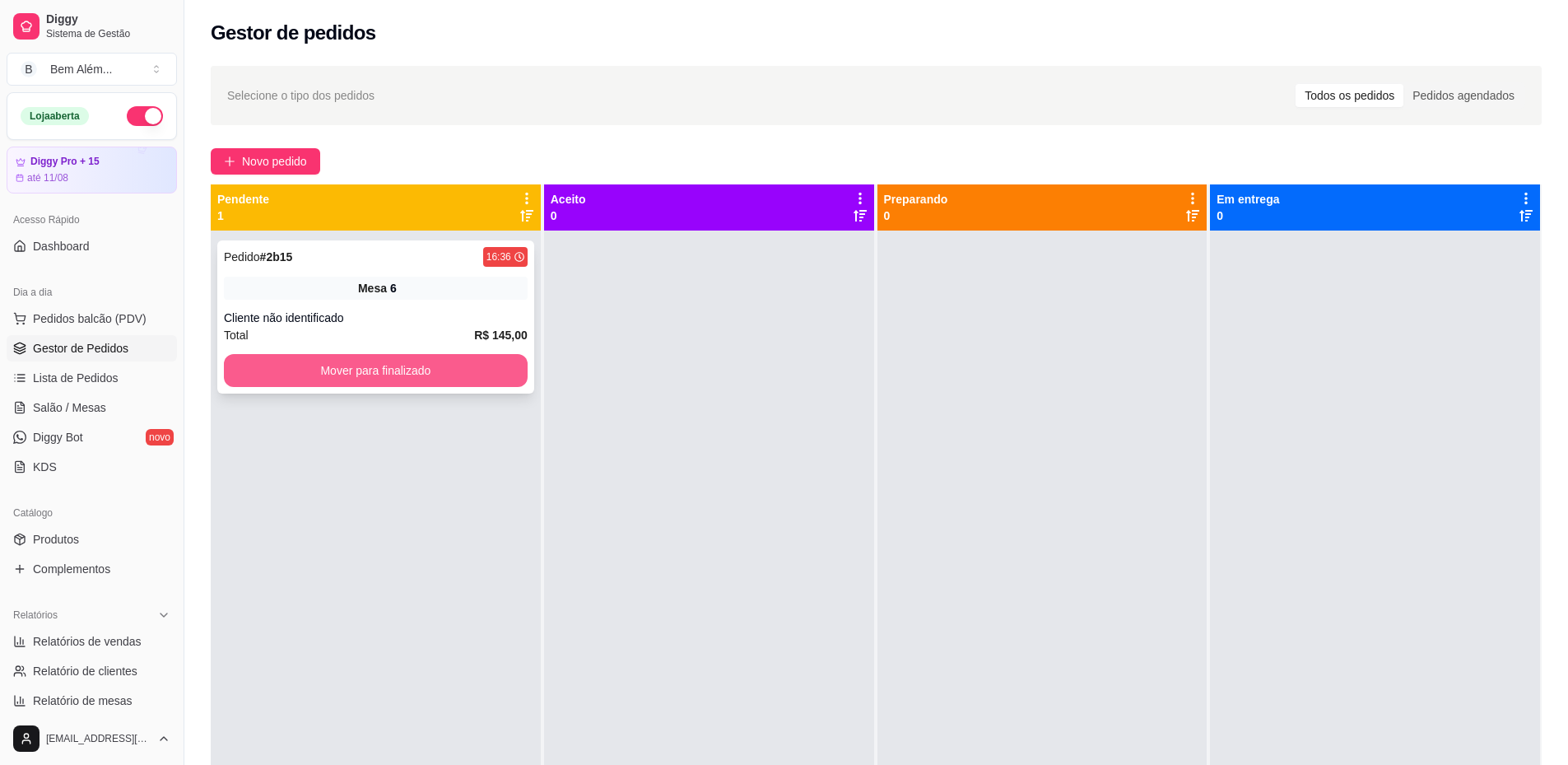
click at [293, 377] on button "Mover para finalizado" at bounding box center [375, 370] width 303 height 33
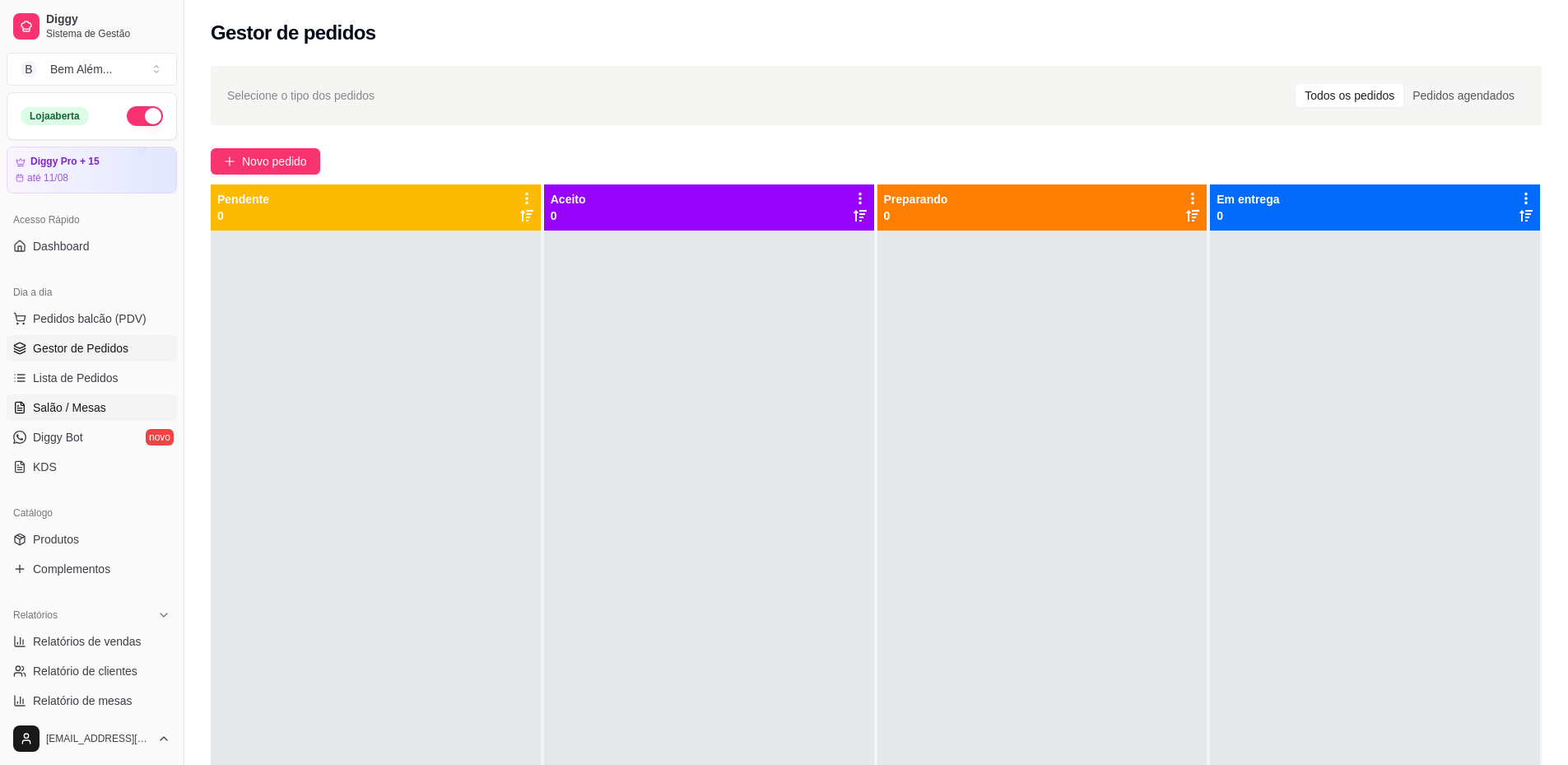
click at [57, 405] on span "Salão / Mesas" at bounding box center [69, 408] width 74 height 17
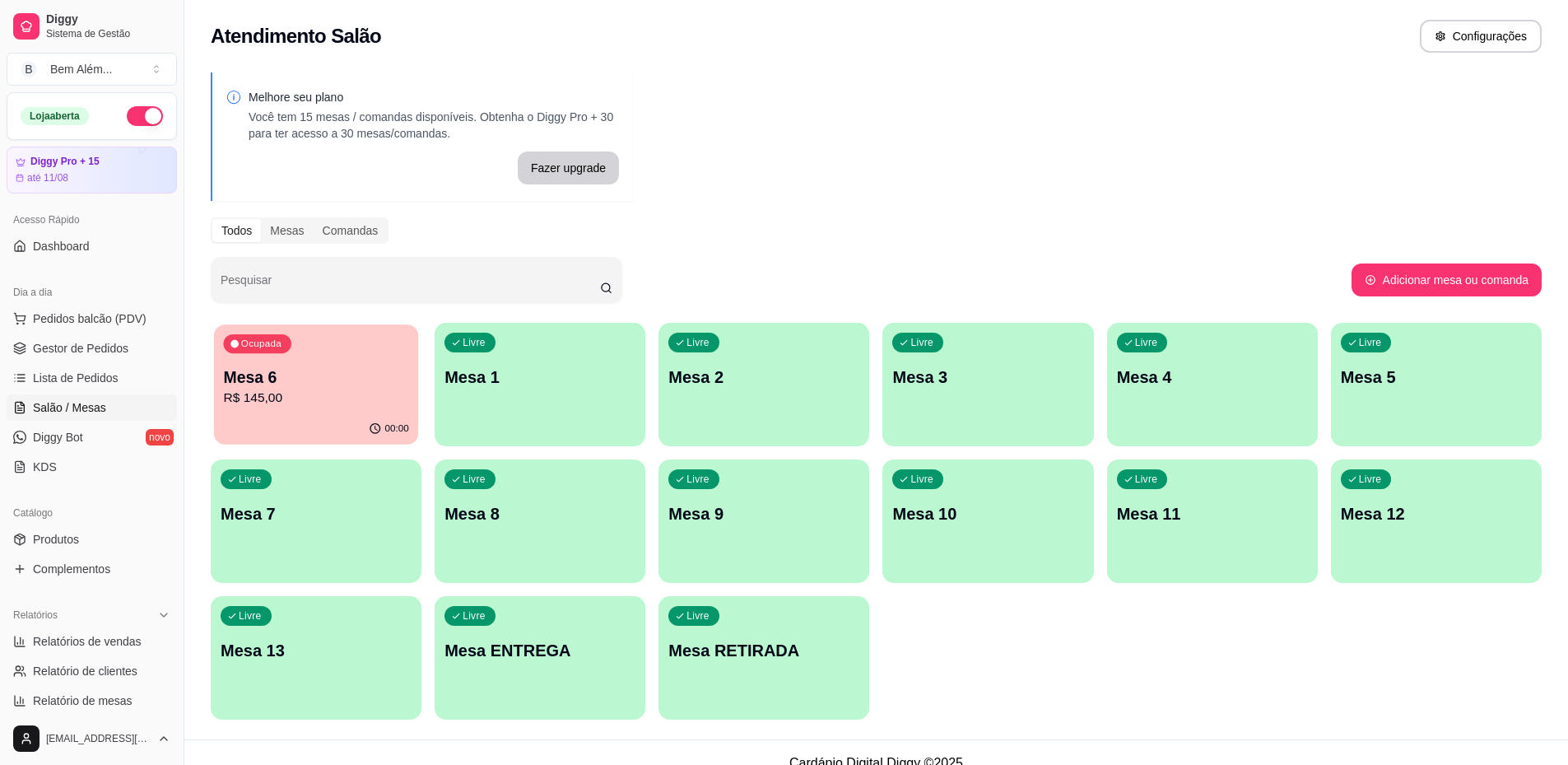
click at [267, 391] on p "R$ 145,00" at bounding box center [316, 398] width 186 height 19
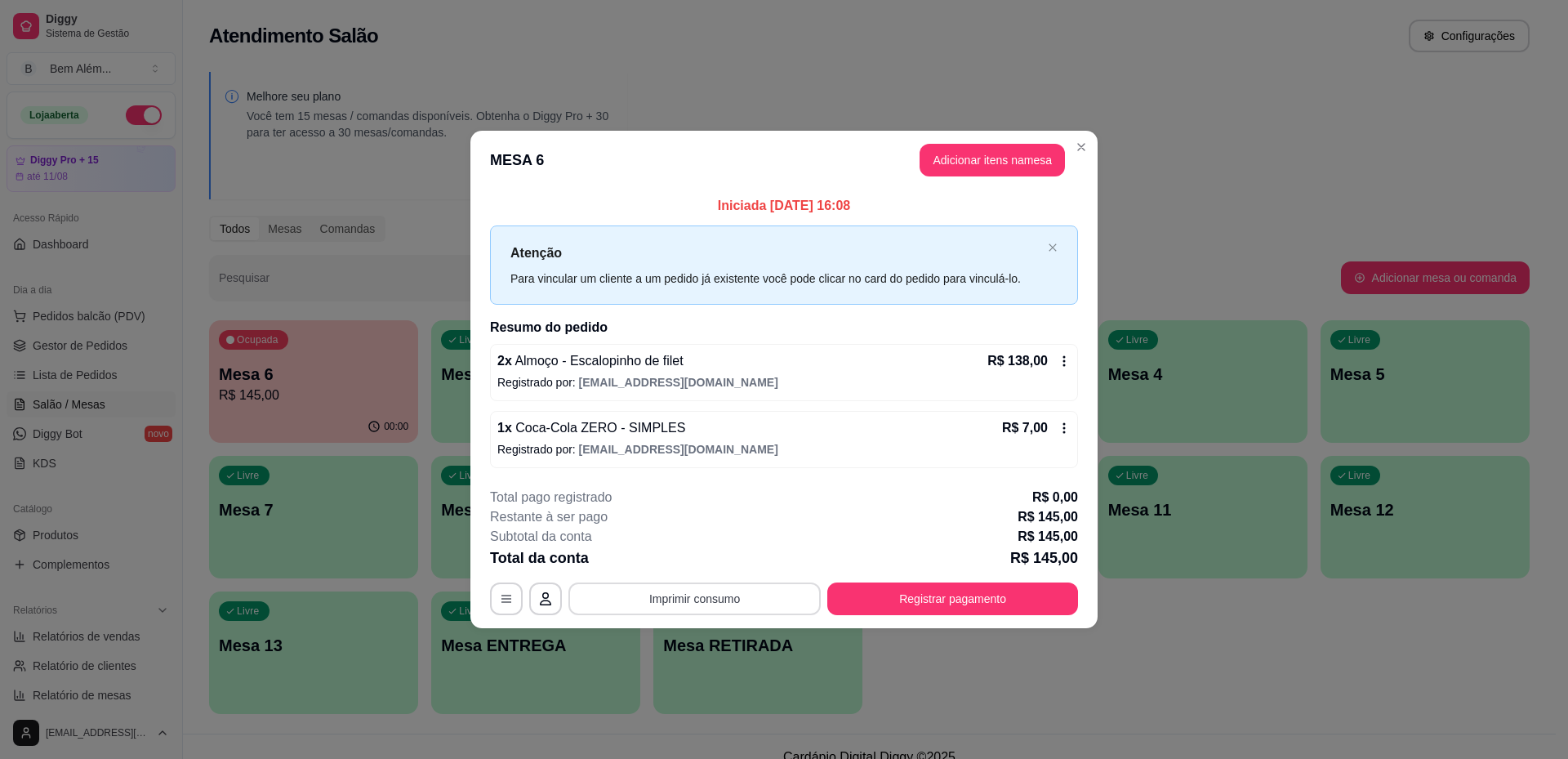
click at [790, 606] on button "Imprimir consumo" at bounding box center [695, 598] width 252 height 32
click at [687, 563] on button "impressao computador" at bounding box center [694, 562] width 123 height 27
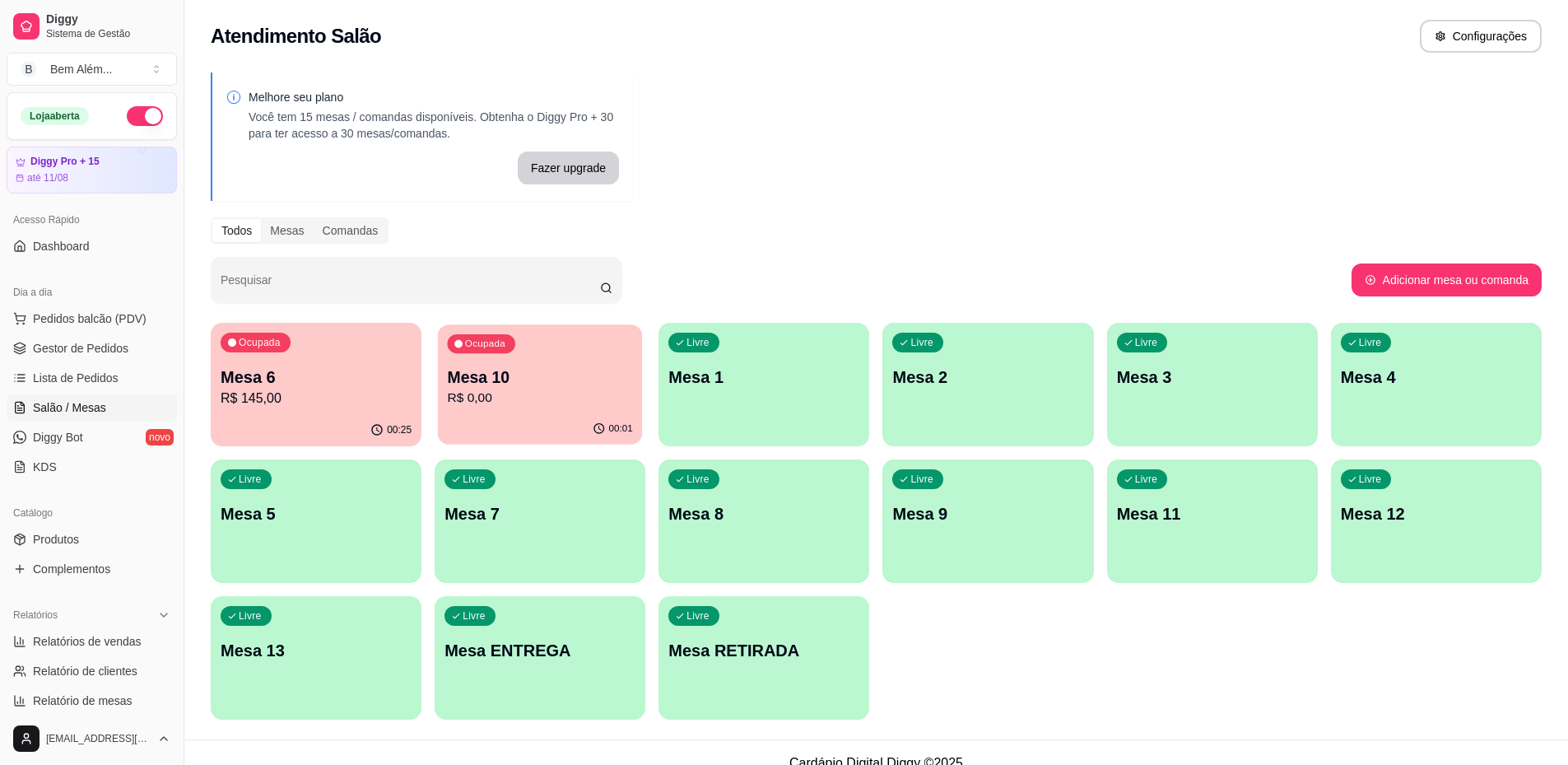
click at [537, 383] on p "Mesa 10" at bounding box center [541, 377] width 186 height 23
click at [561, 347] on div "Ocupada Mesa 10 R$ 111,00" at bounding box center [540, 368] width 211 height 91
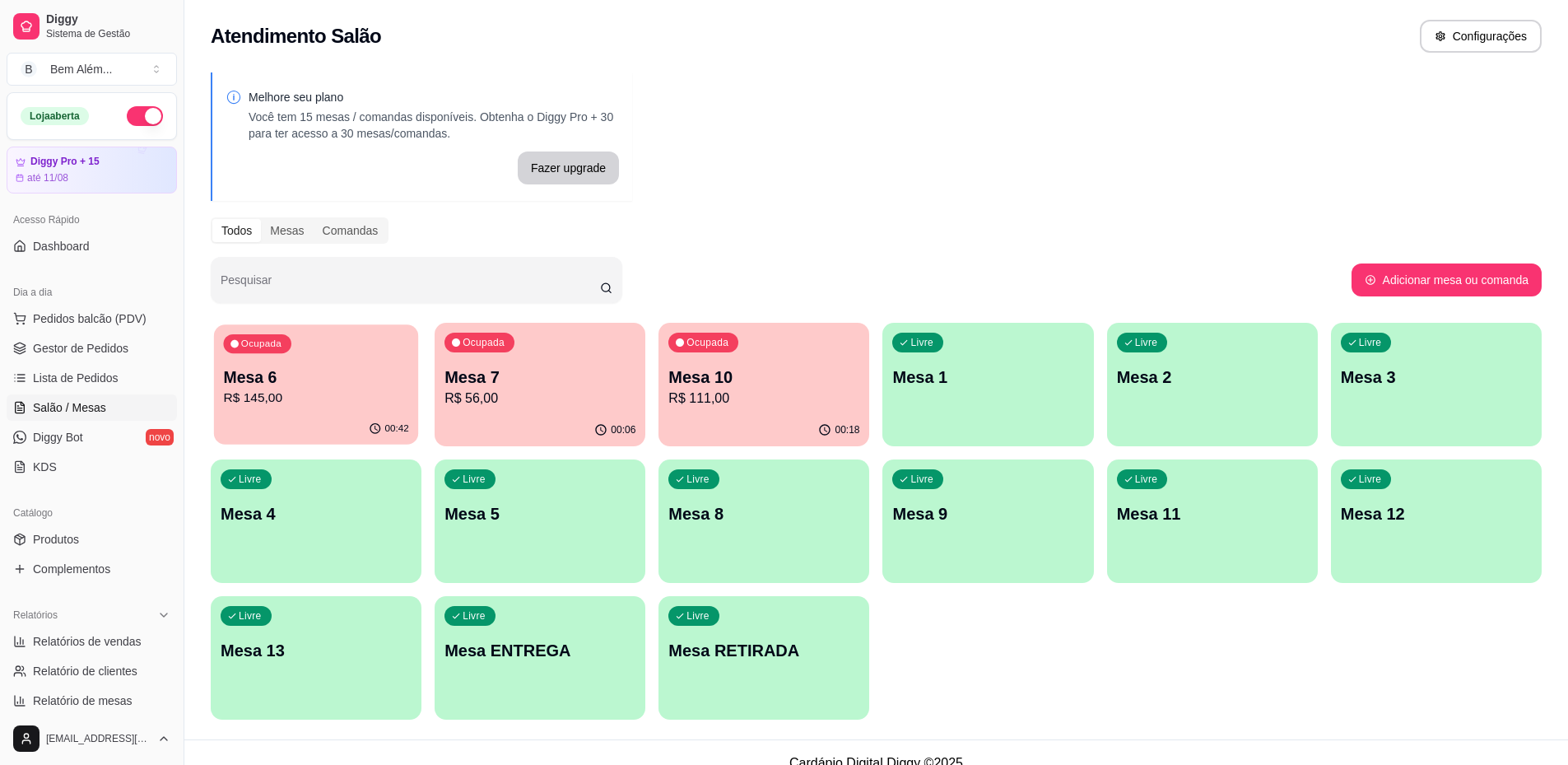
click at [404, 391] on p "R$ 145,00" at bounding box center [316, 398] width 186 height 19
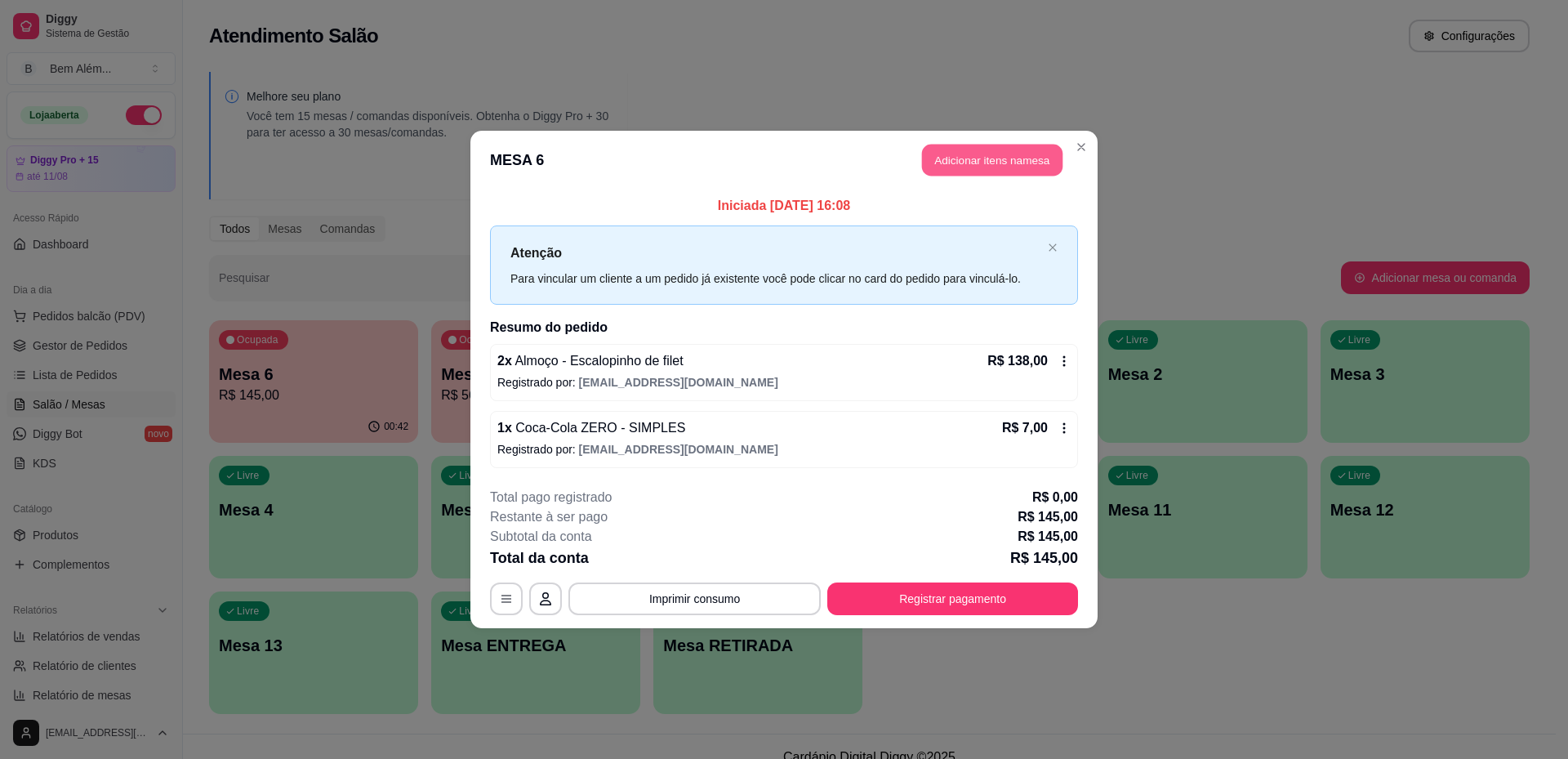
click at [980, 168] on button "Adicionar itens na mesa" at bounding box center [992, 160] width 140 height 32
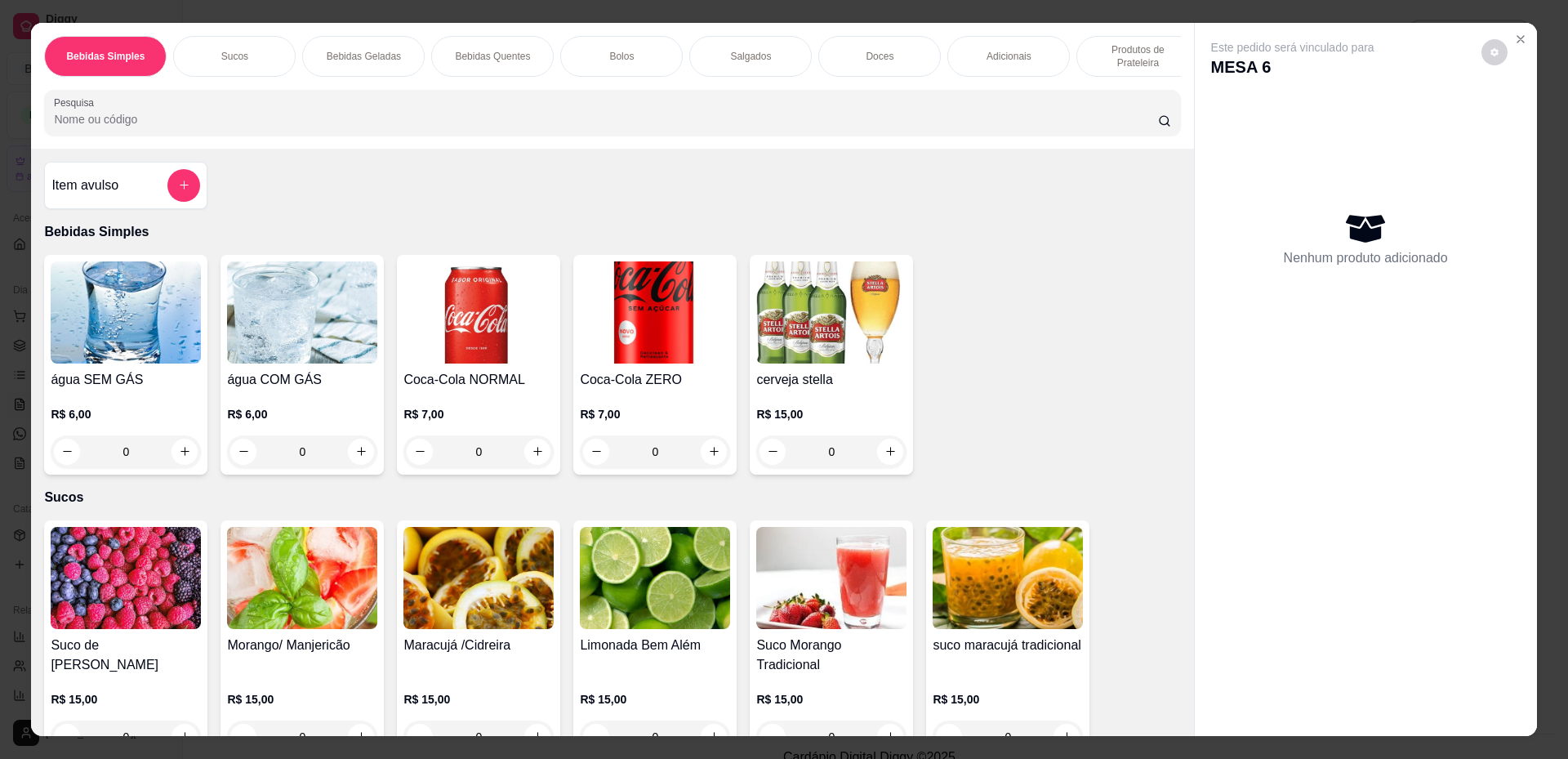
click at [872, 46] on div "Doces" at bounding box center [880, 56] width 123 height 41
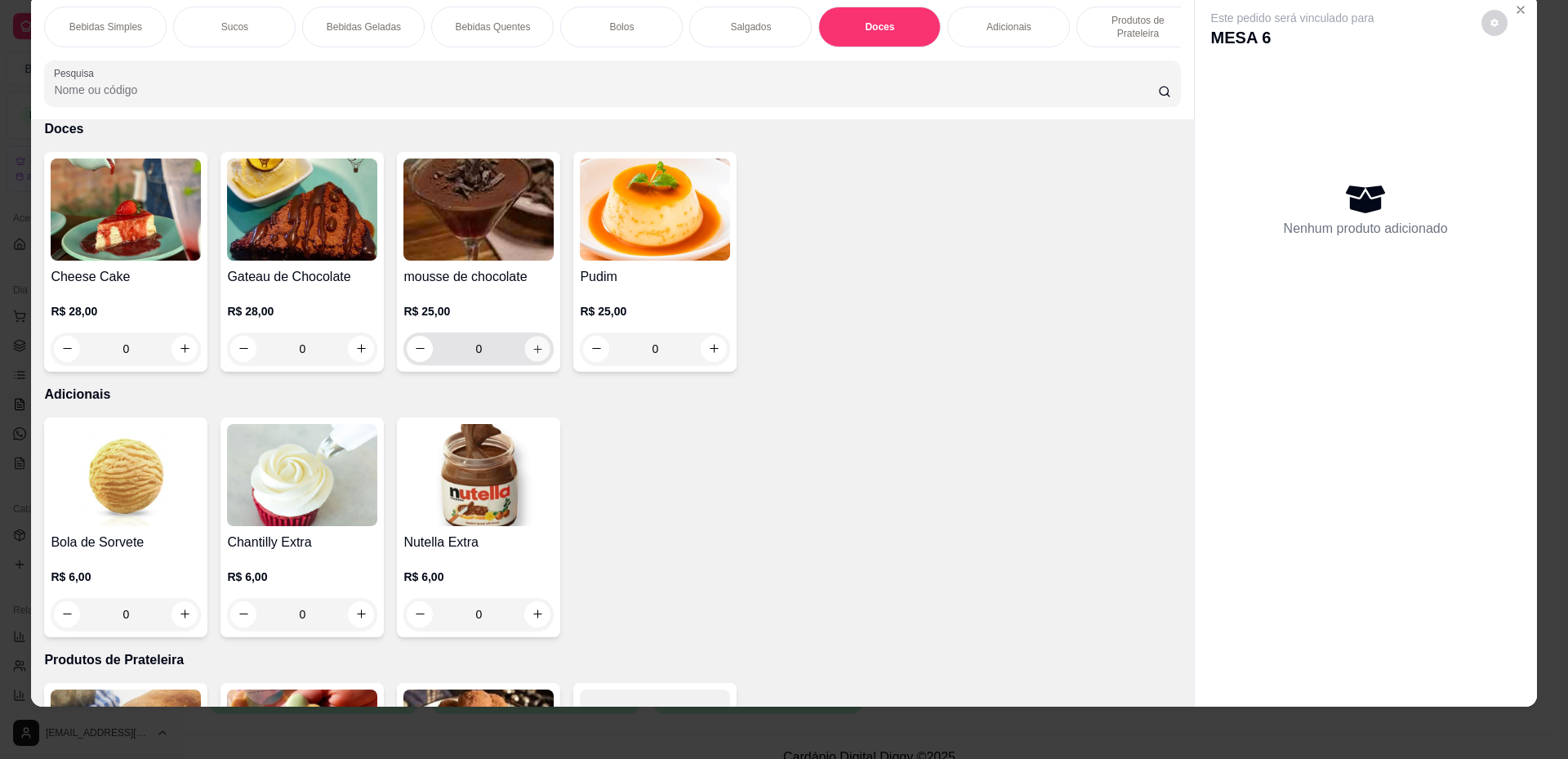
click at [532, 355] on icon "increase-product-quantity" at bounding box center [537, 349] width 12 height 12
type input "1"
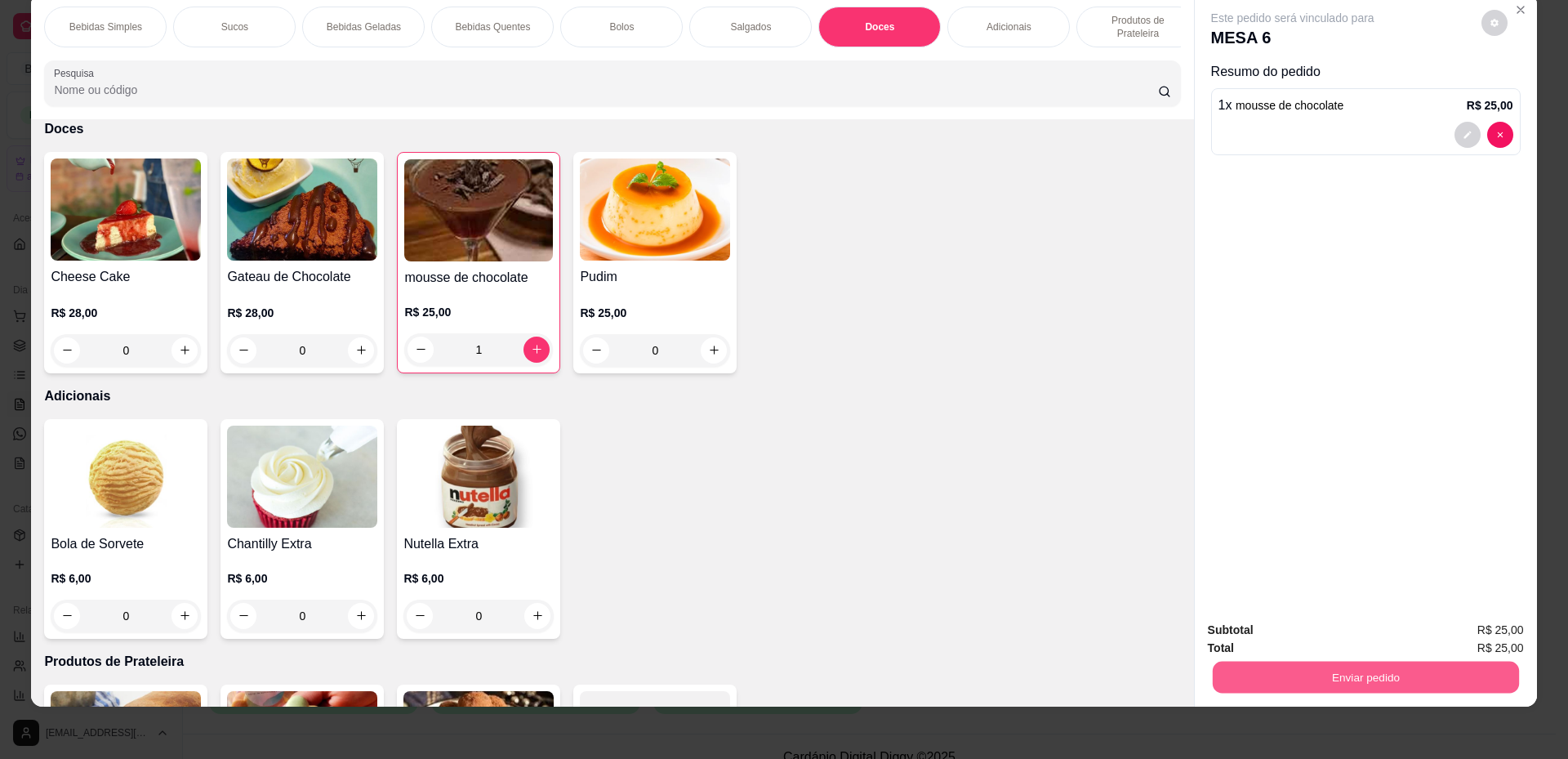
click at [1409, 679] on button "Enviar pedido" at bounding box center [1365, 678] width 306 height 32
click at [1294, 648] on button "Não registrar e enviar pedido" at bounding box center [1311, 637] width 170 height 31
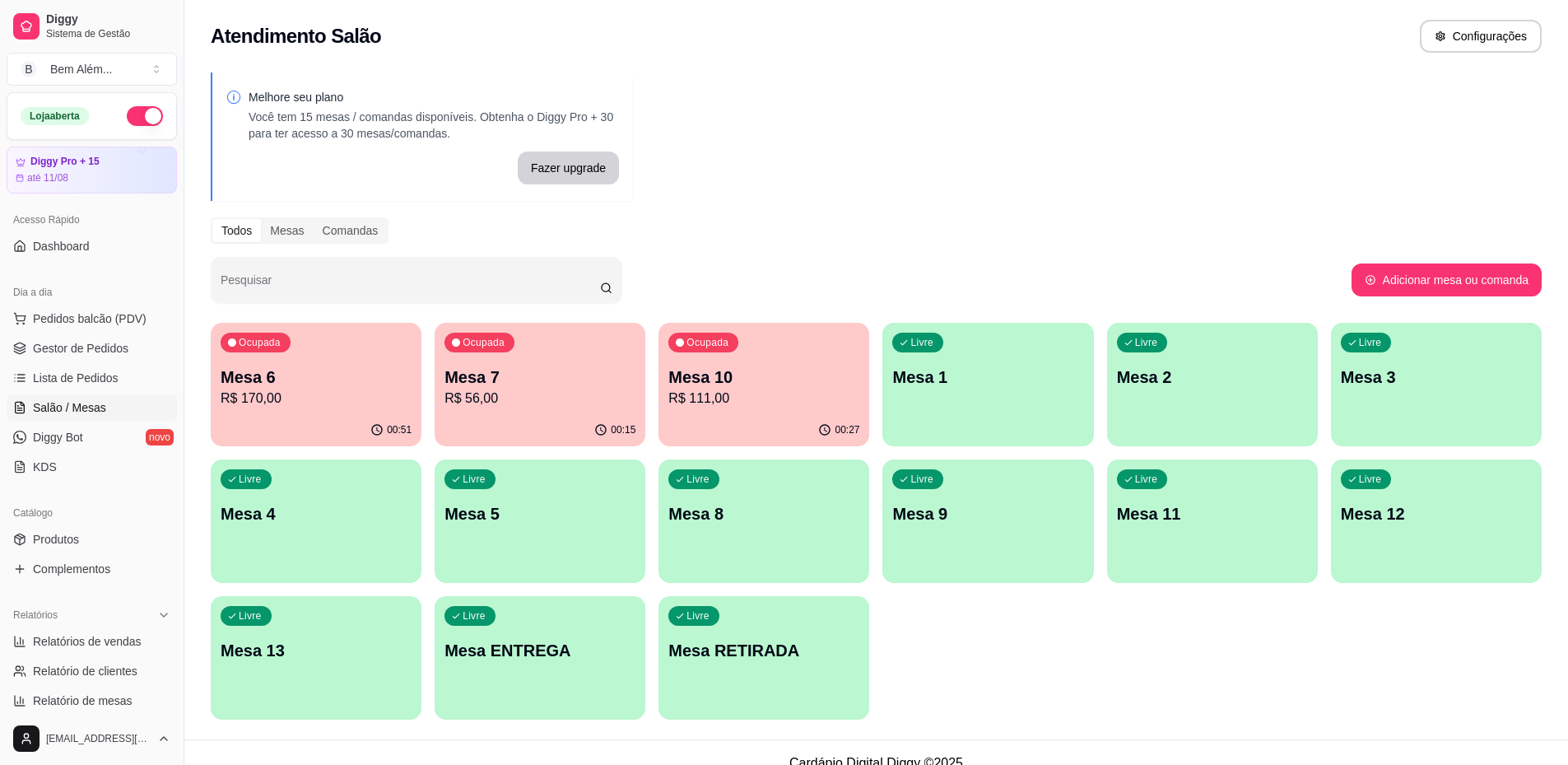
click at [529, 334] on div "Ocupada Mesa 7 R$ 56,00" at bounding box center [540, 368] width 211 height 91
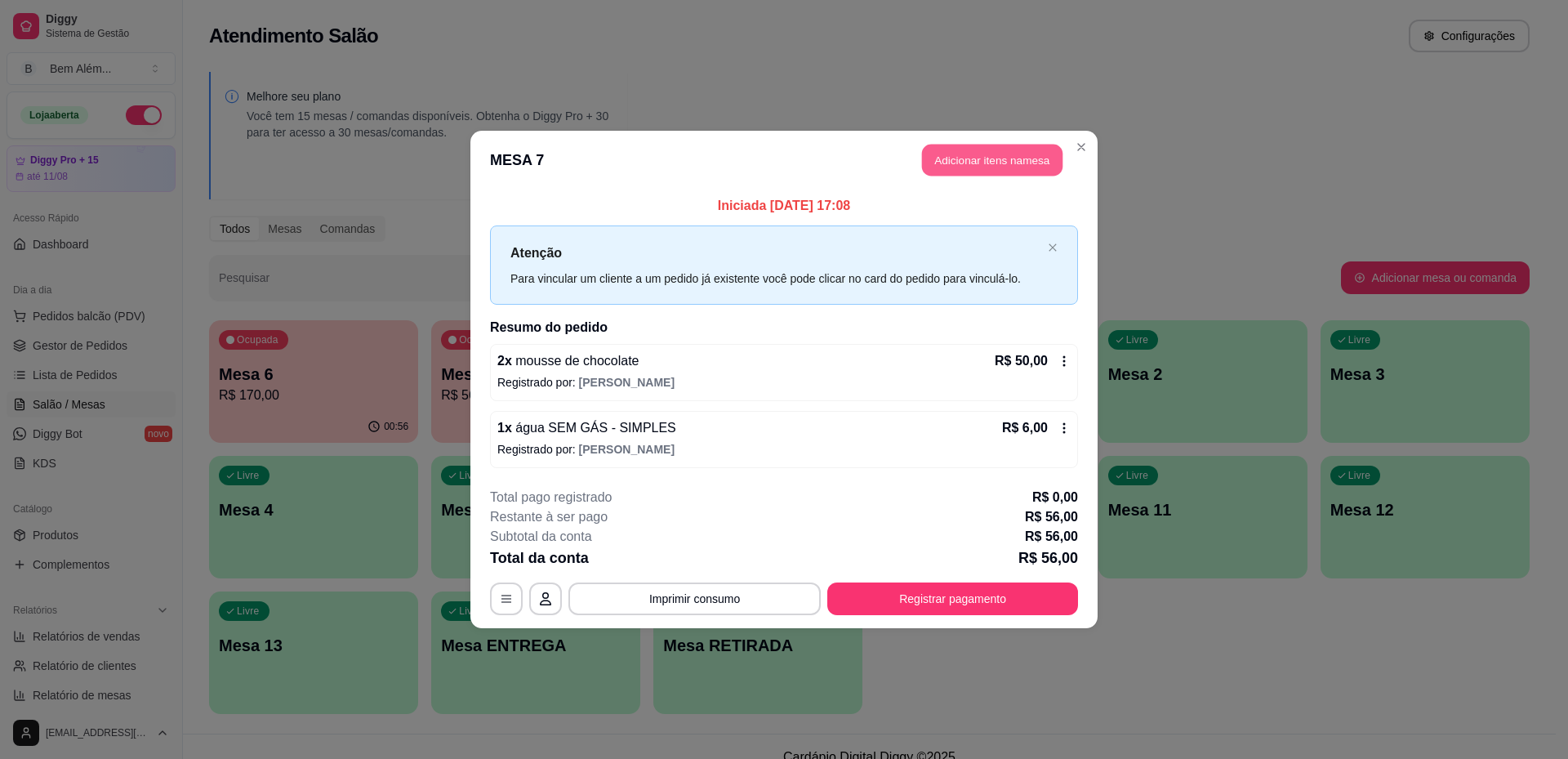
click at [1020, 160] on button "Adicionar itens na mesa" at bounding box center [992, 160] width 140 height 32
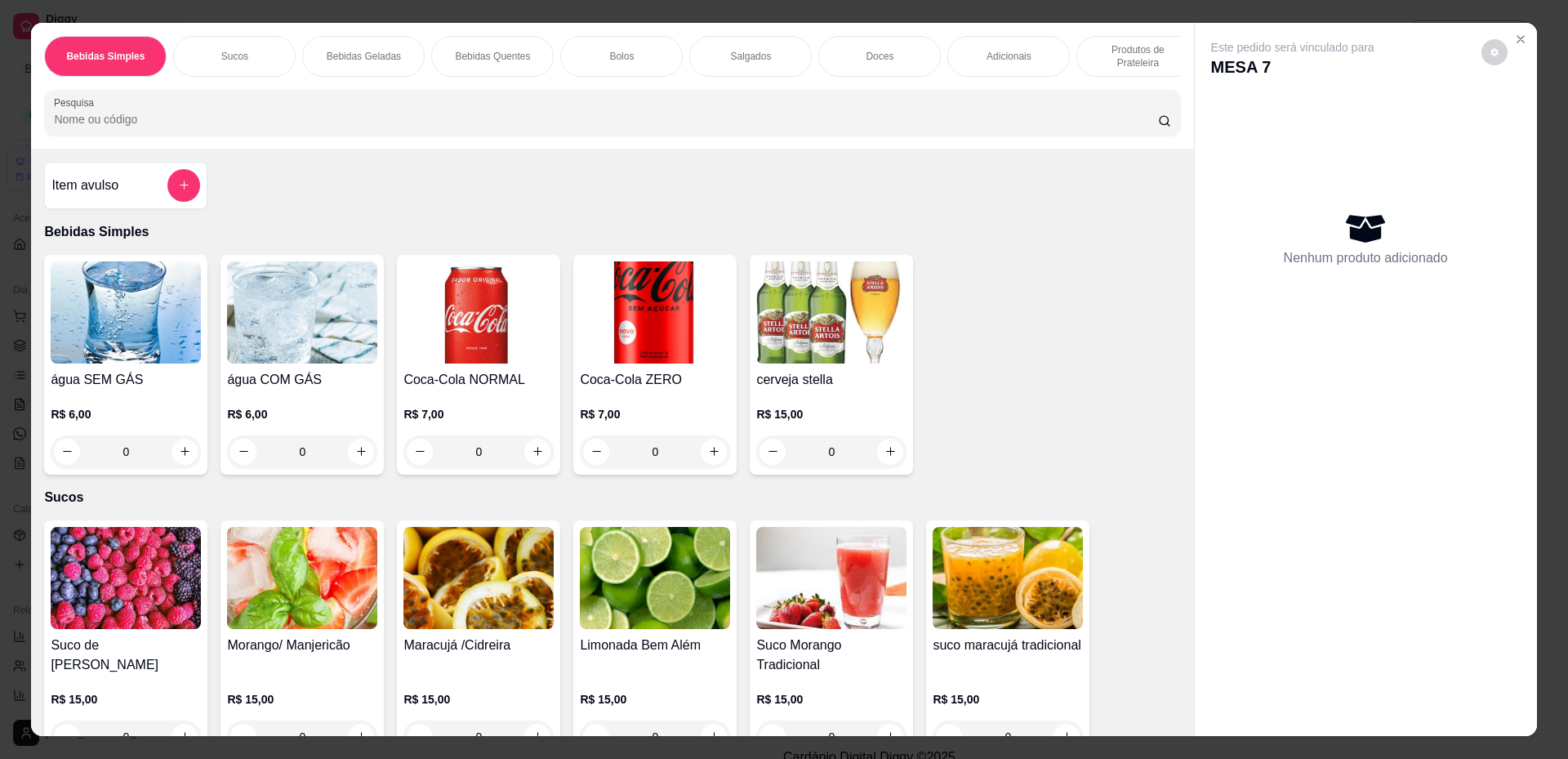
click at [1140, 55] on p "Produtos de Prateleira" at bounding box center [1138, 56] width 95 height 27
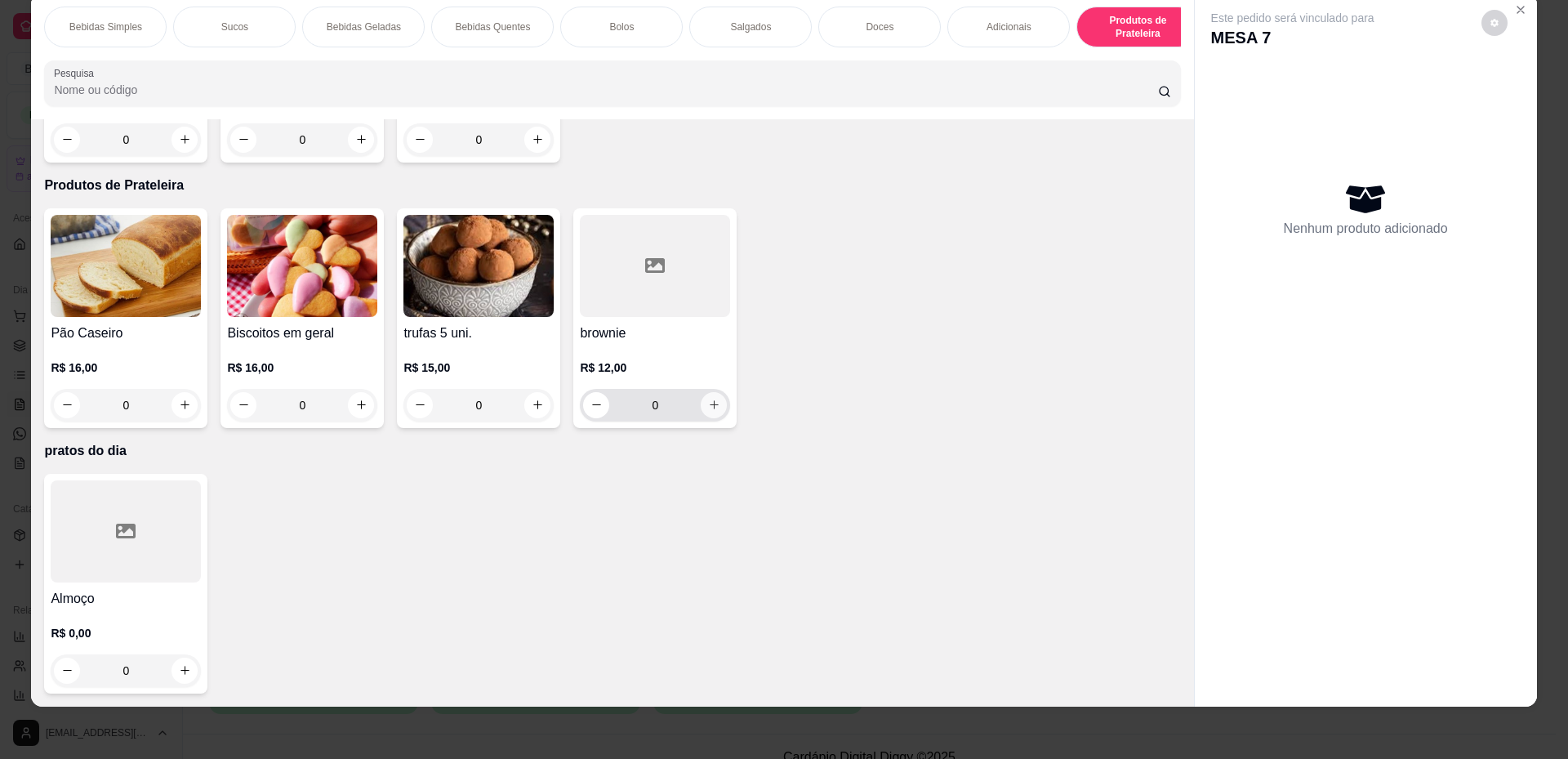
click at [709, 407] on icon "increase-product-quantity" at bounding box center [714, 405] width 12 height 12
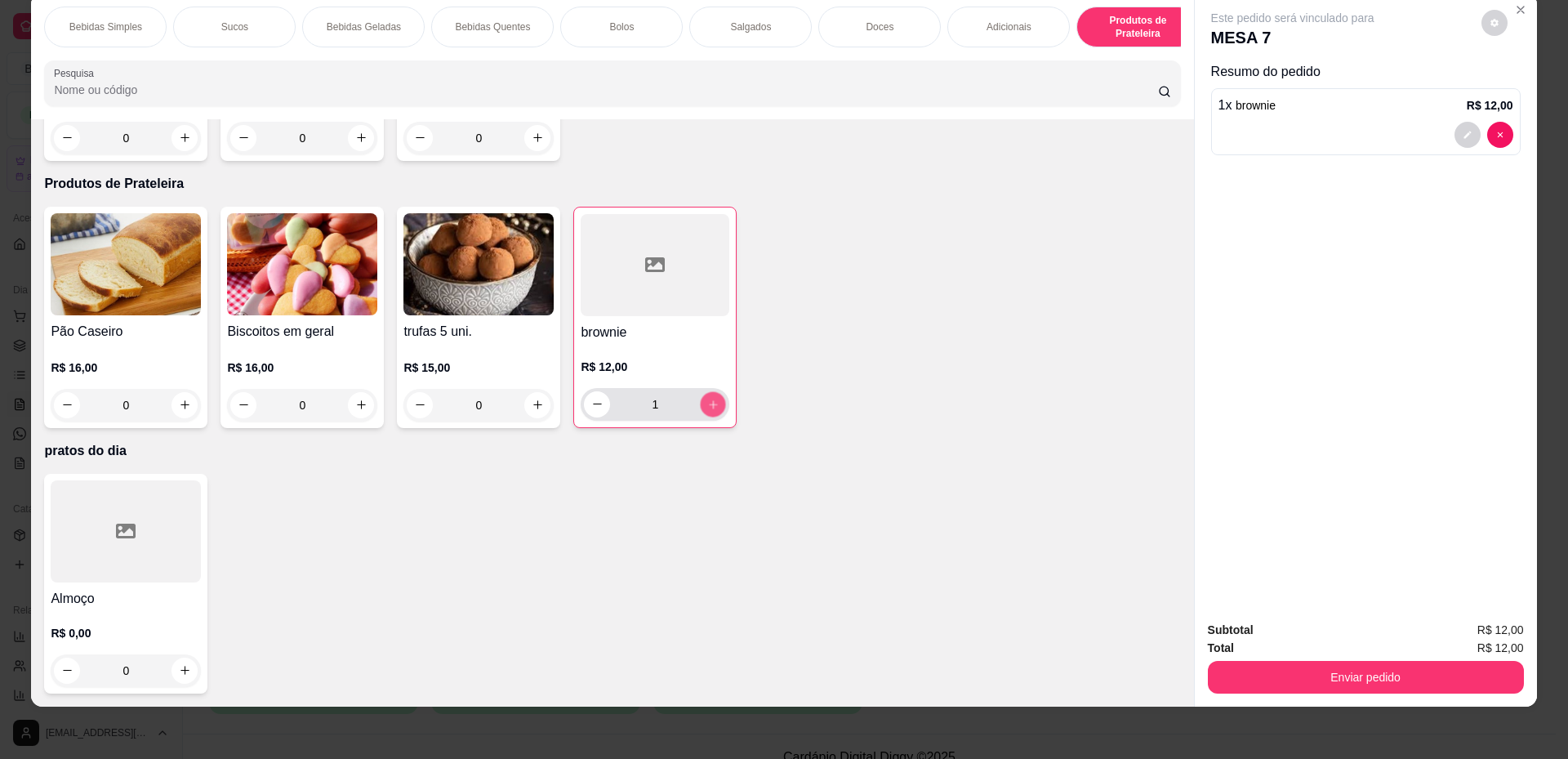
click at [709, 407] on icon "increase-product-quantity" at bounding box center [713, 405] width 12 height 12
type input "3"
click at [1343, 670] on button "Enviar pedido" at bounding box center [1366, 677] width 316 height 32
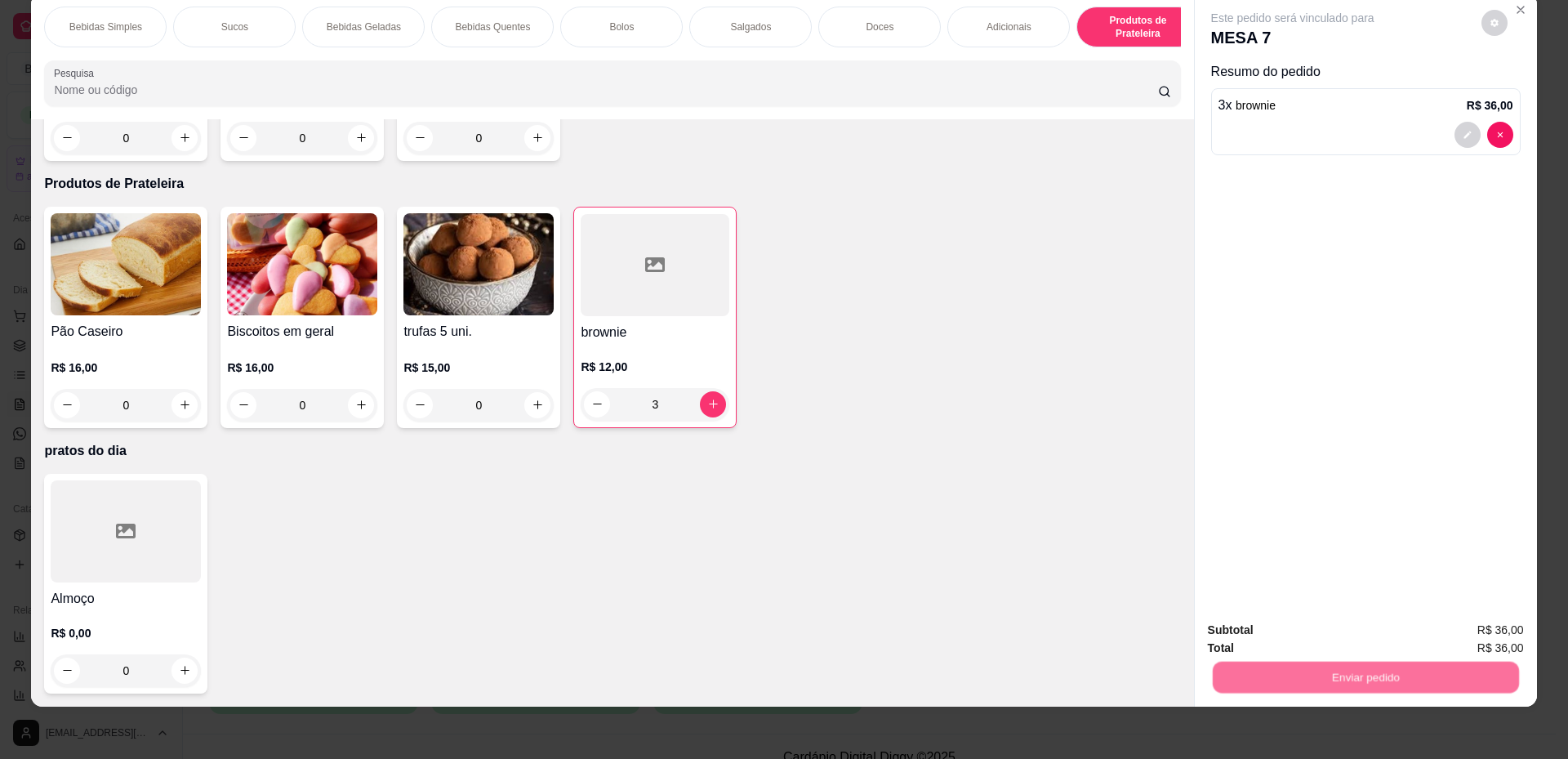
click at [1336, 630] on button "Não registrar e enviar pedido" at bounding box center [1311, 637] width 165 height 30
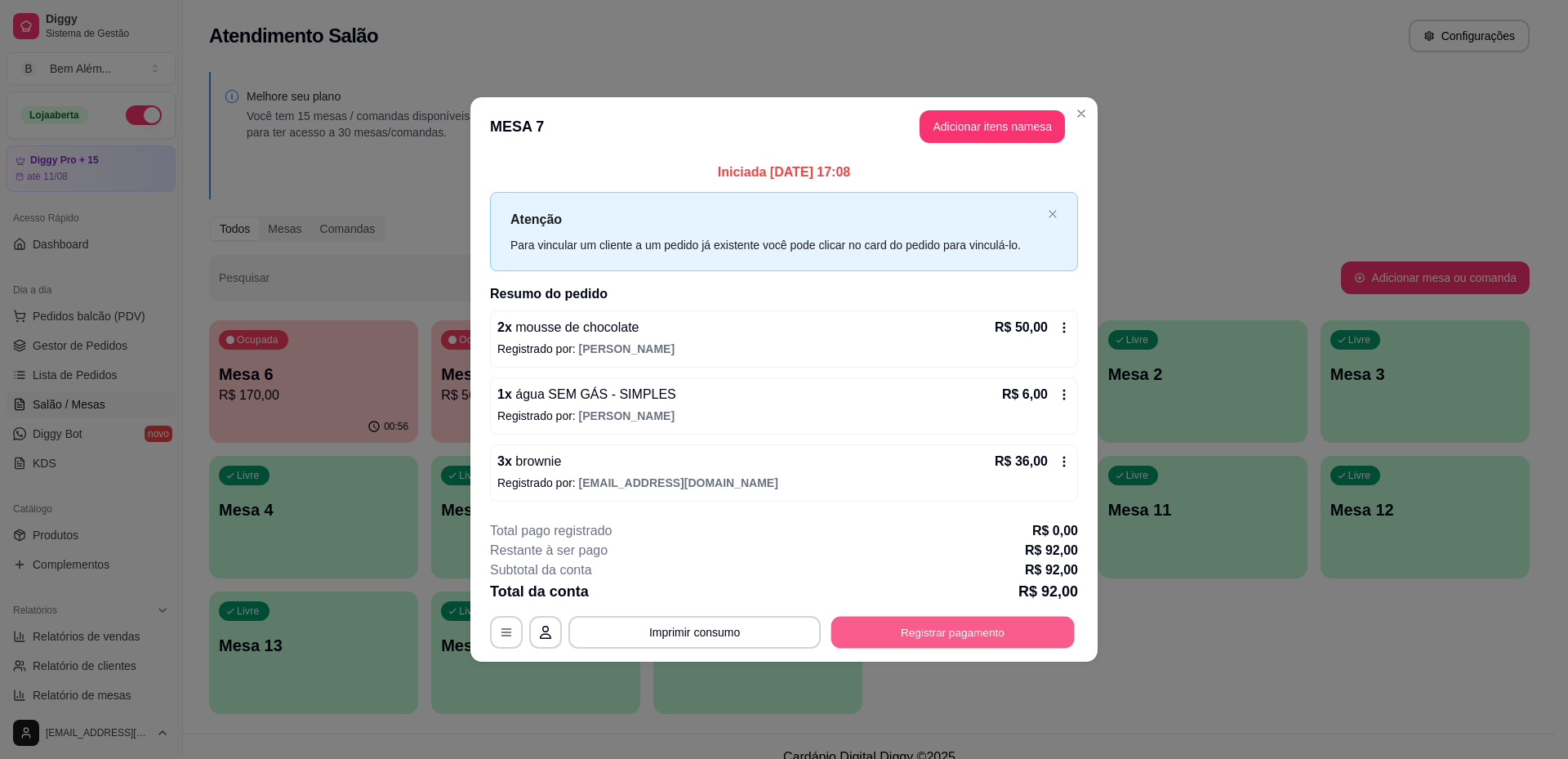
click at [1051, 635] on button "Registrar pagamento" at bounding box center [954, 633] width 244 height 32
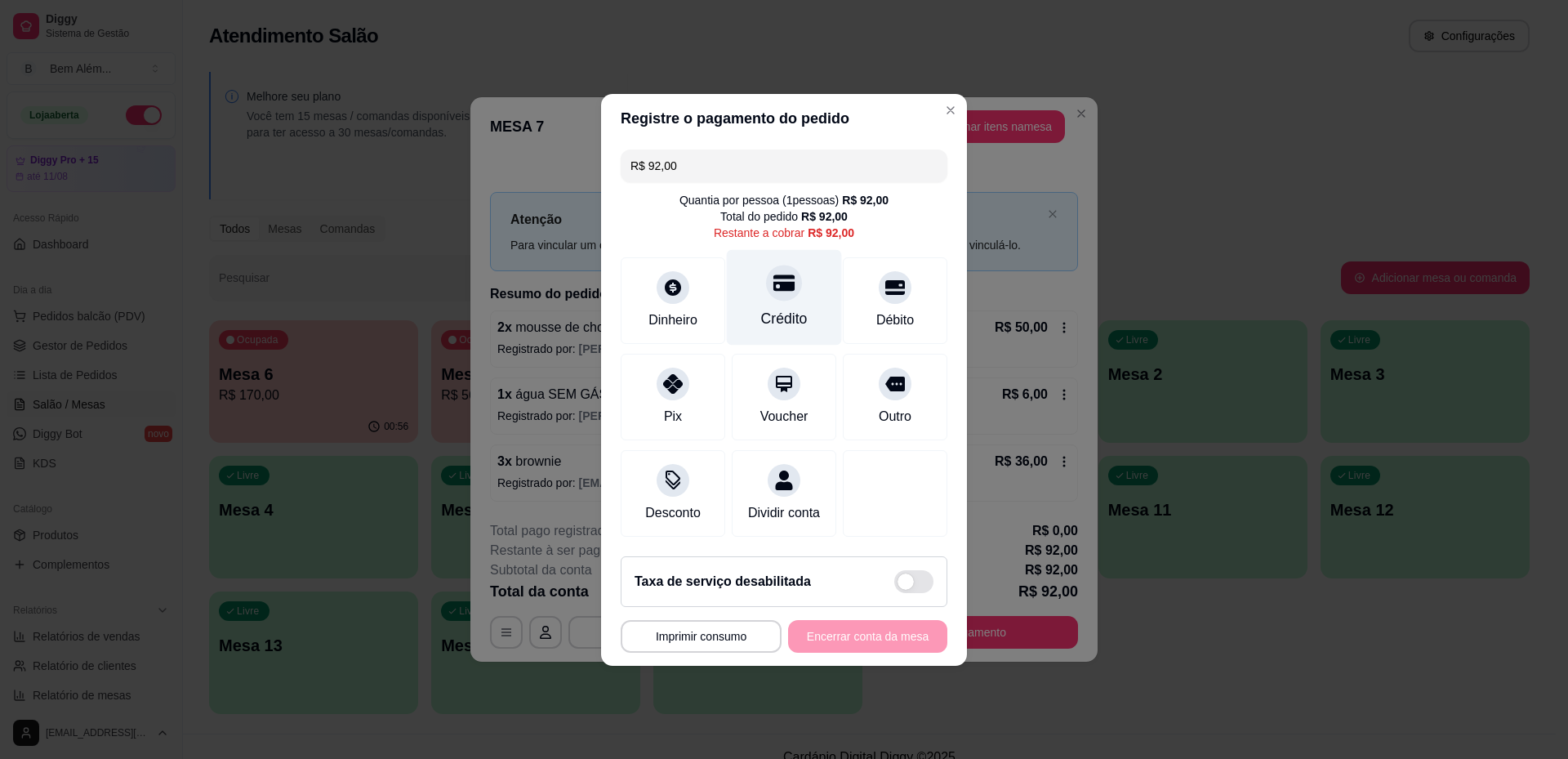
click at [809, 284] on div "Crédito" at bounding box center [784, 296] width 115 height 95
type input "R$ 0,00"
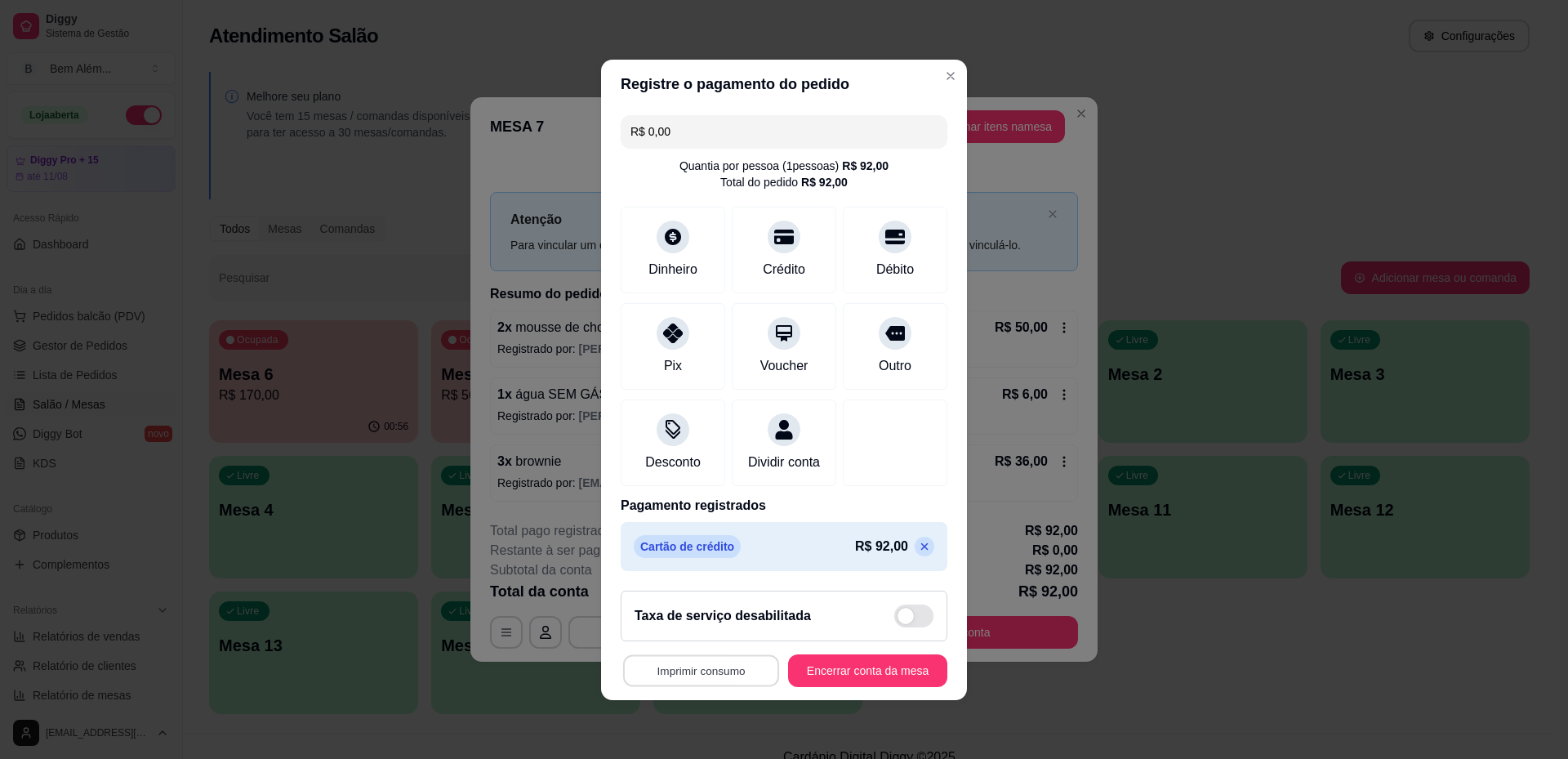
click at [711, 679] on button "Imprimir consumo" at bounding box center [701, 670] width 156 height 32
click at [728, 647] on button "impressao computador" at bounding box center [692, 643] width 123 height 27
click at [844, 683] on button "Encerrar conta da mesa" at bounding box center [867, 670] width 154 height 32
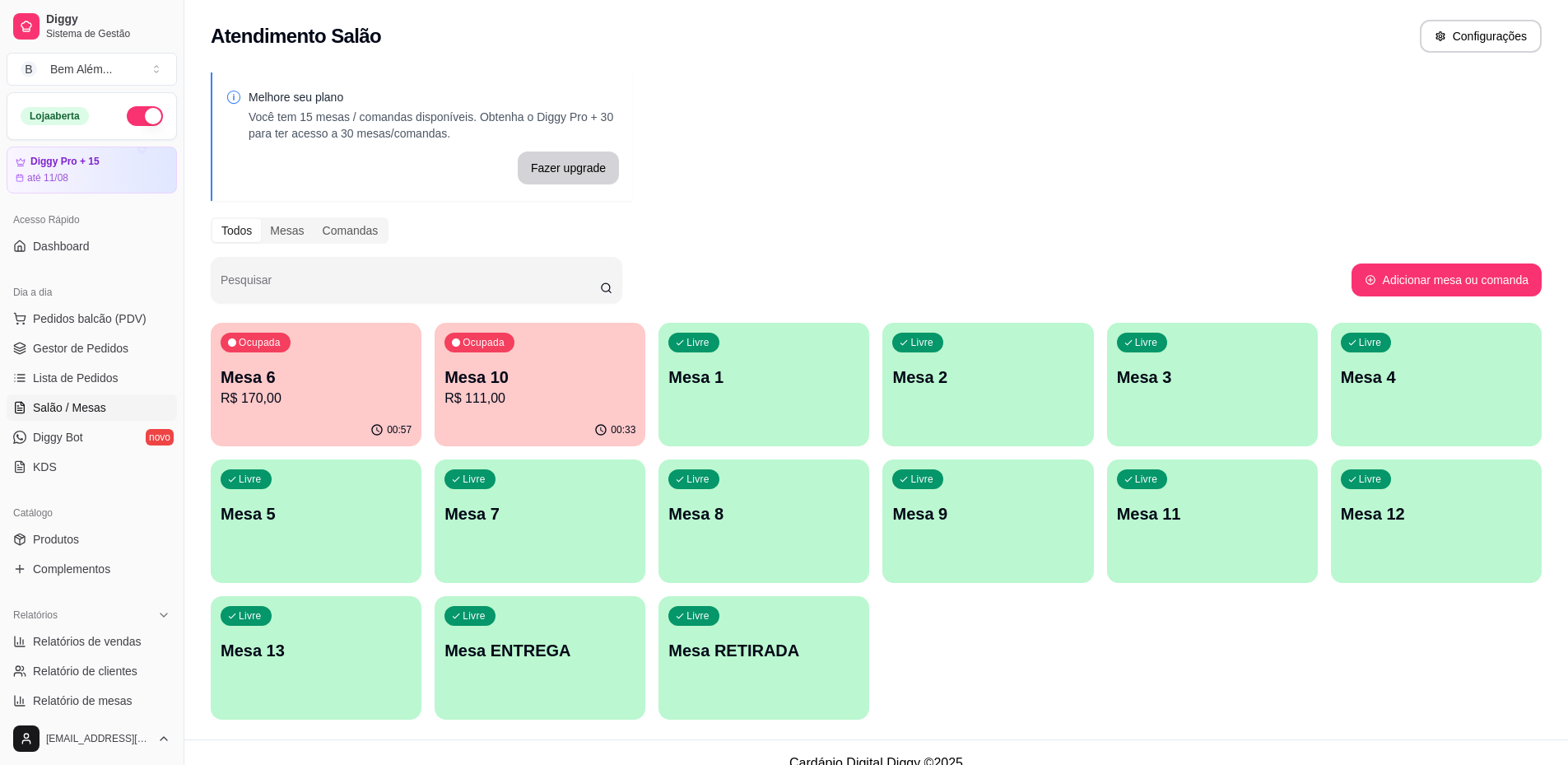
click at [381, 374] on p "Mesa 6" at bounding box center [316, 377] width 191 height 23
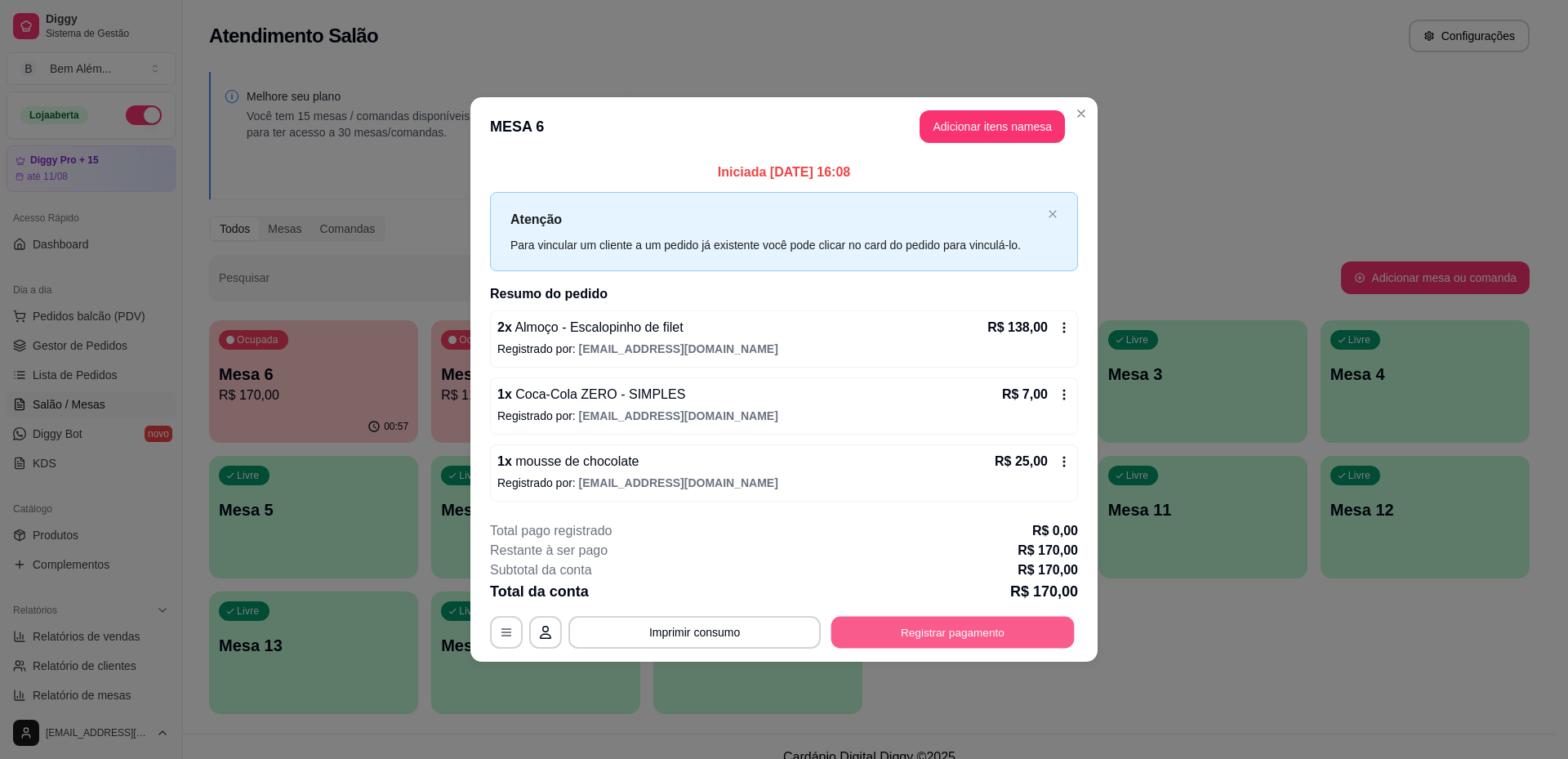
click at [998, 630] on button "Registrar pagamento" at bounding box center [954, 633] width 244 height 32
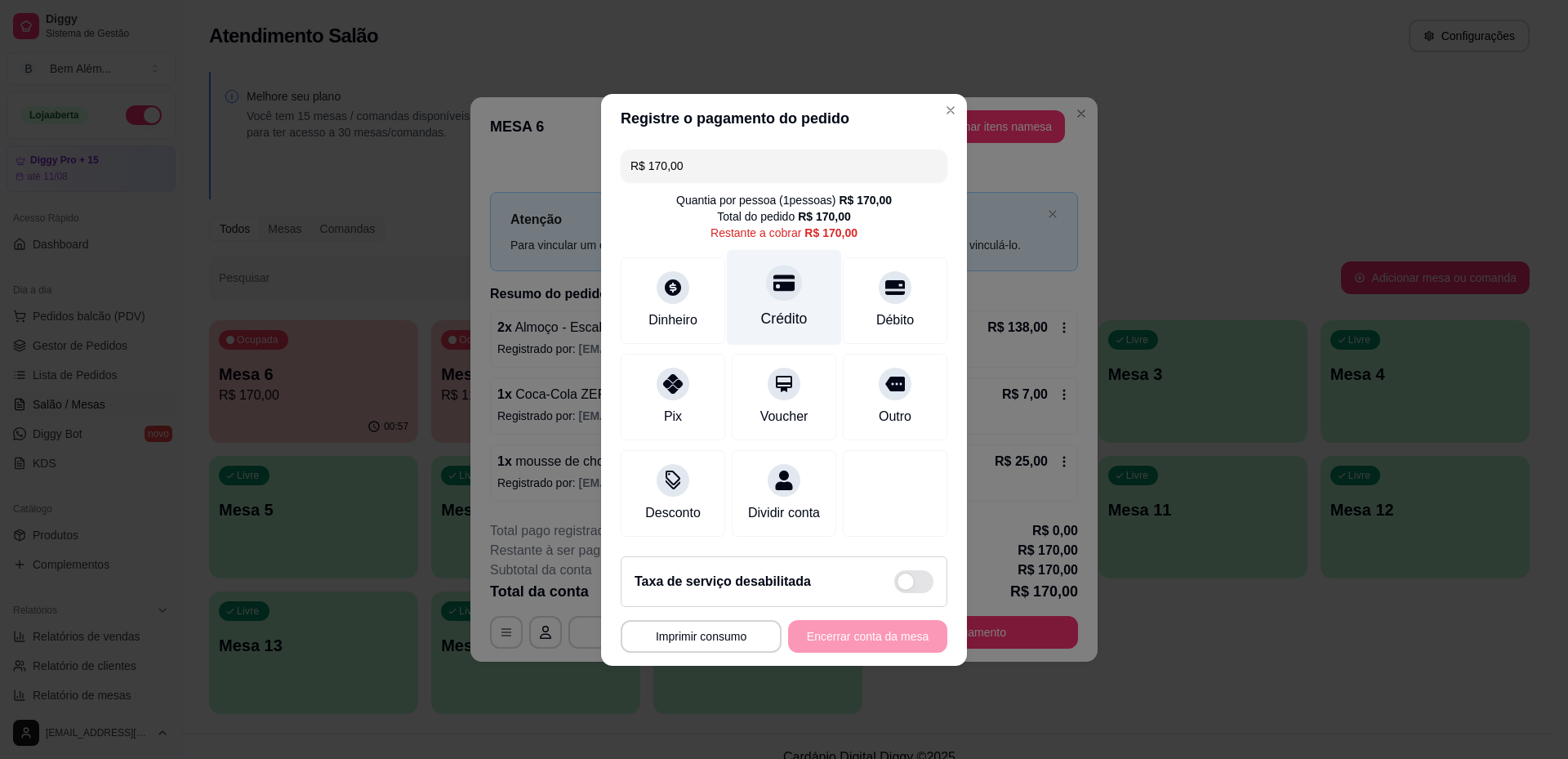
click at [785, 314] on div "Crédito" at bounding box center [784, 319] width 46 height 22
type input "R$ 0,00"
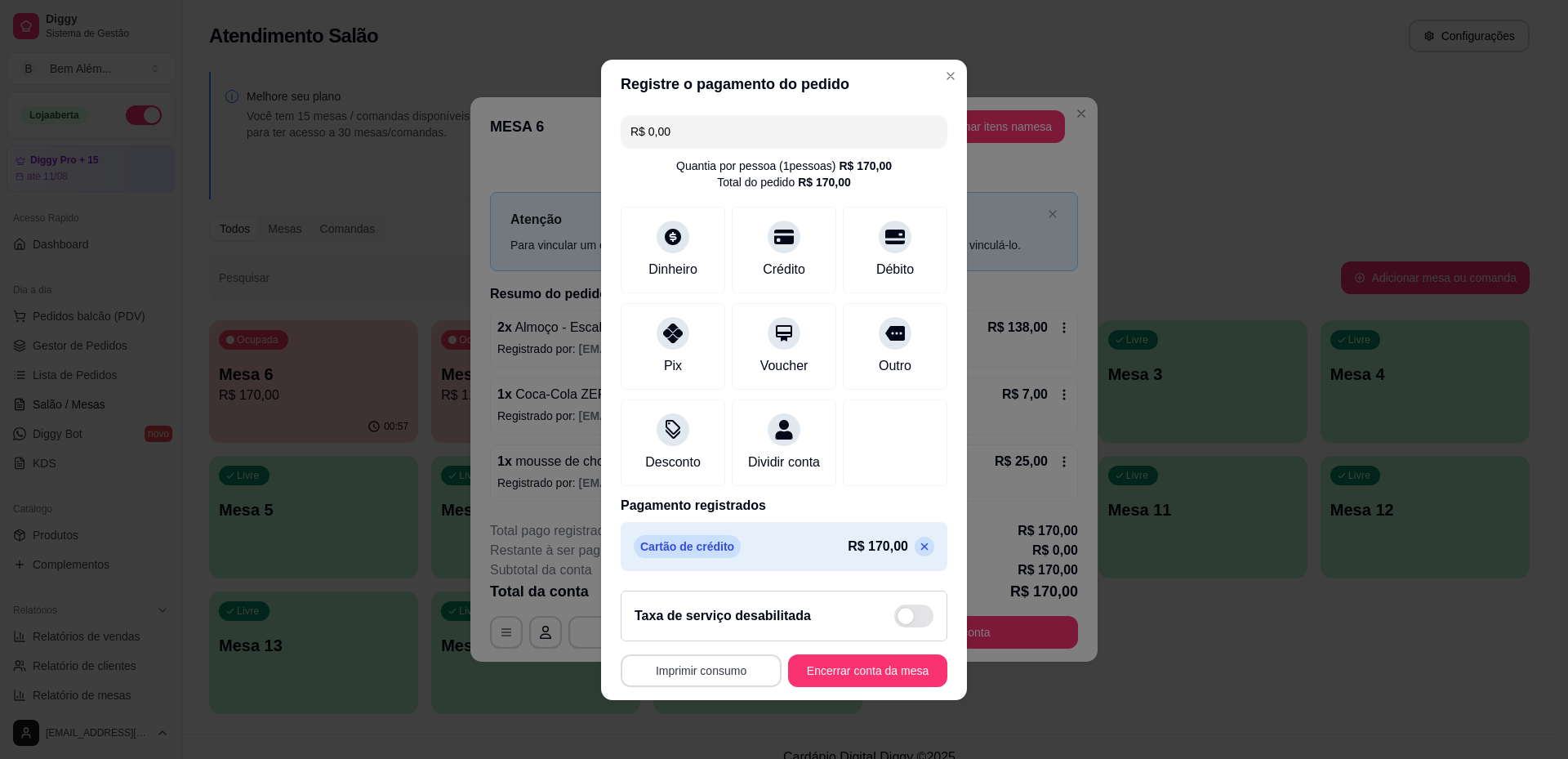
click at [713, 674] on button "Imprimir consumo" at bounding box center [701, 670] width 161 height 32
click at [706, 644] on button "impressao computador" at bounding box center [692, 643] width 123 height 27
click at [853, 684] on button "Encerrar conta da mesa" at bounding box center [867, 670] width 159 height 32
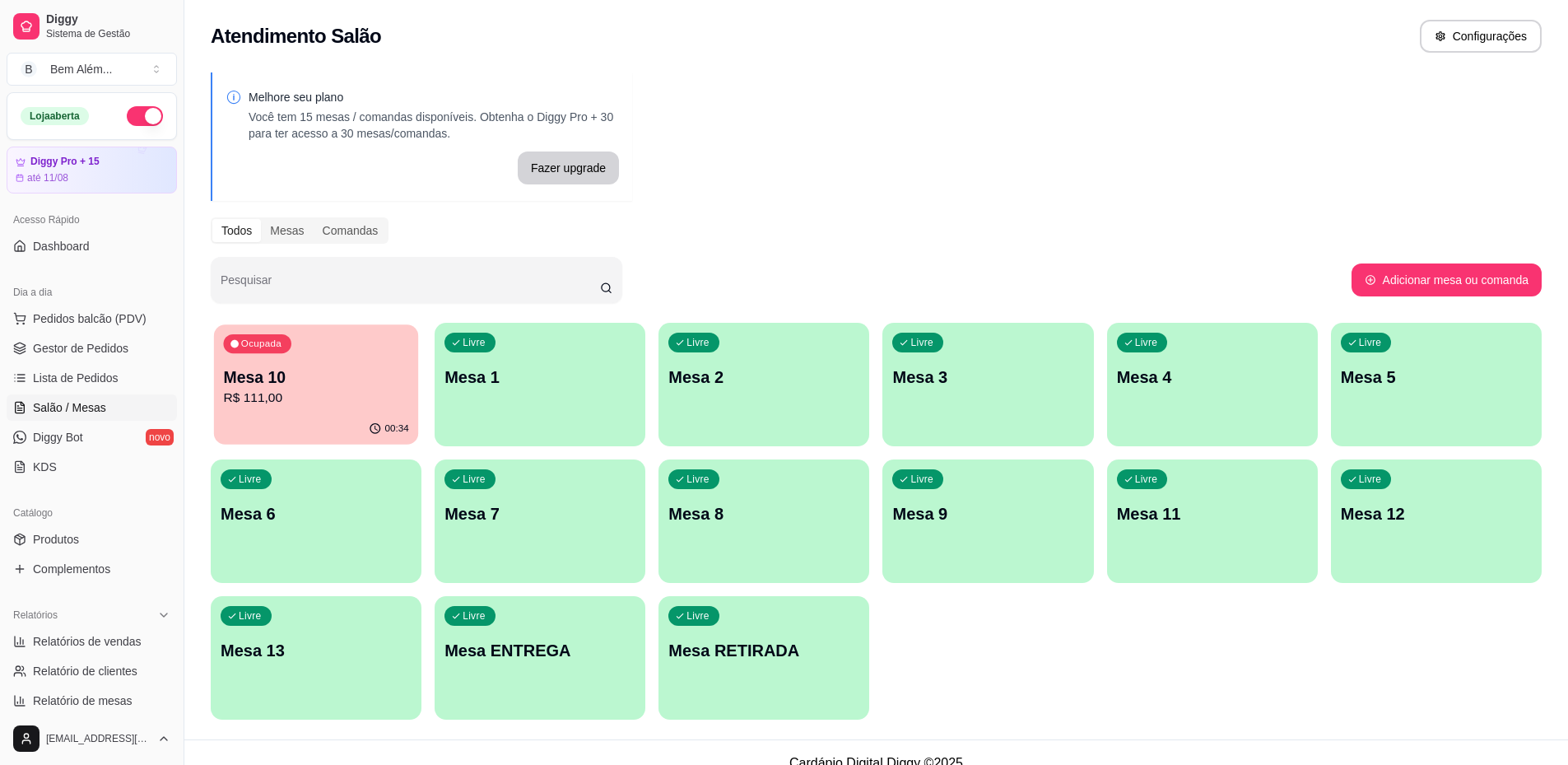
click at [303, 374] on p "Mesa 10" at bounding box center [316, 377] width 186 height 23
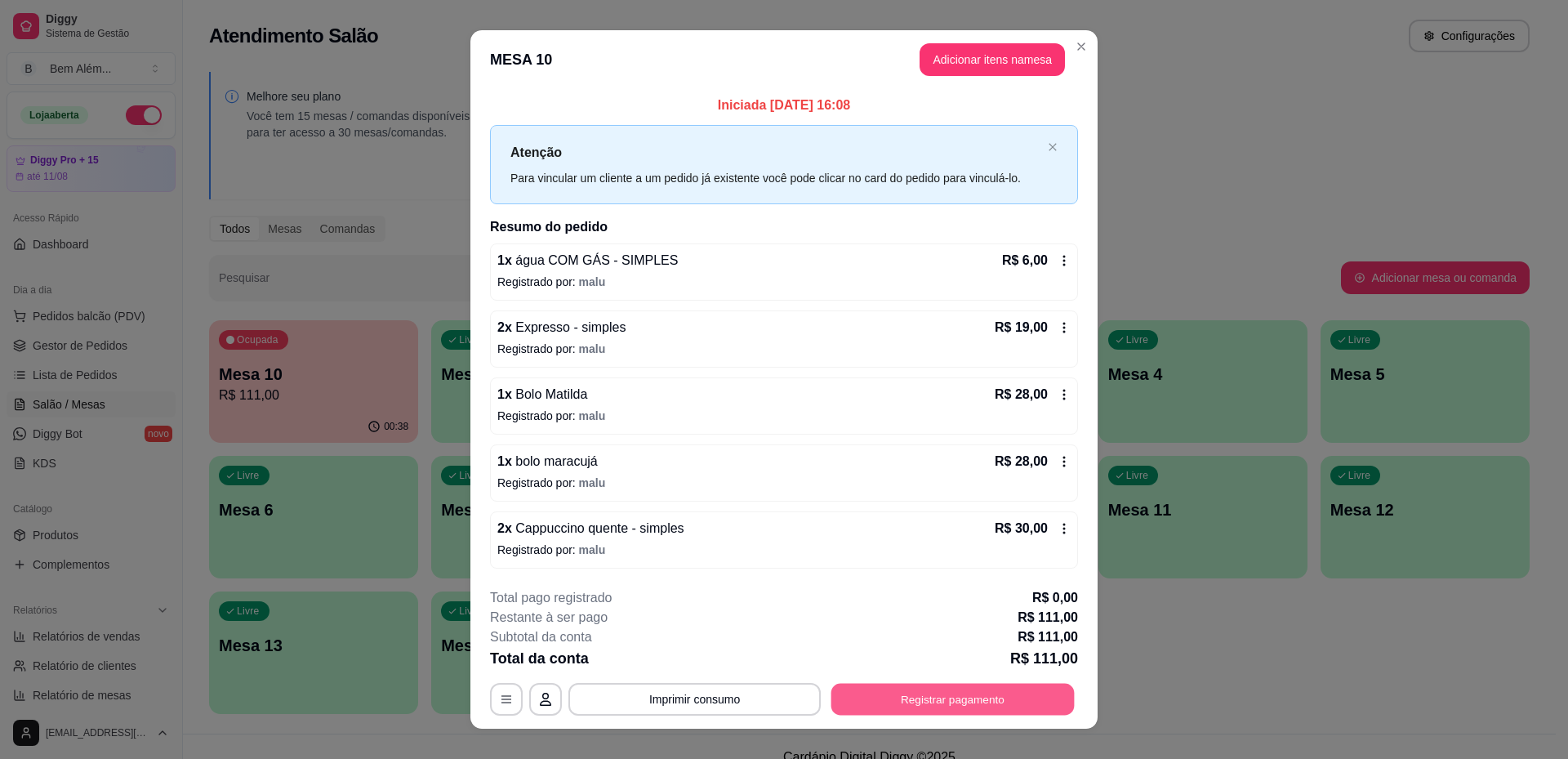
click at [995, 703] on button "Registrar pagamento" at bounding box center [954, 699] width 244 height 32
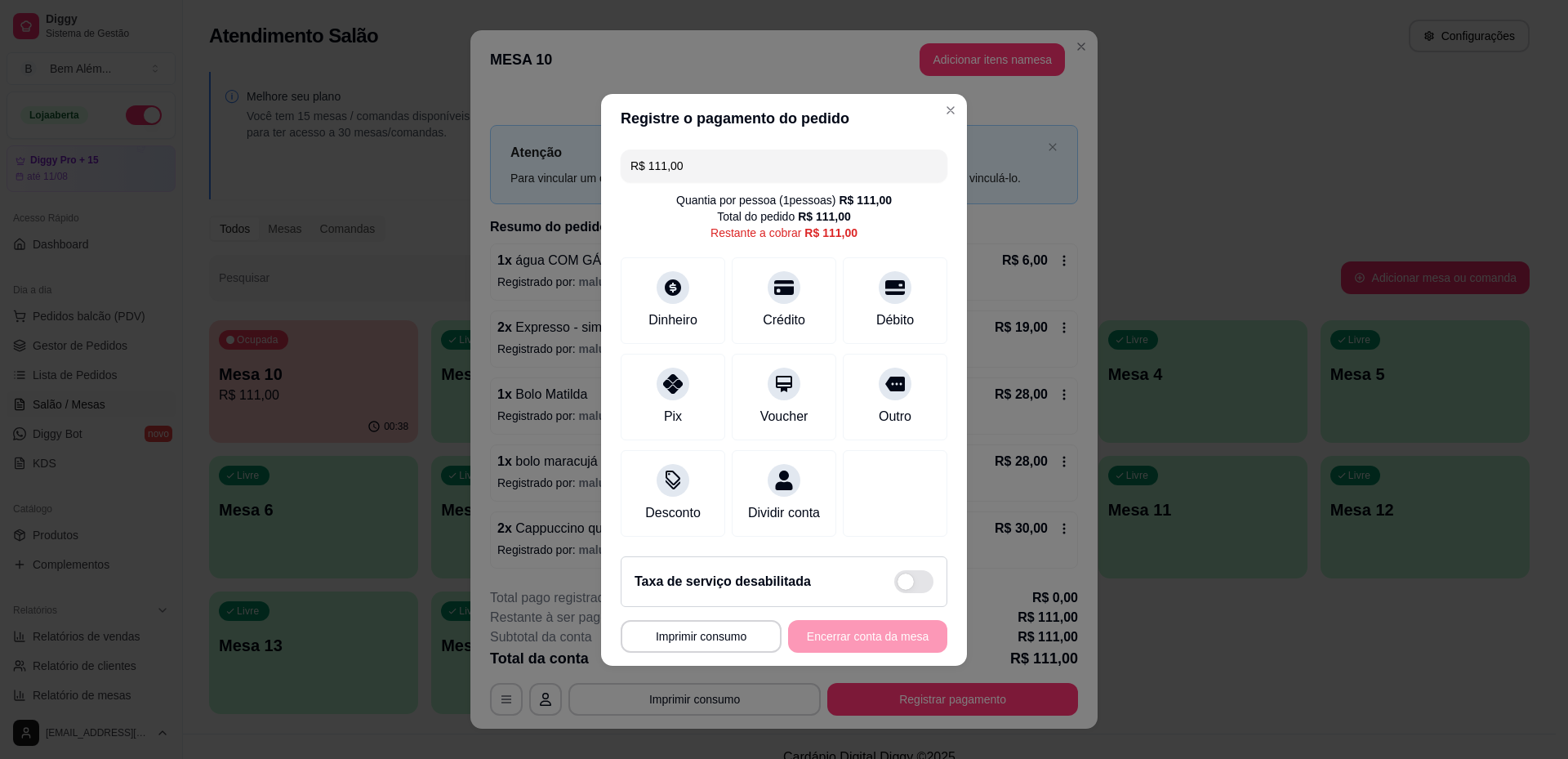
drag, startPoint x: 681, startPoint y: 153, endPoint x: 589, endPoint y: 179, distance: 95.6
click at [589, 179] on div "**********" at bounding box center [784, 379] width 1568 height 759
click at [896, 308] on div "Débito" at bounding box center [896, 319] width 41 height 22
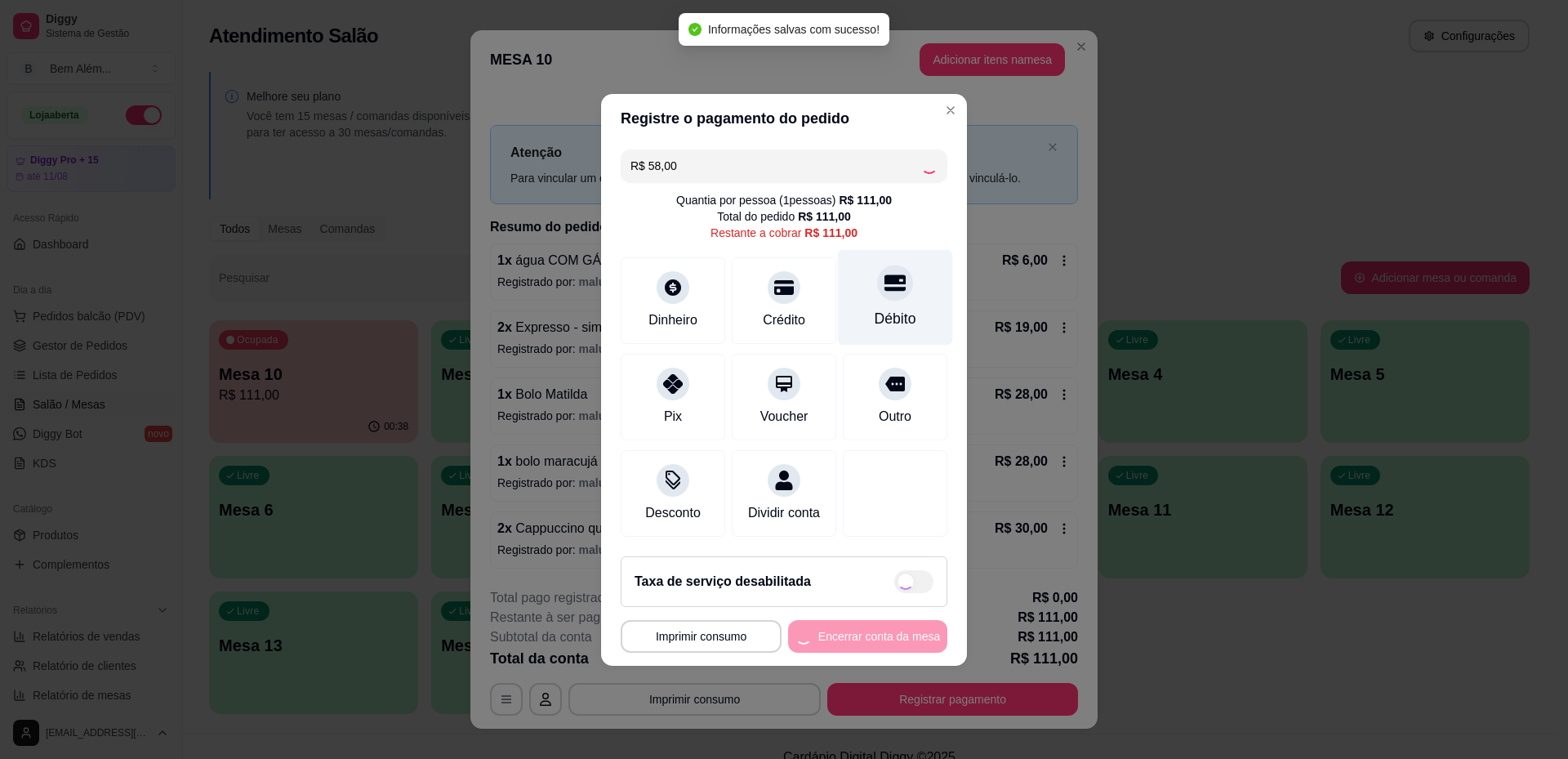
click at [896, 308] on div "Débito" at bounding box center [896, 319] width 41 height 22
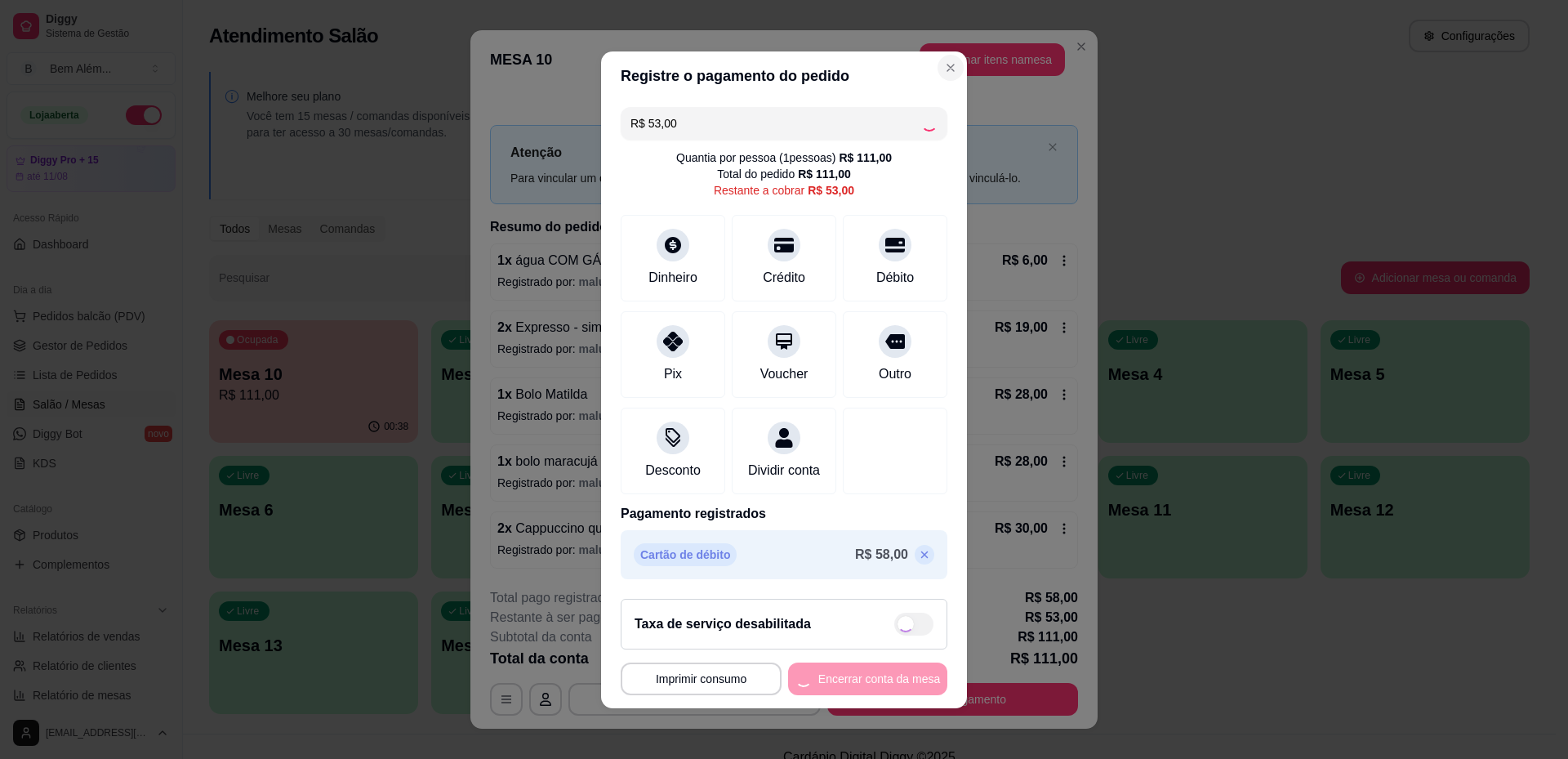
click at [934, 100] on div "R$ 53,00 Quantia por pessoa ( 1 pessoas) R$ 111,00 Total do pedido R$ 111,00 Re…" at bounding box center [784, 343] width 366 height 485
click at [761, 265] on div "Crédito" at bounding box center [784, 276] width 46 height 22
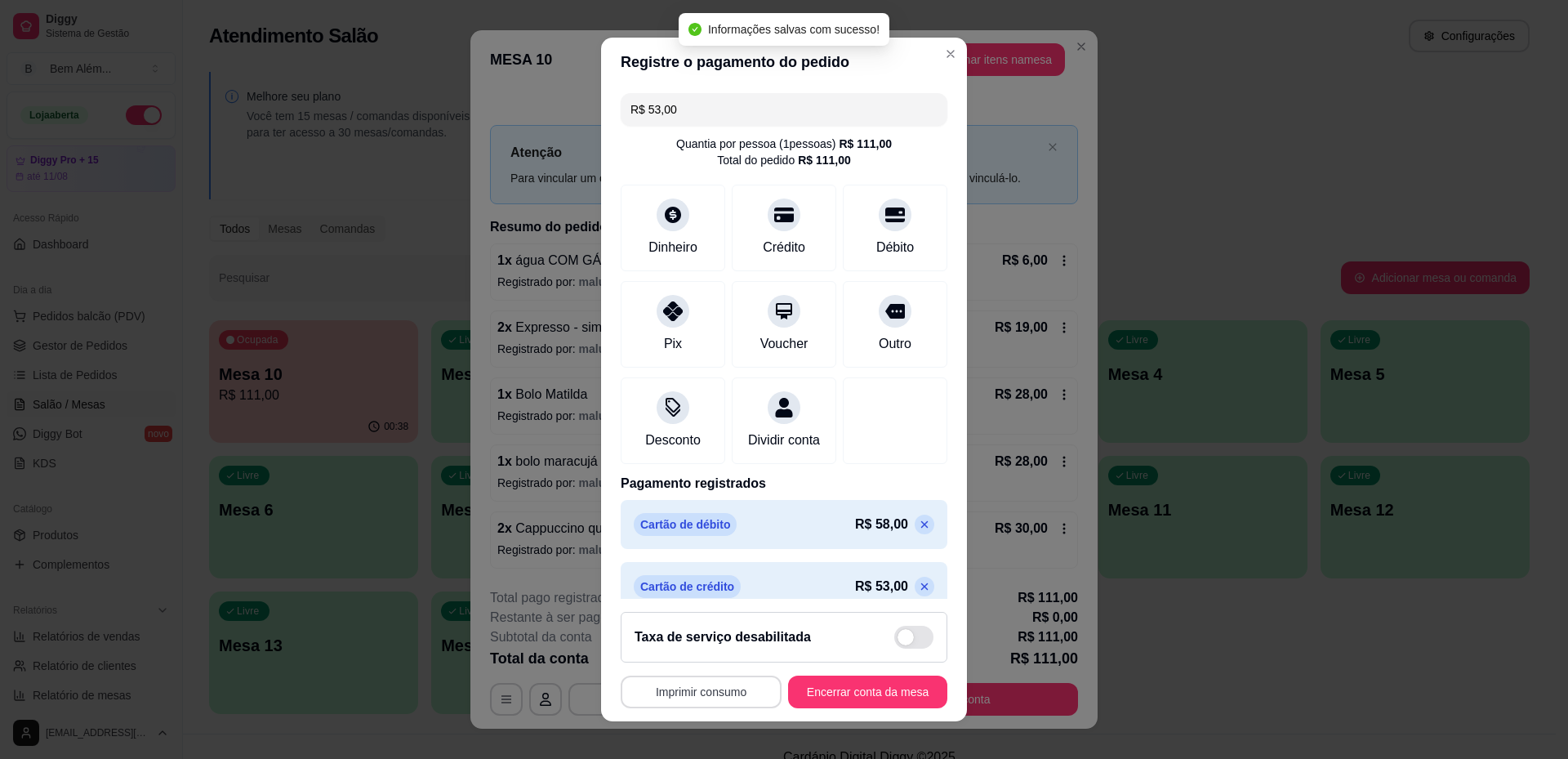
type input "R$ 0,00"
click at [702, 683] on button "Imprimir consumo" at bounding box center [701, 692] width 161 height 32
click at [692, 658] on button "impressao computador" at bounding box center [692, 654] width 119 height 26
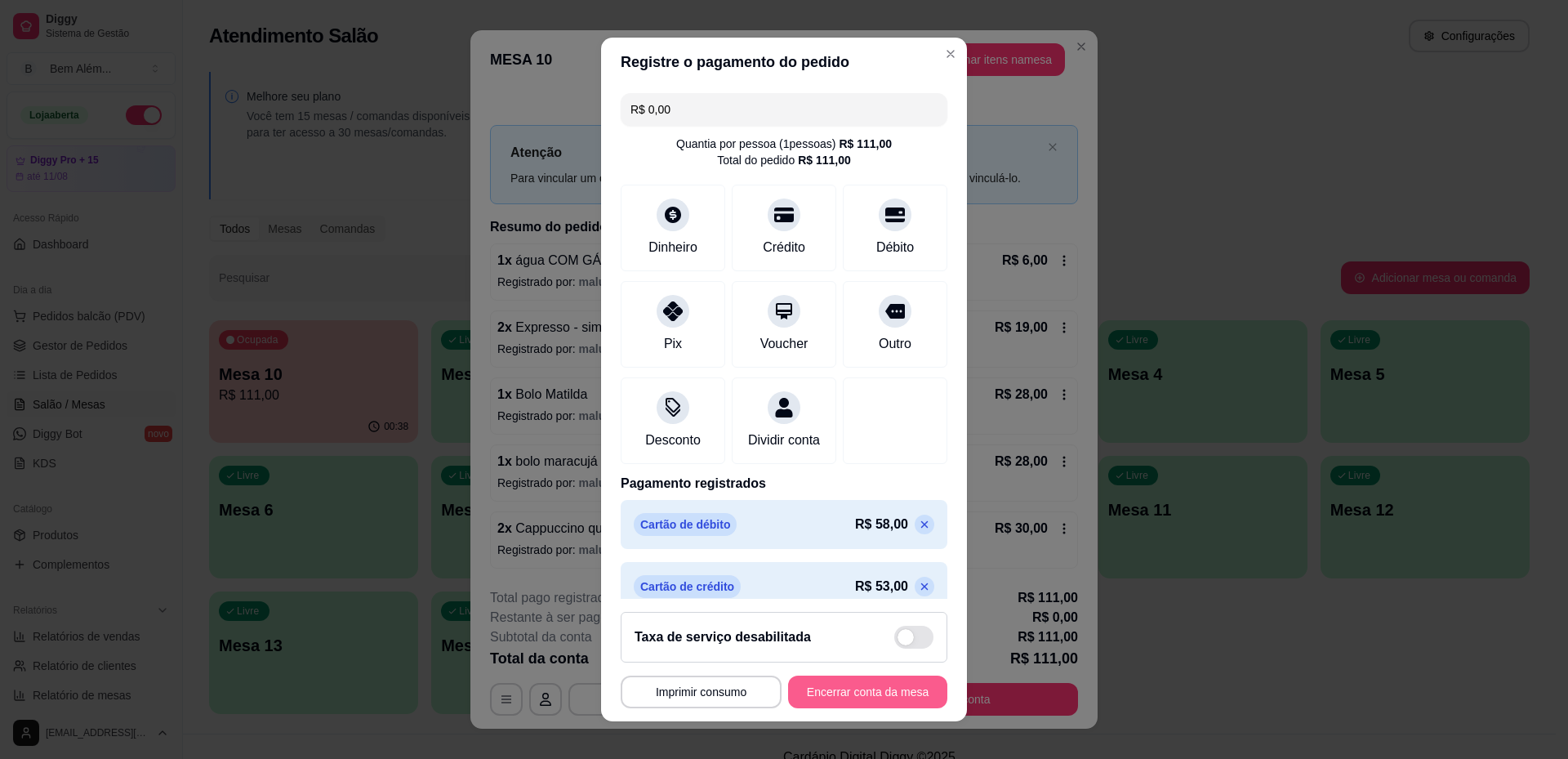
click at [827, 686] on button "Encerrar conta da mesa" at bounding box center [867, 692] width 159 height 32
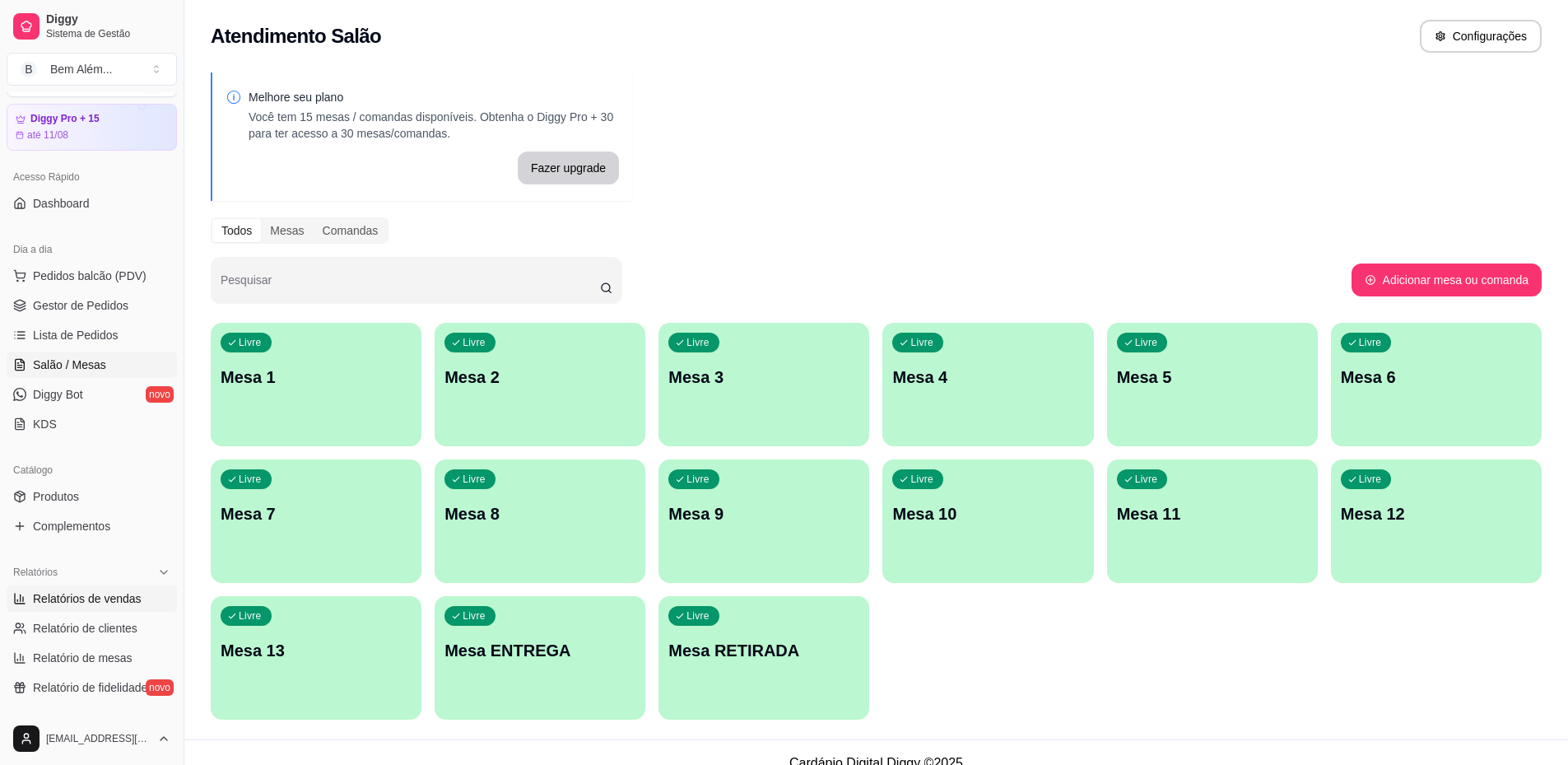
scroll to position [82, 0]
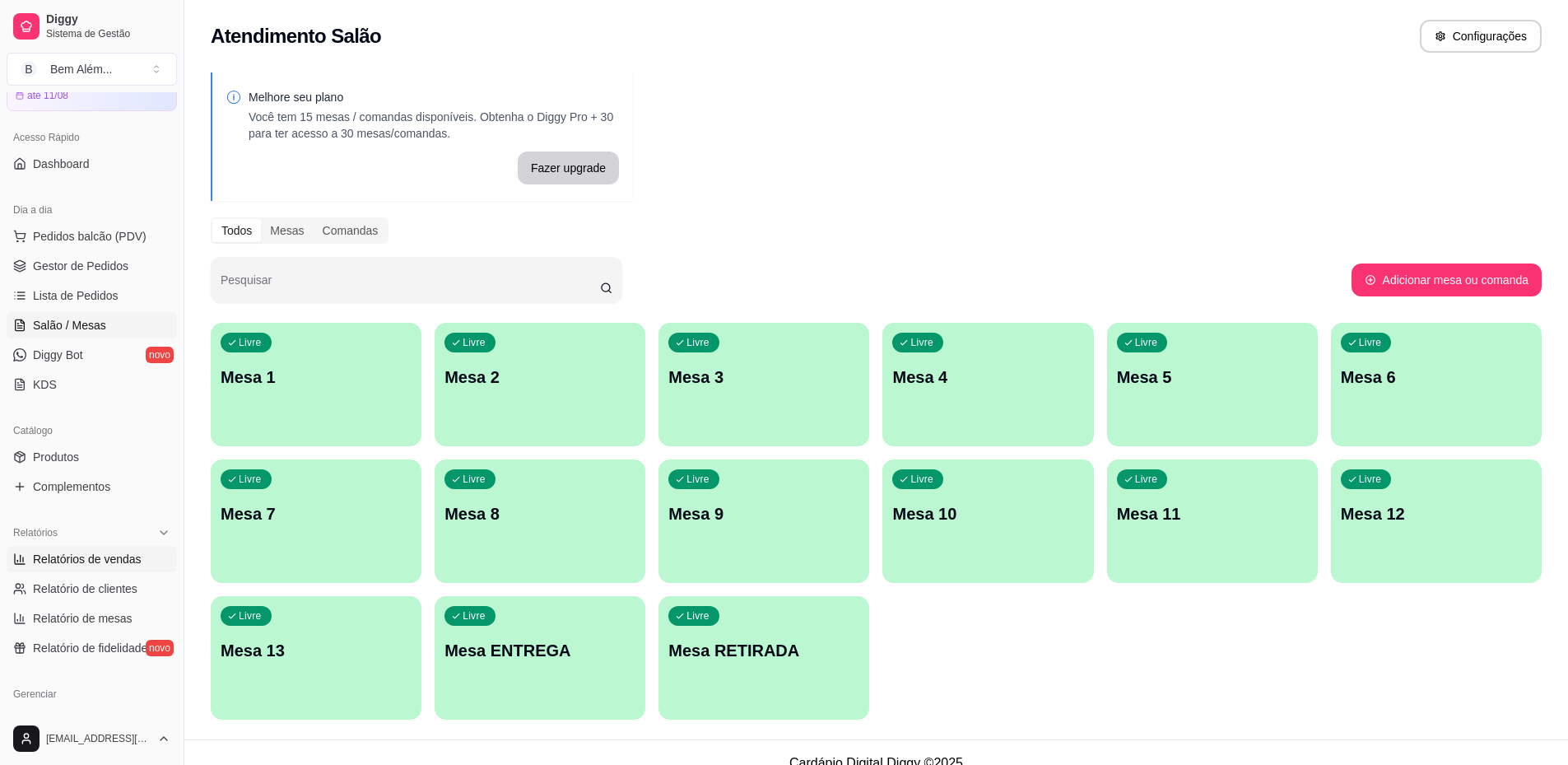
click at [126, 569] on link "Relatórios de vendas" at bounding box center [92, 559] width 171 height 27
select select "ALL"
select select "0"
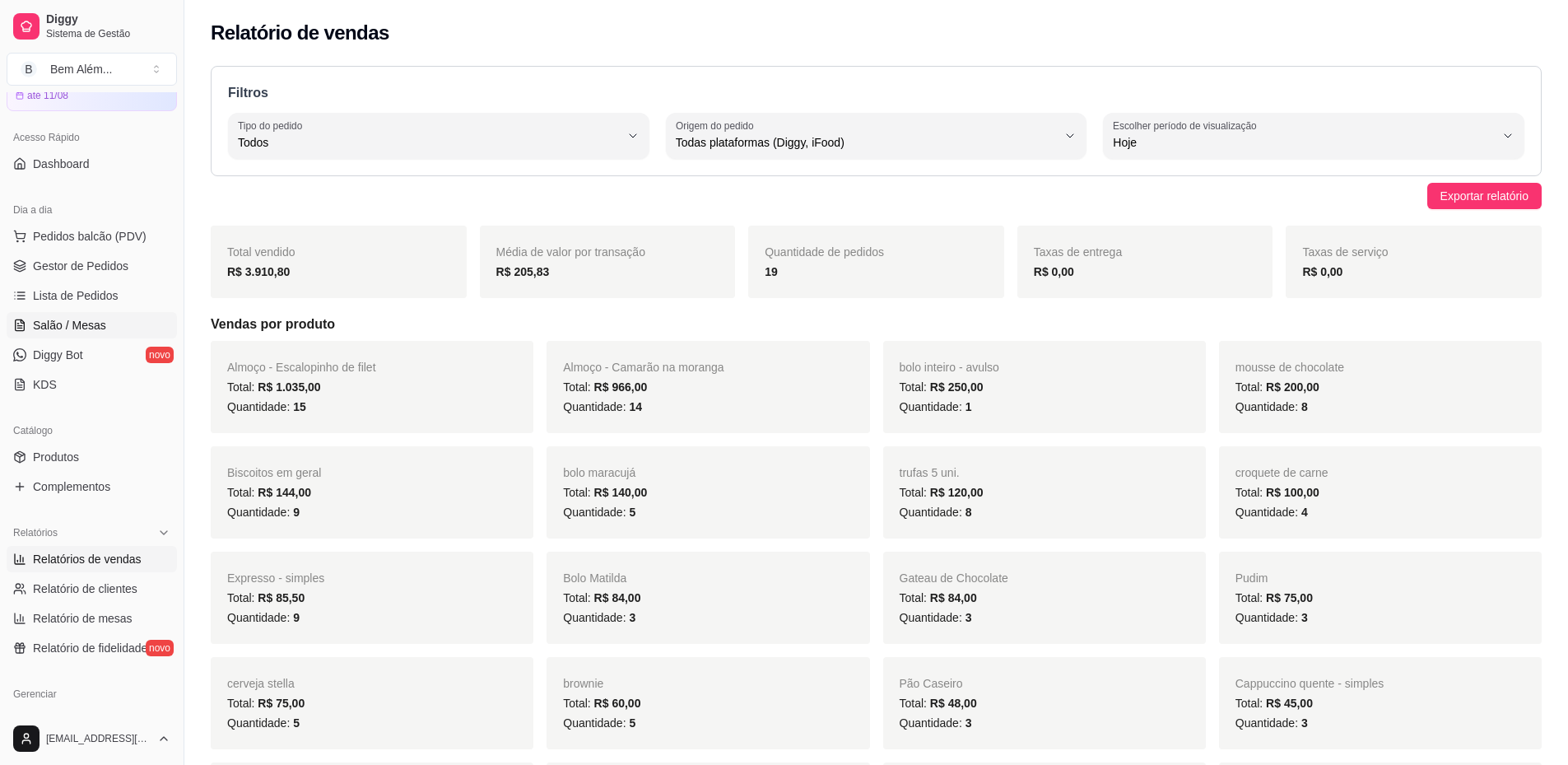
click at [133, 330] on link "Salão / Mesas" at bounding box center [92, 325] width 171 height 27
